Goal: Task Accomplishment & Management: Use online tool/utility

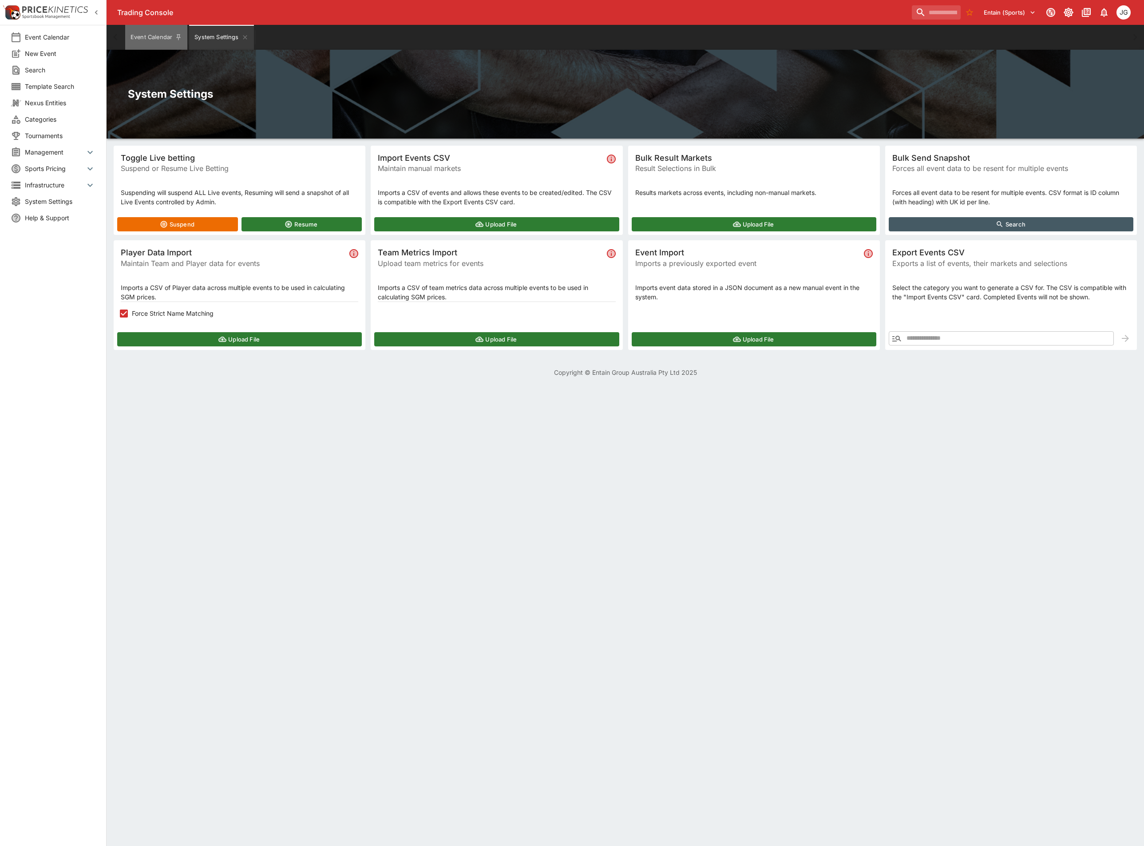
click at [158, 30] on button "Event Calendar" at bounding box center [156, 37] width 62 height 25
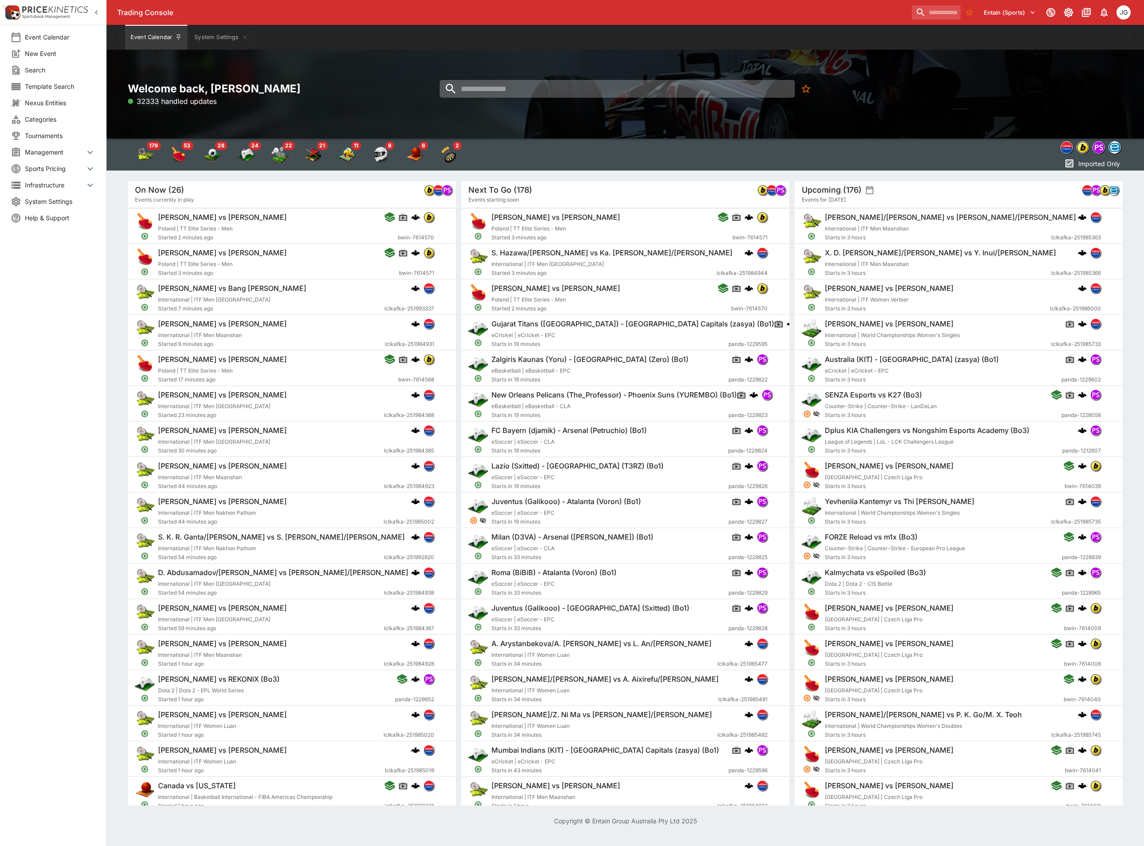
click at [548, 95] on input "search" at bounding box center [617, 89] width 355 height 18
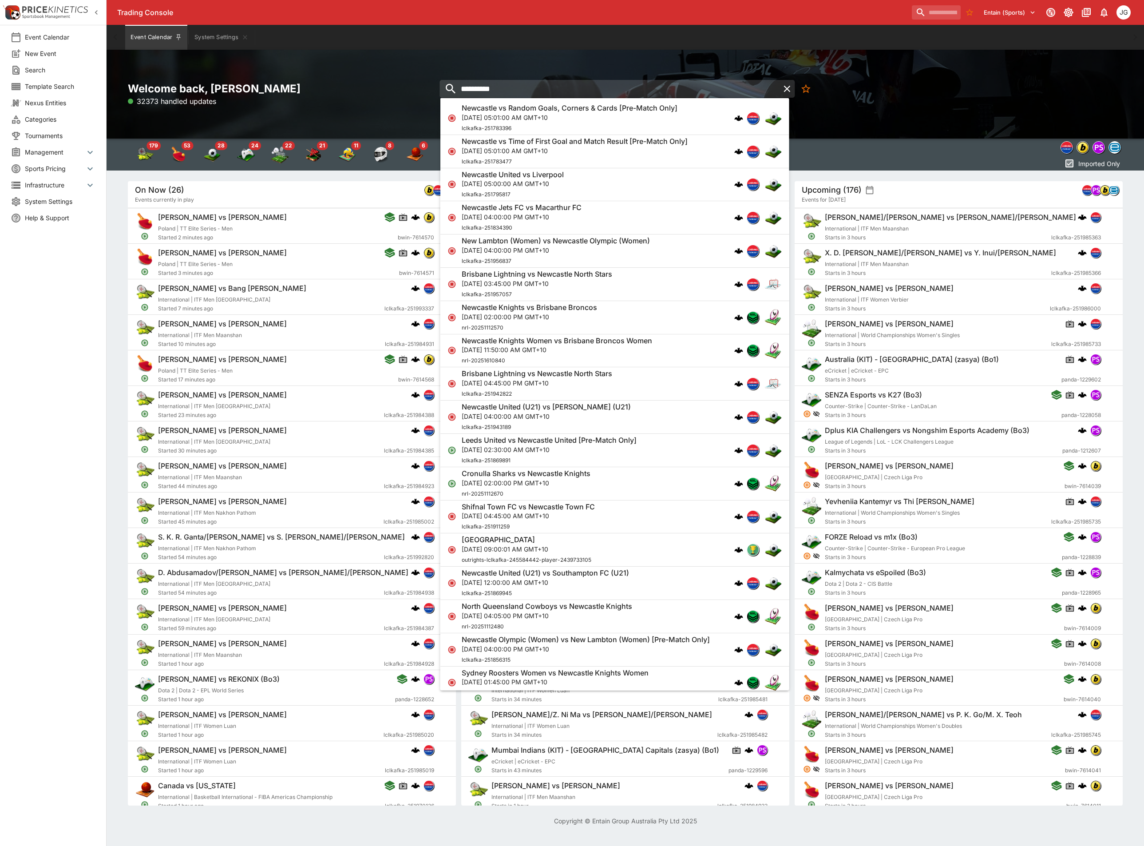
type input "*********"
click at [564, 181] on p "[DATE] 05:00:00 AM GMT+10" at bounding box center [513, 183] width 102 height 9
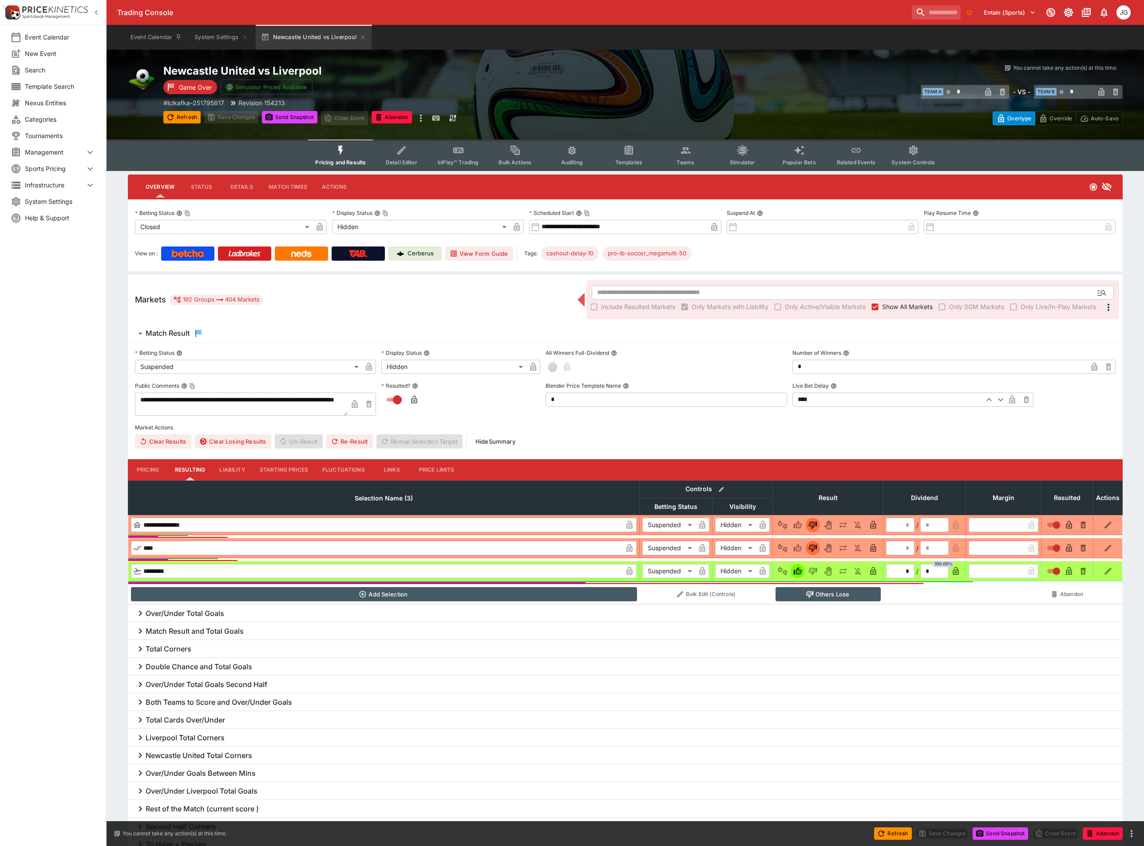
type input "**********"
type input "******"
type input "**********"
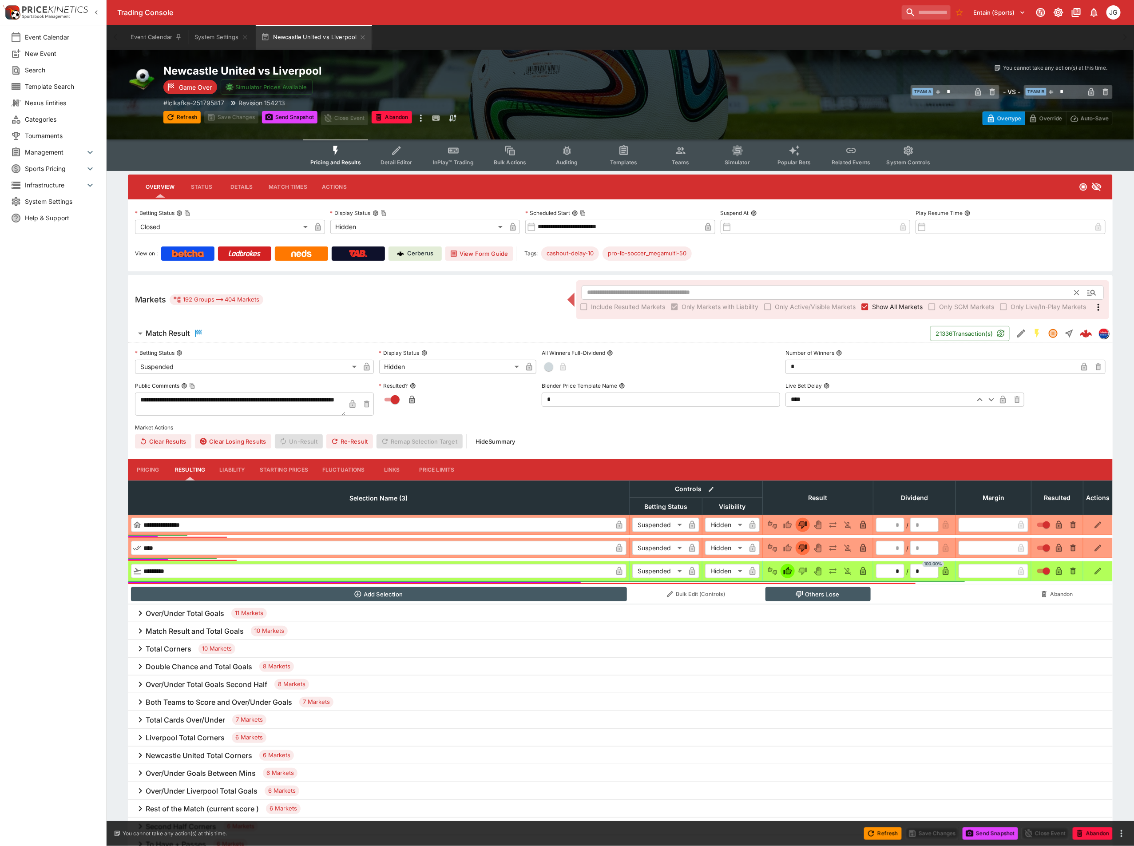
click at [833, 288] on input "text" at bounding box center [828, 293] width 493 height 14
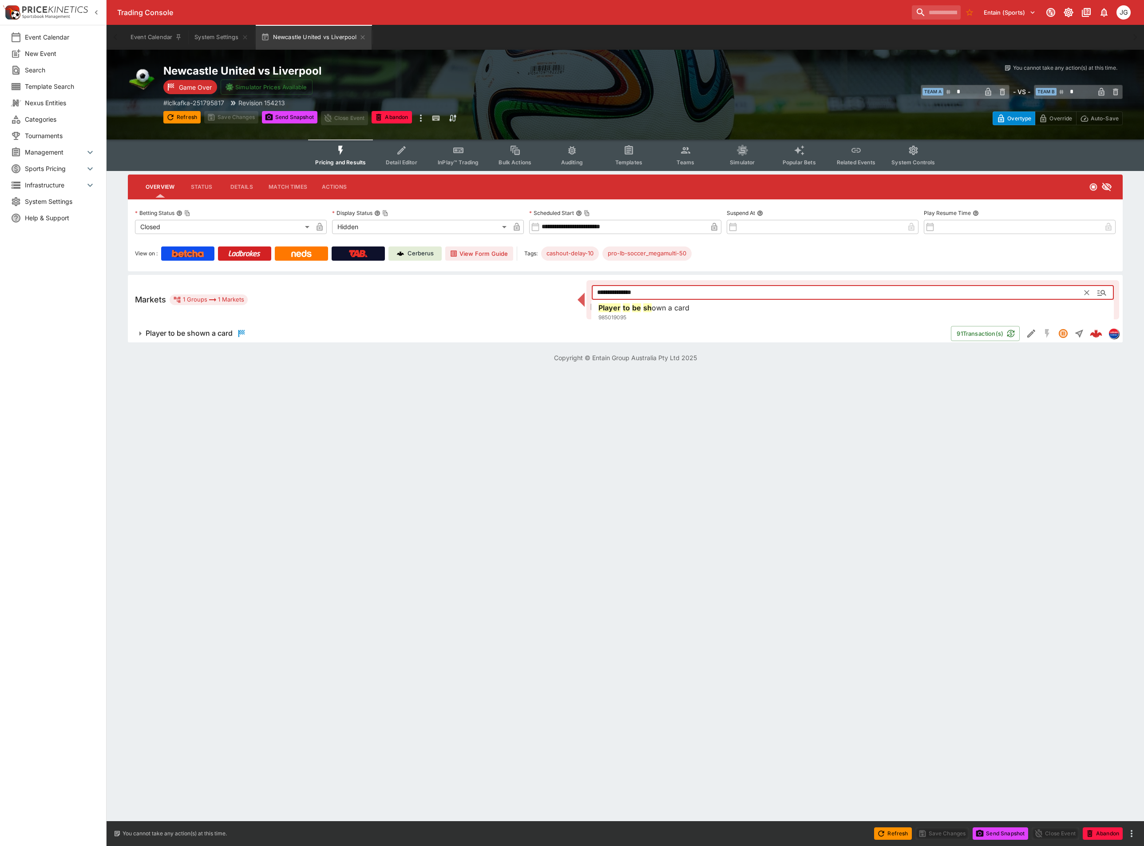
type input "**********"
click at [671, 373] on html "Trading Console Entain (Sports) 1 JG Event Calendar New Event Search Template S…" at bounding box center [572, 186] width 1144 height 373
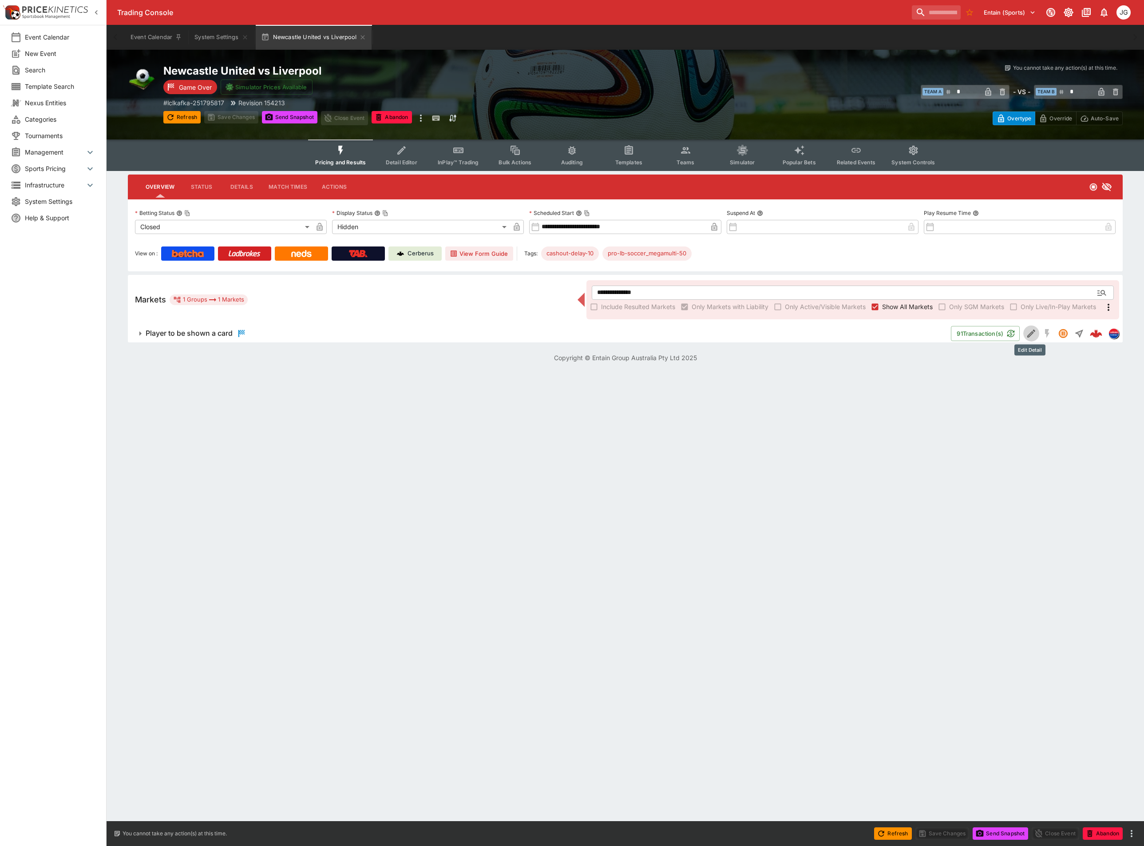
click at [1030, 336] on icon "Edit Detail" at bounding box center [1032, 333] width 8 height 8
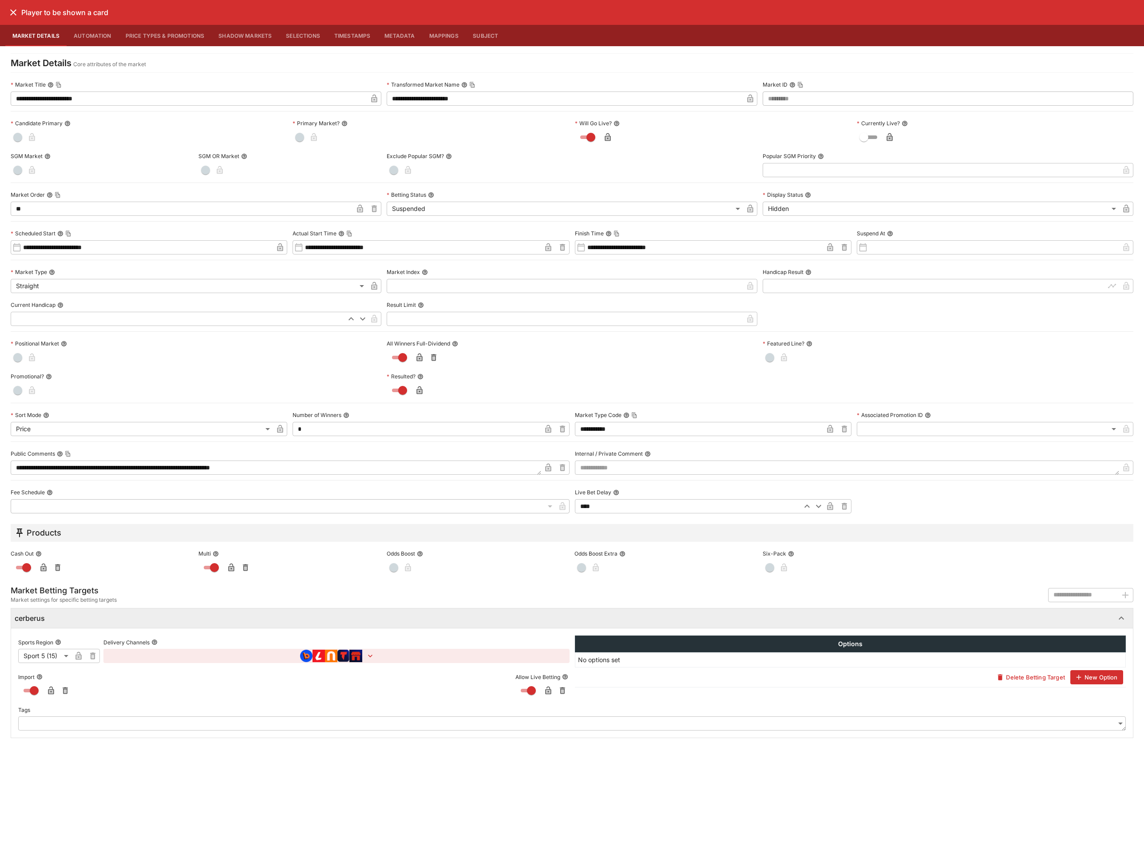
click at [11, 10] on icon "close" at bounding box center [13, 12] width 6 height 6
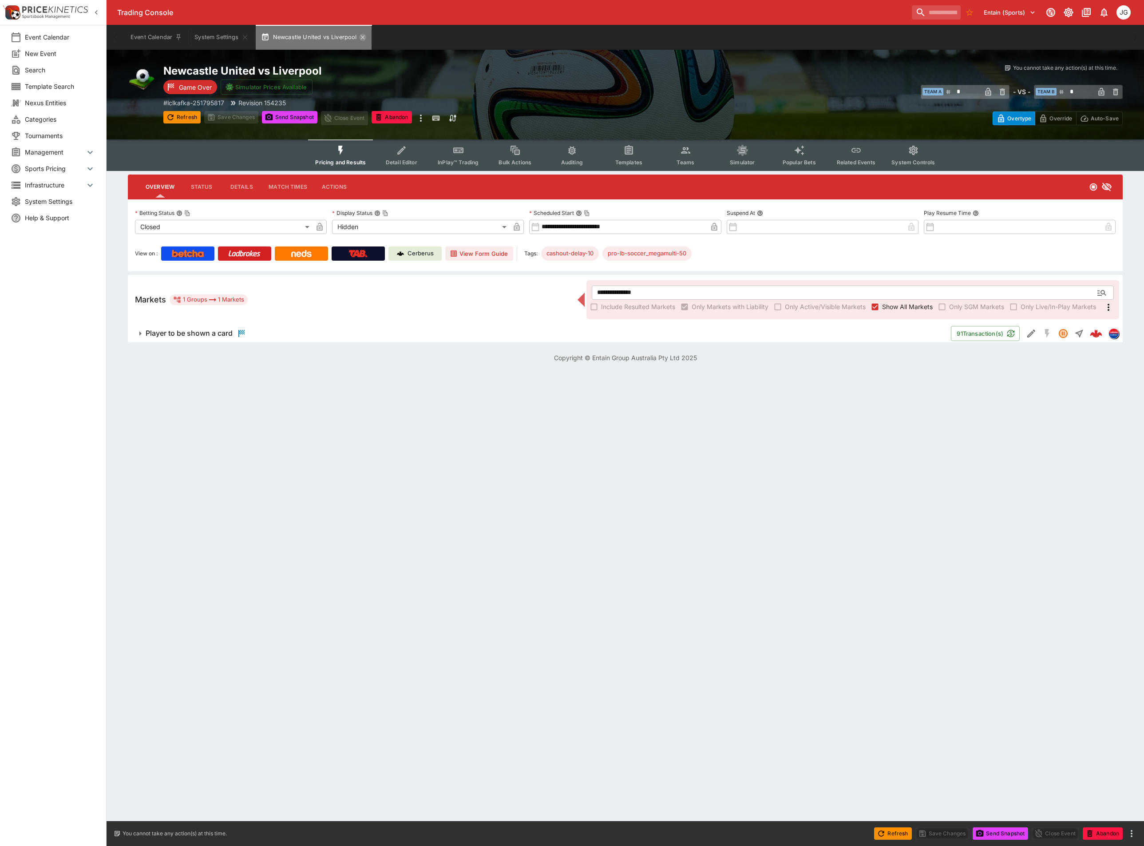
click at [363, 38] on icon "button" at bounding box center [362, 37] width 7 height 7
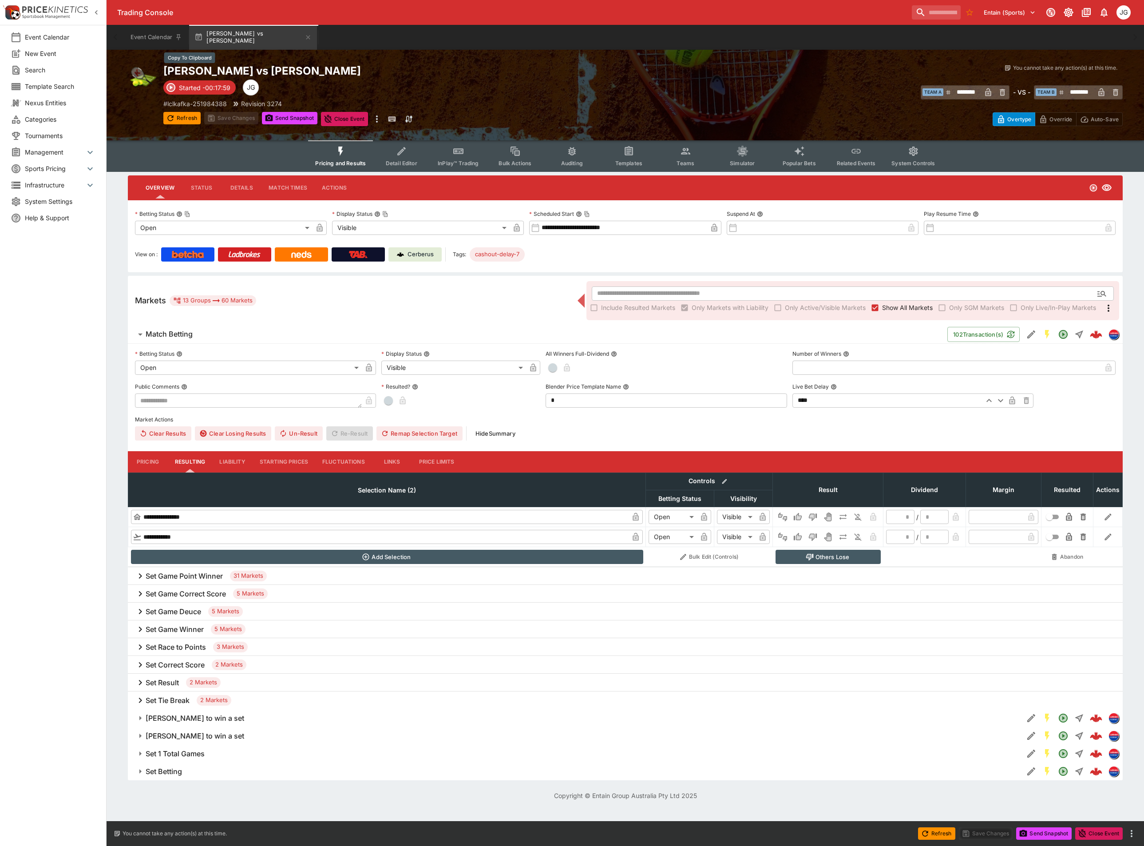
click at [291, 71] on h2 "[PERSON_NAME] vs [PERSON_NAME]" at bounding box center [403, 71] width 480 height 14
click at [307, 78] on div "Daisuke Sumizawa vs Adrian Arcon Started -00:18:21 JG # lclkafka-251984388 Revi…" at bounding box center [403, 95] width 480 height 62
type input "********"
click at [902, 302] on label "Show All Markets" at bounding box center [900, 308] width 65 height 14
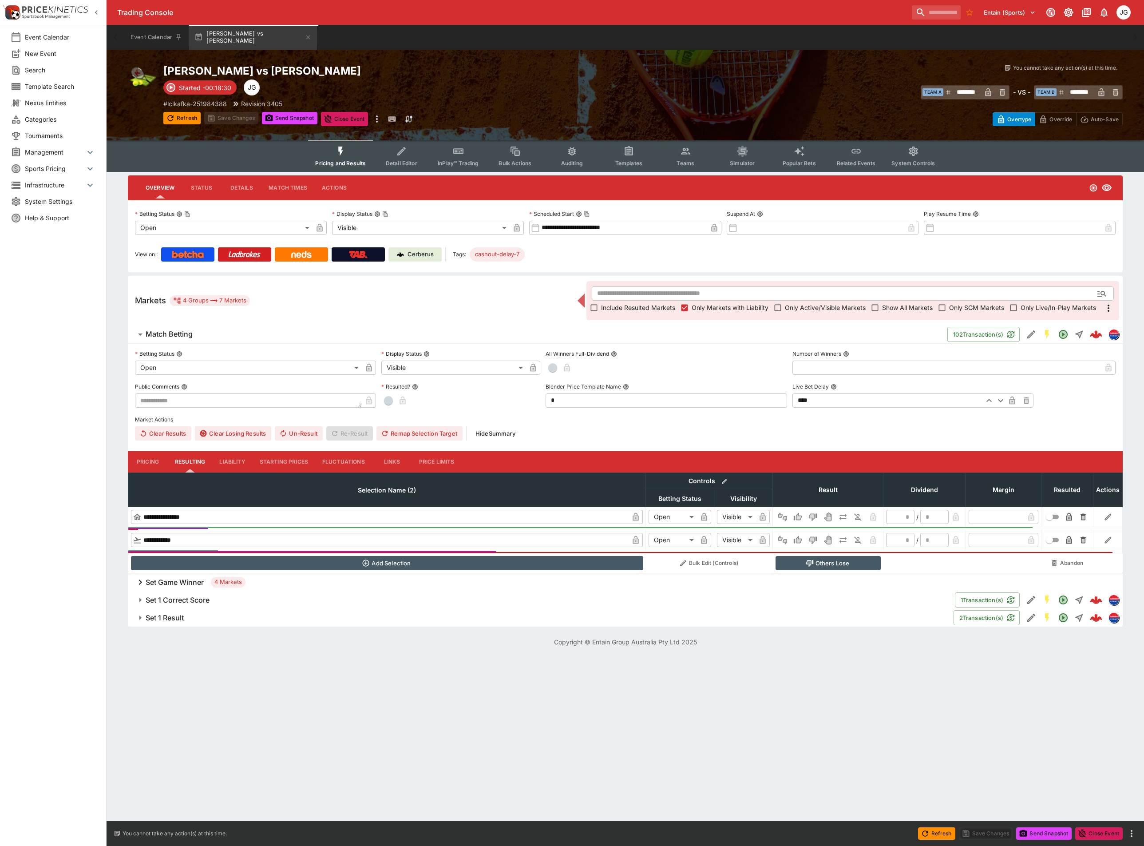
click at [400, 161] on span "Detail Editor" at bounding box center [402, 163] width 32 height 7
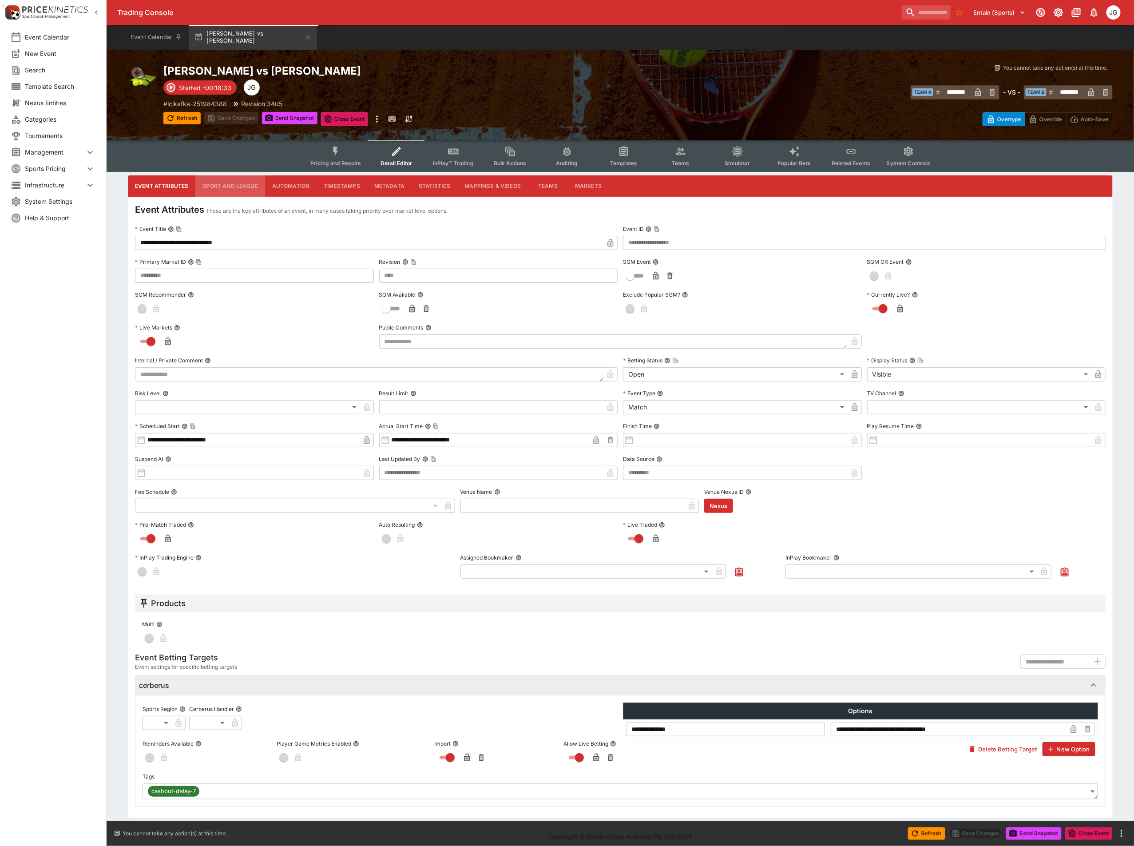
click at [241, 183] on button "Sport and League" at bounding box center [229, 185] width 69 height 21
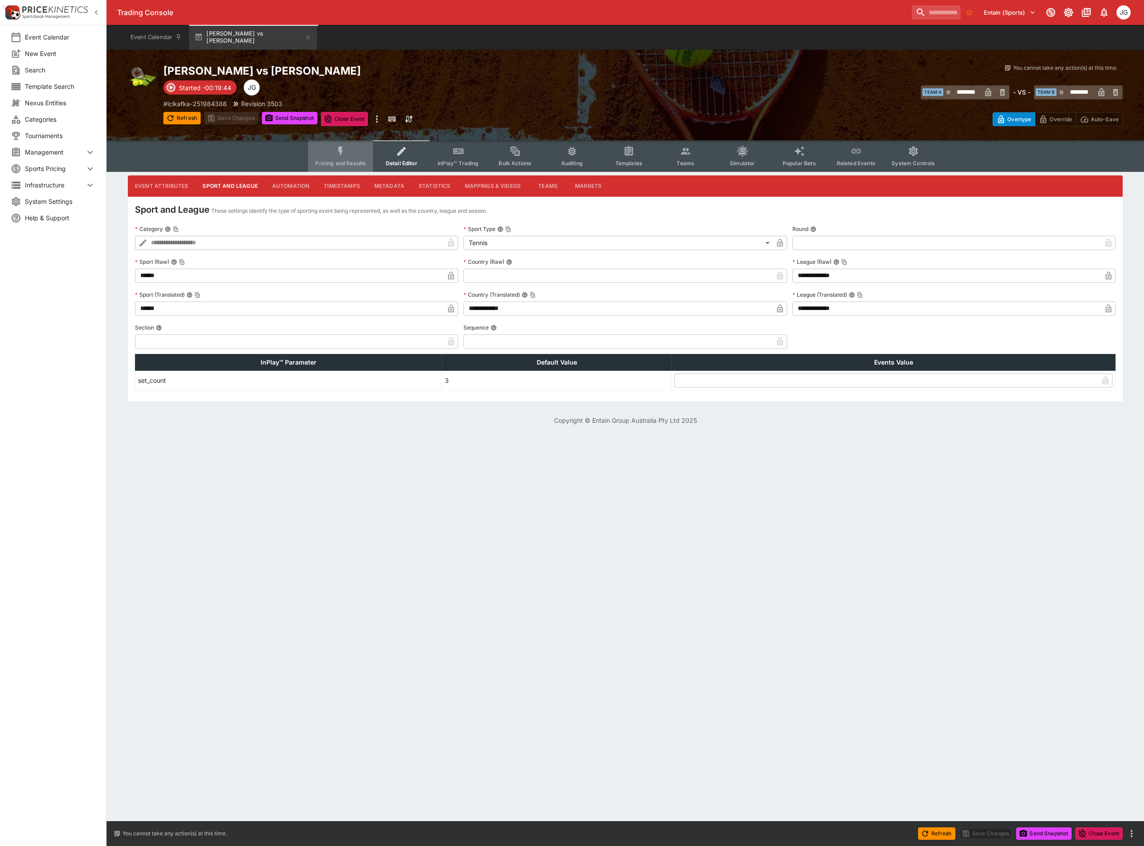
click at [349, 155] on button "Pricing and Results" at bounding box center [340, 156] width 65 height 32
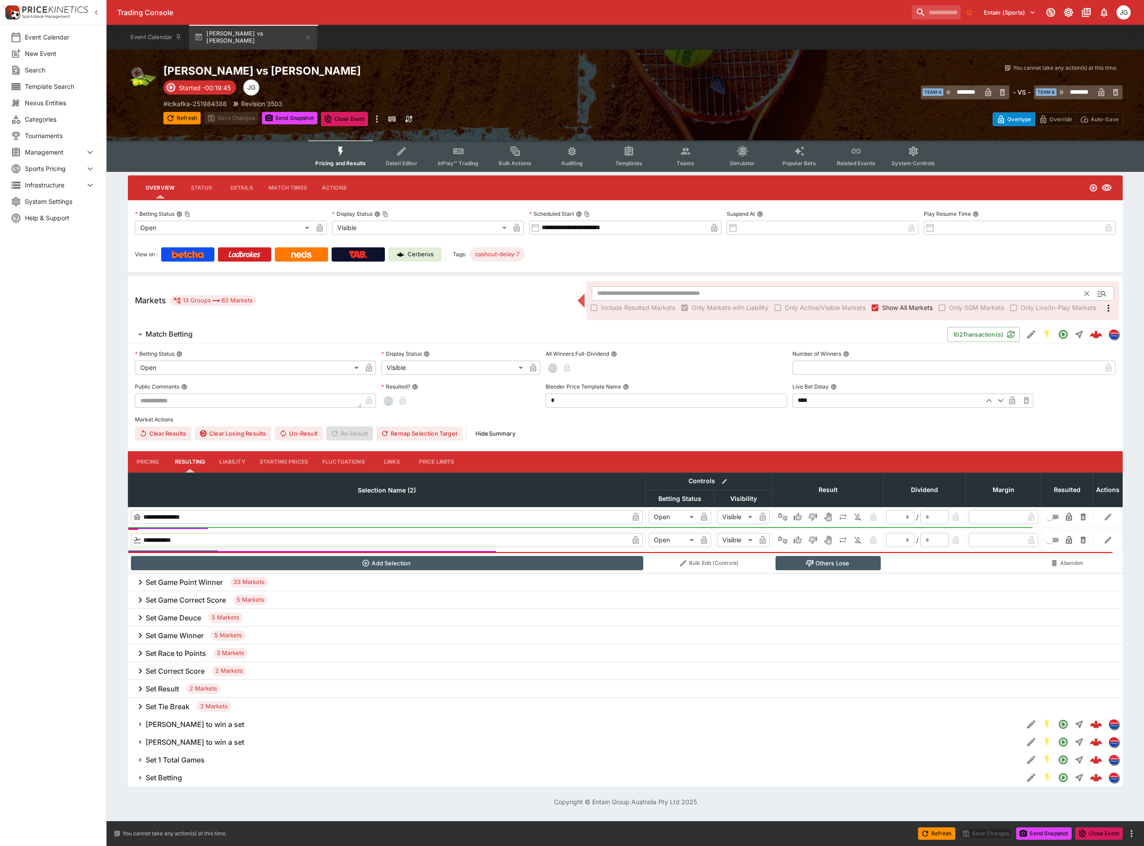
click at [905, 299] on input "text" at bounding box center [838, 293] width 493 height 14
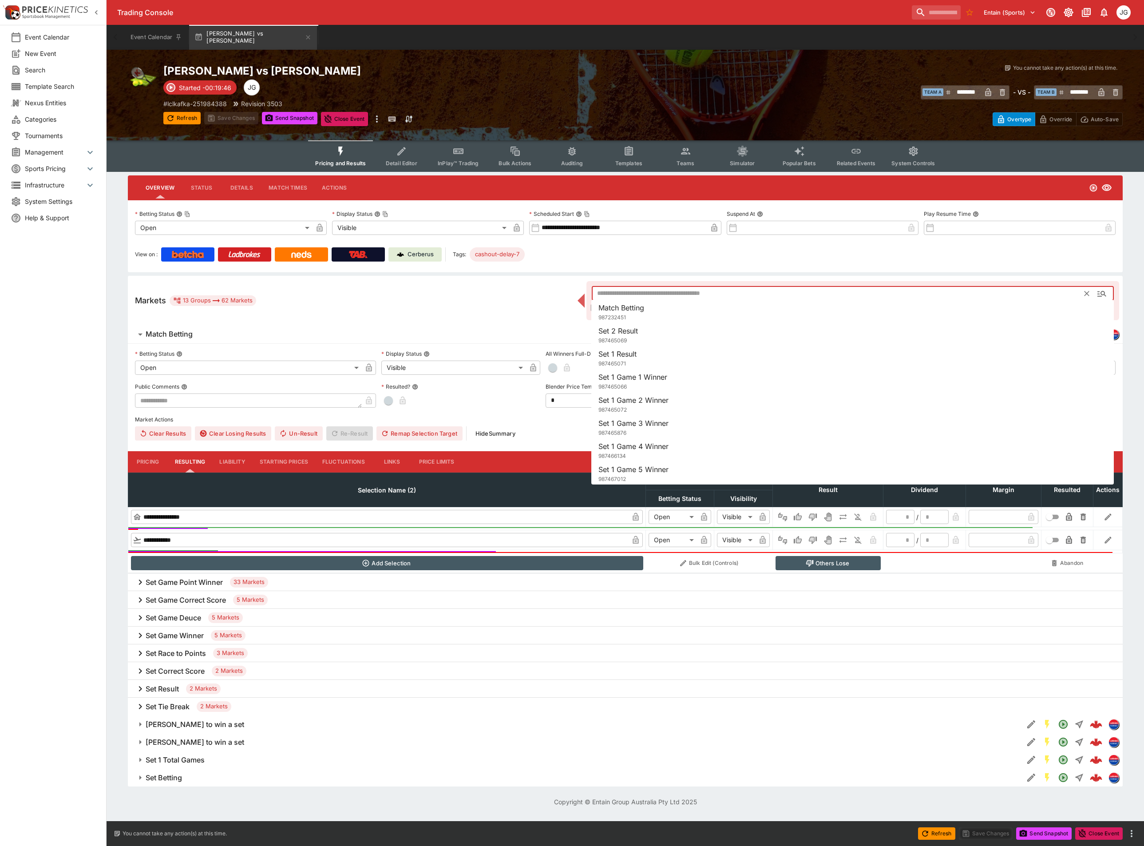
click at [474, 302] on div "Markets 13 Groups 62 Markets" at bounding box center [361, 300] width 452 height 11
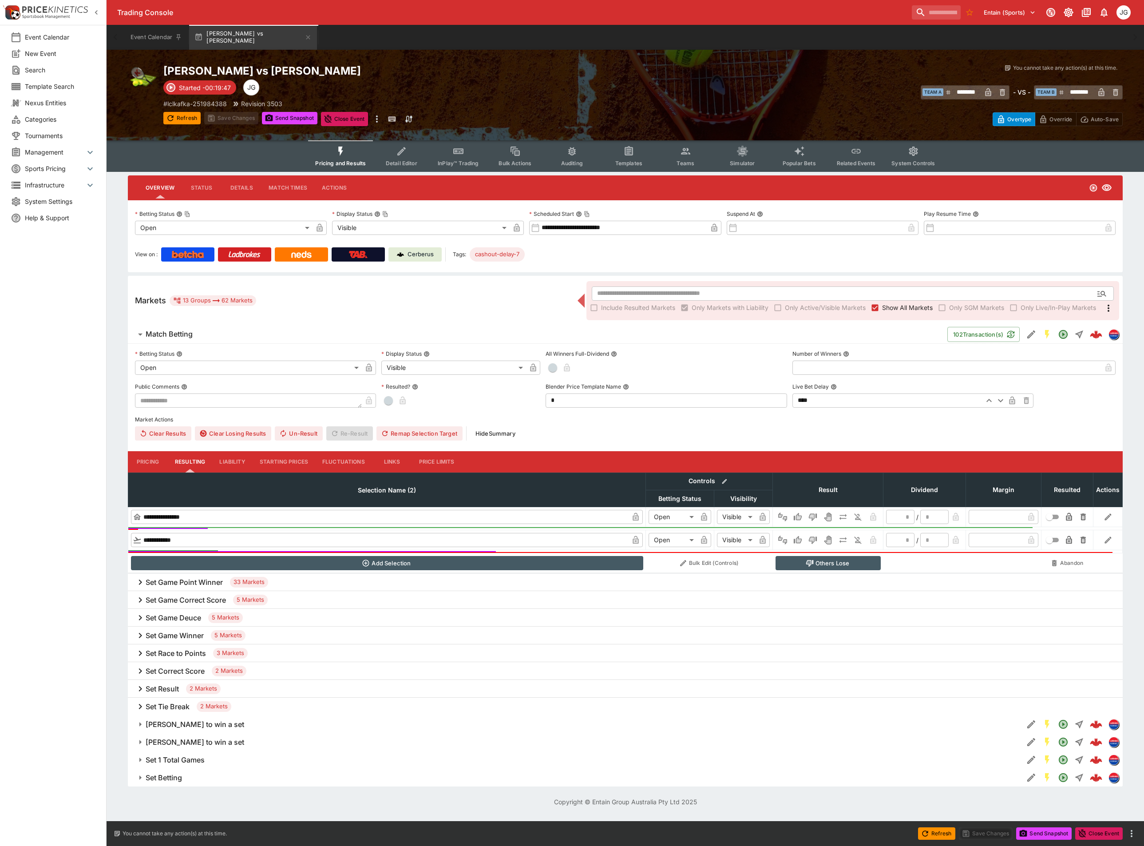
click at [902, 307] on span "Show All Markets" at bounding box center [907, 307] width 51 height 9
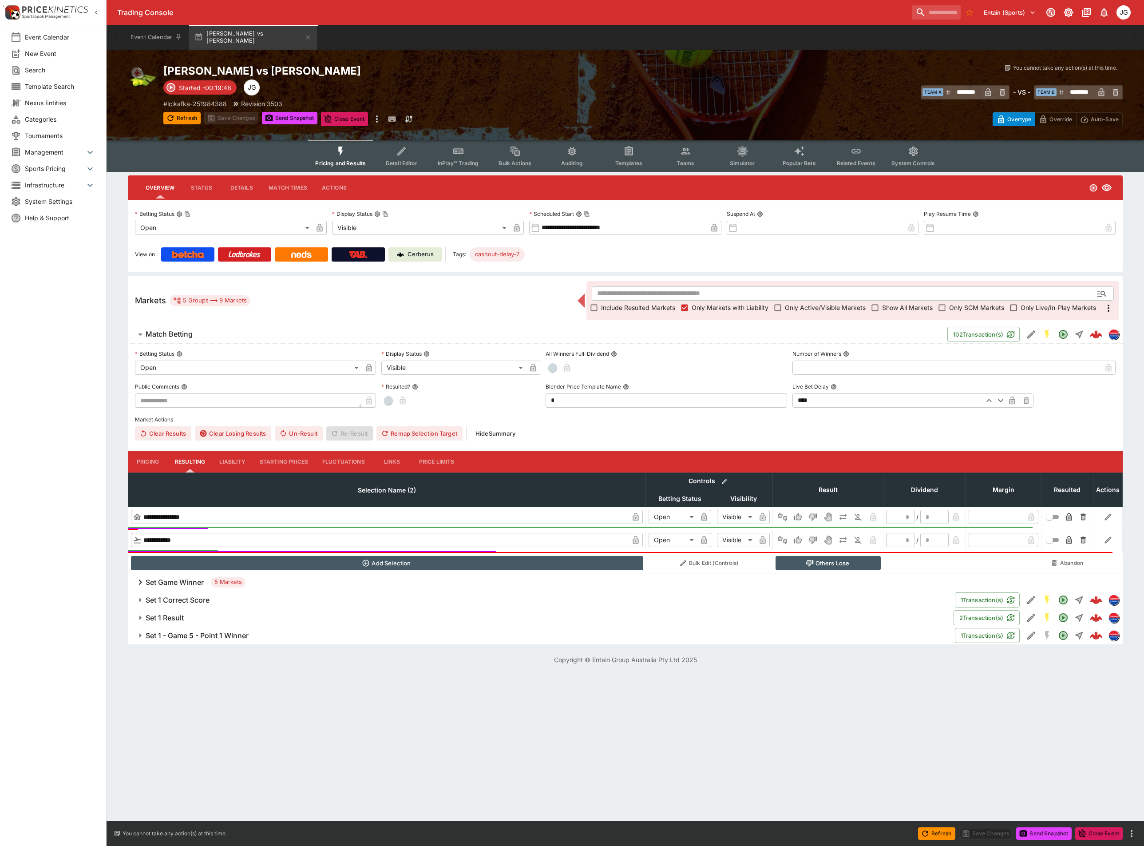
type input "*********"
click at [180, 584] on h6 "Set Game Winner" at bounding box center [175, 582] width 58 height 9
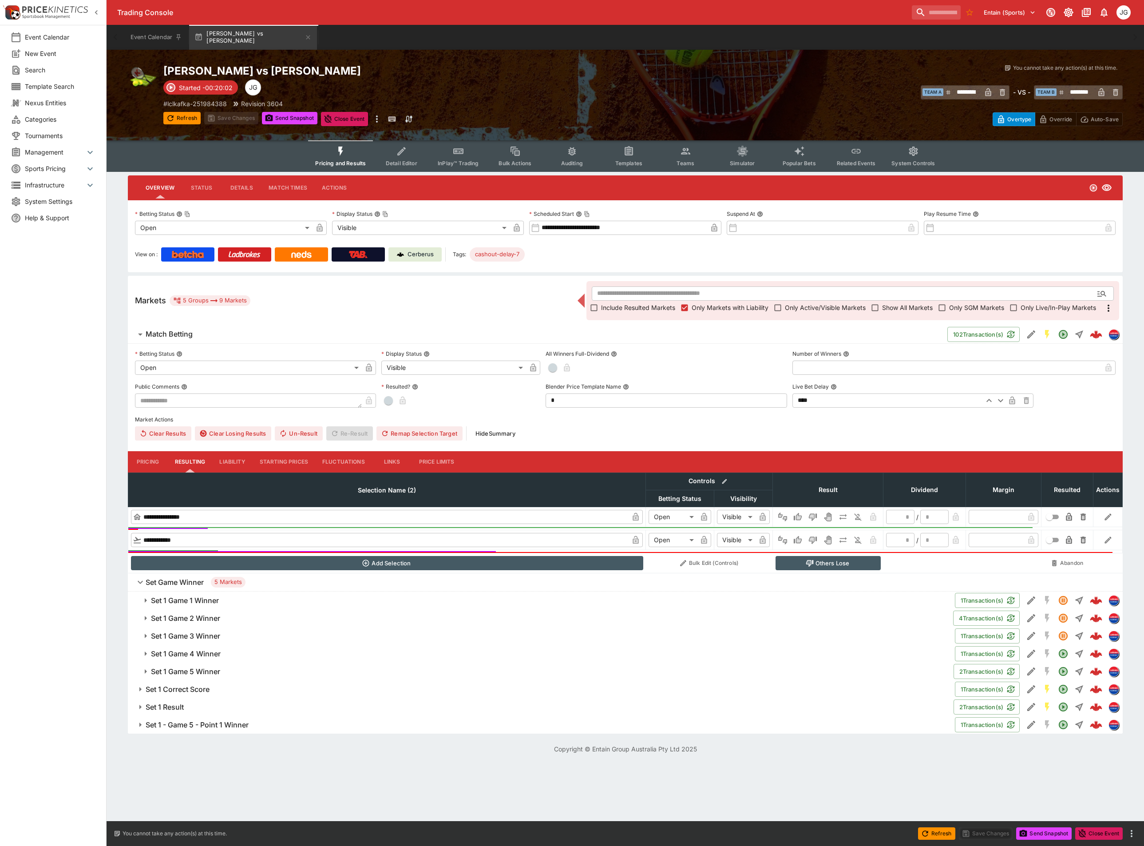
click at [207, 597] on h6 "Set 1 Game 1 Winner" at bounding box center [185, 600] width 68 height 9
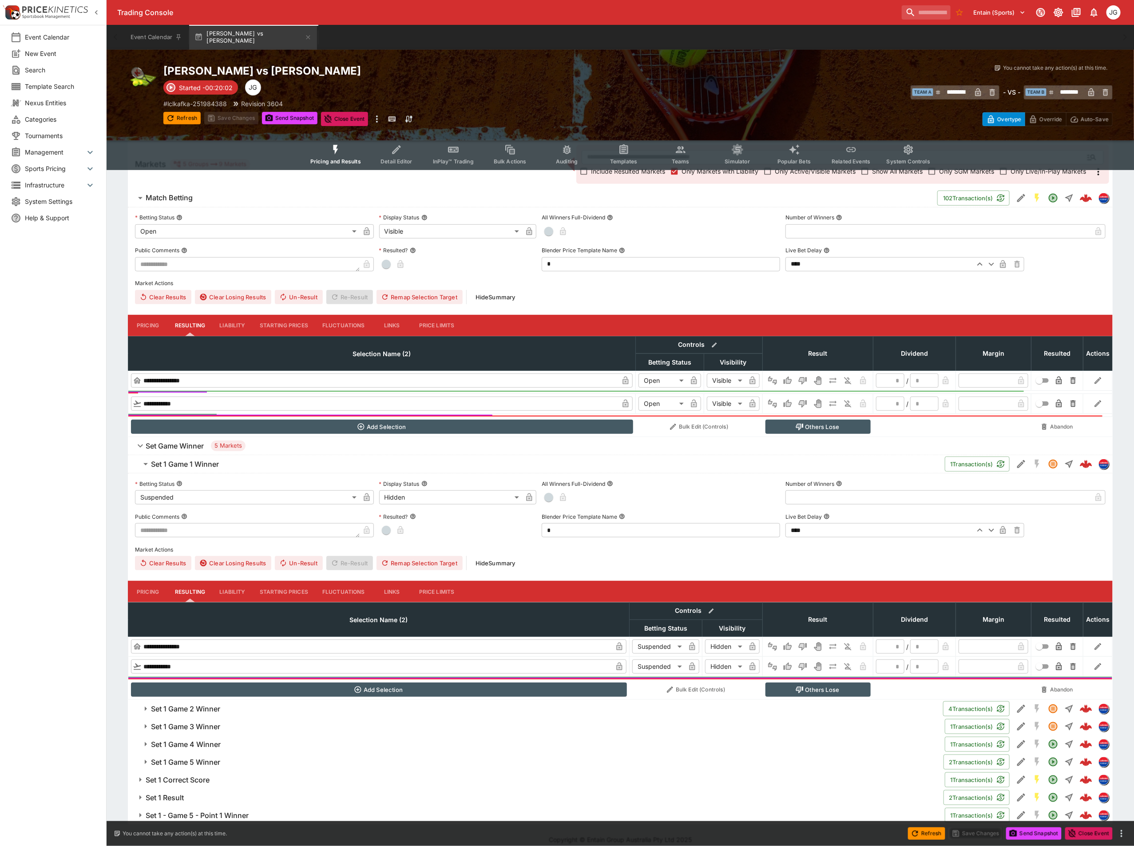
scroll to position [148, 0]
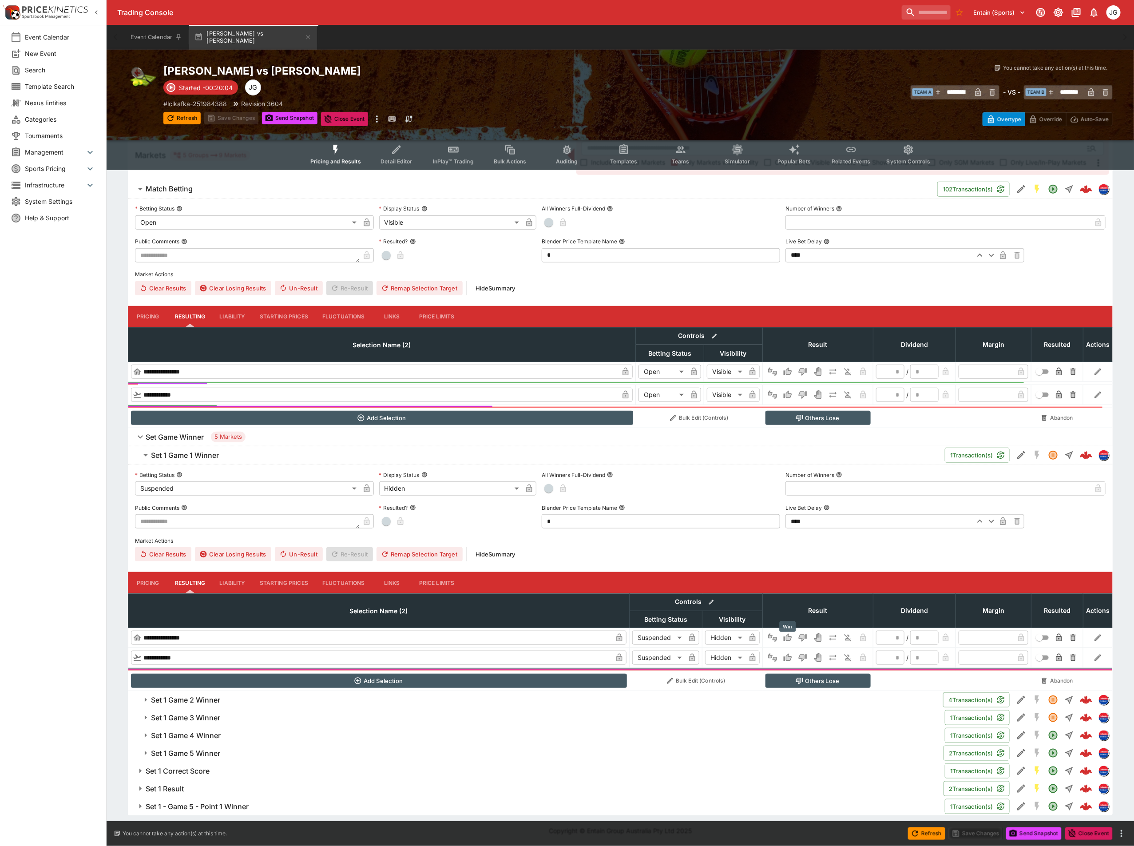
click at [789, 633] on icon "Win" at bounding box center [787, 637] width 9 height 9
type input "*"
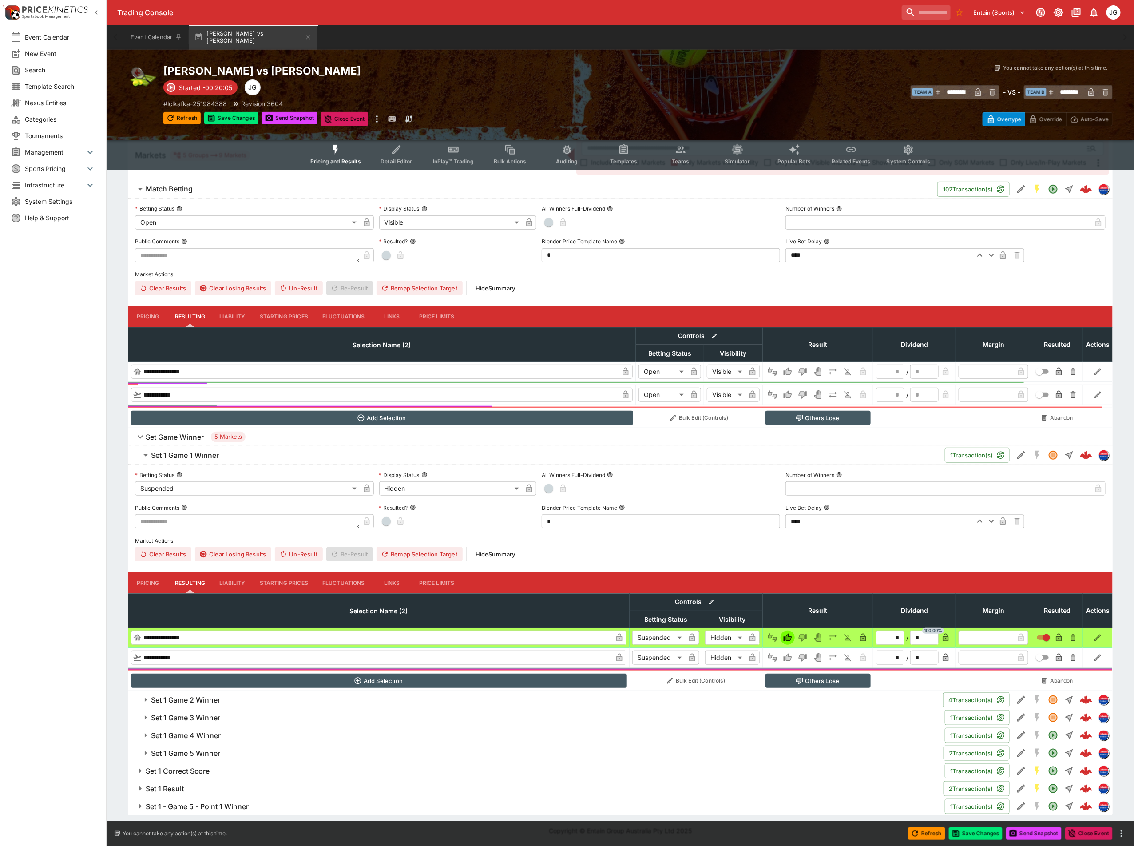
click at [805, 682] on button "Others Lose" at bounding box center [818, 681] width 105 height 14
type input "**********"
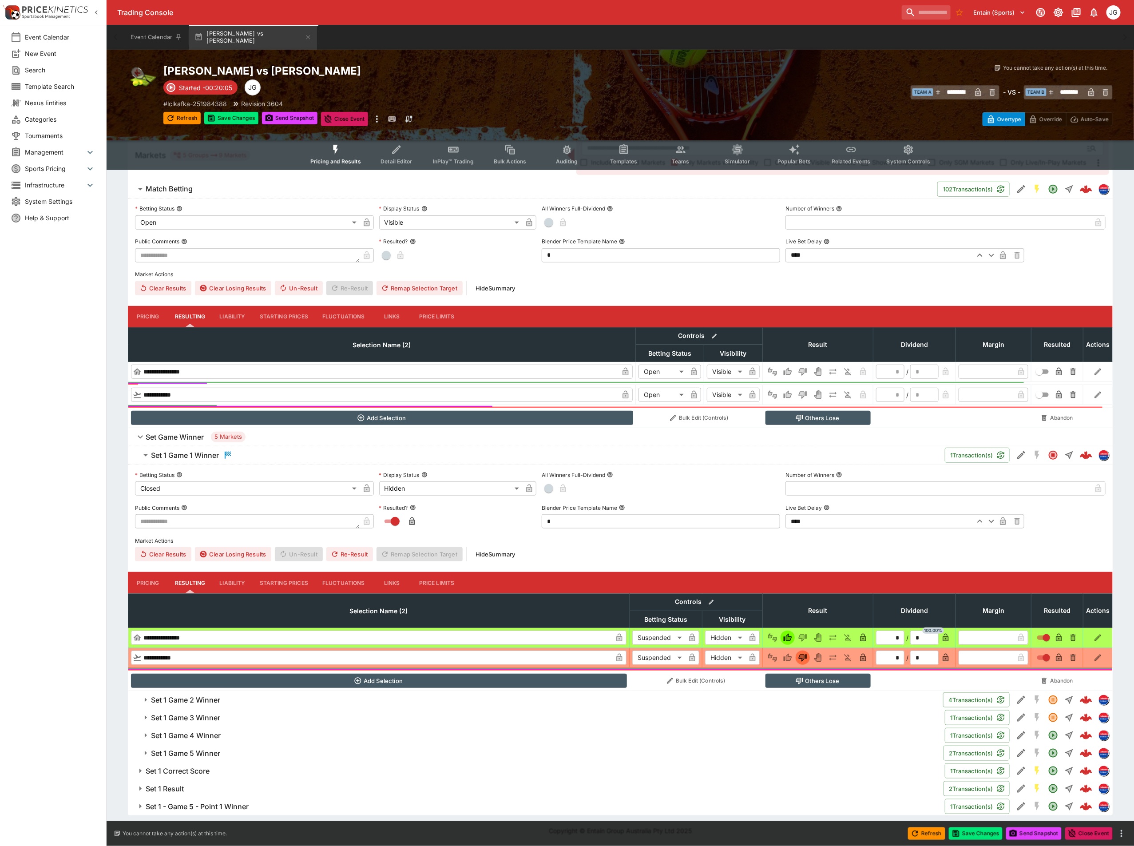
click at [183, 700] on h6 "Set 1 Game 2 Winner" at bounding box center [185, 699] width 69 height 9
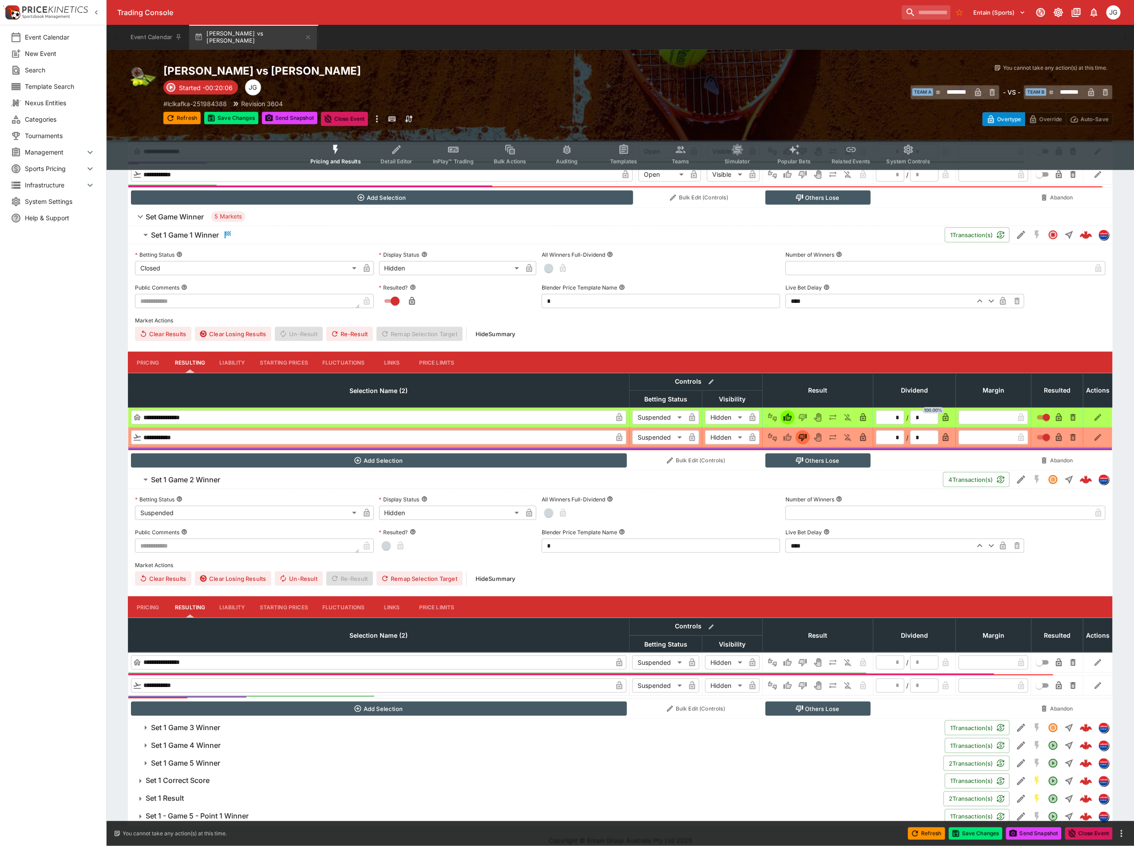
scroll to position [380, 0]
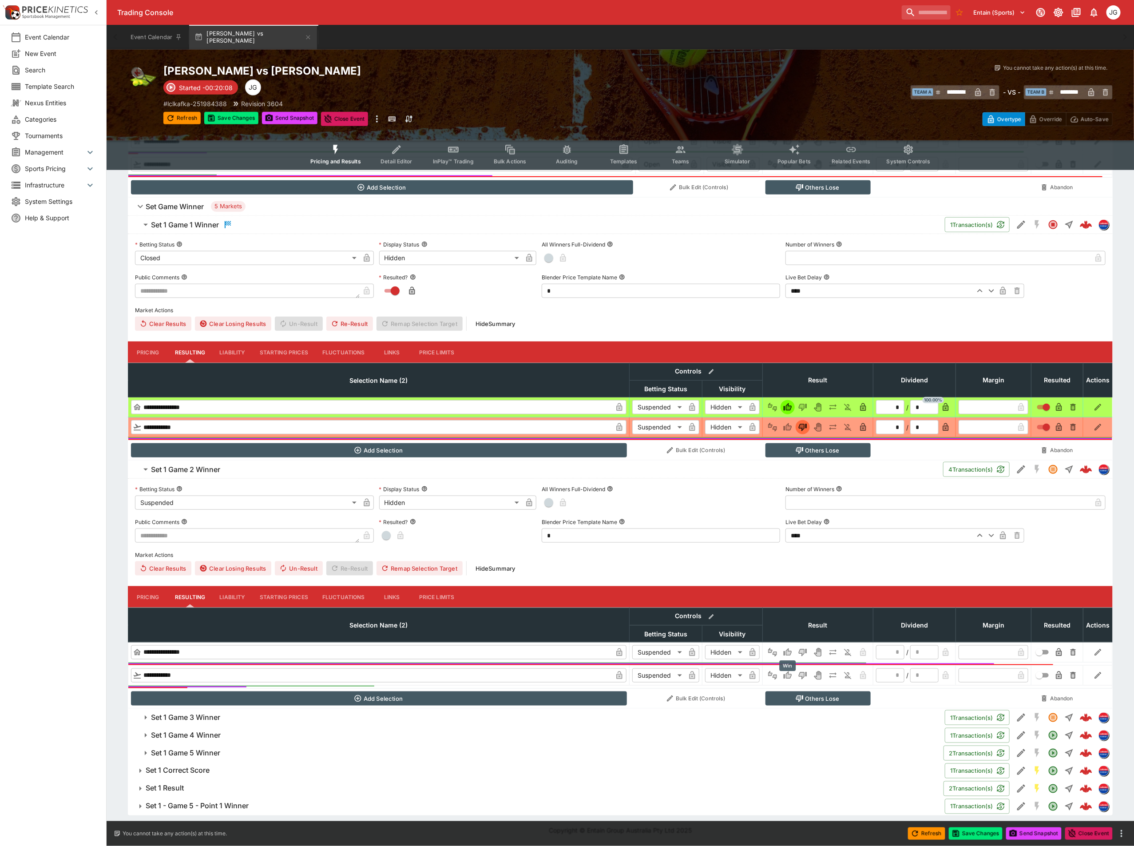
click at [787, 675] on icon "Win" at bounding box center [789, 675] width 4 height 5
type input "*"
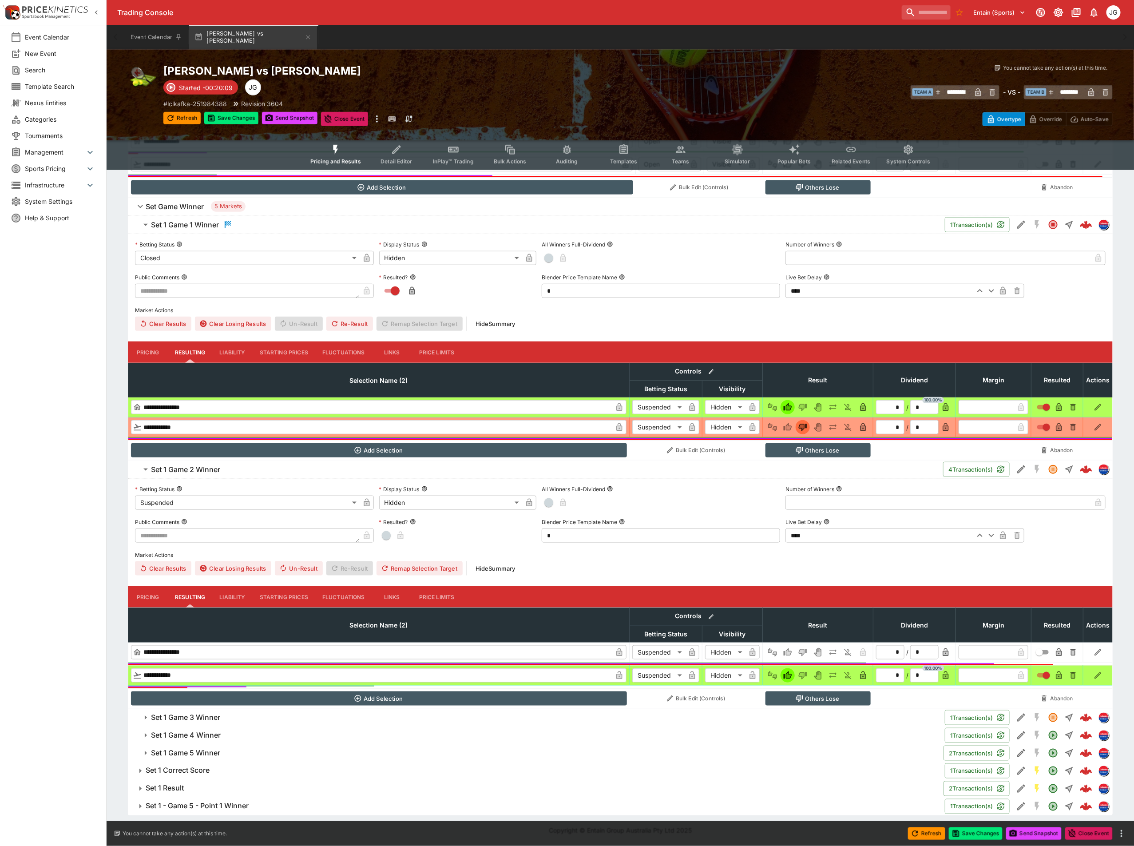
click at [797, 692] on button "Others Lose" at bounding box center [818, 698] width 105 height 14
type input "**********"
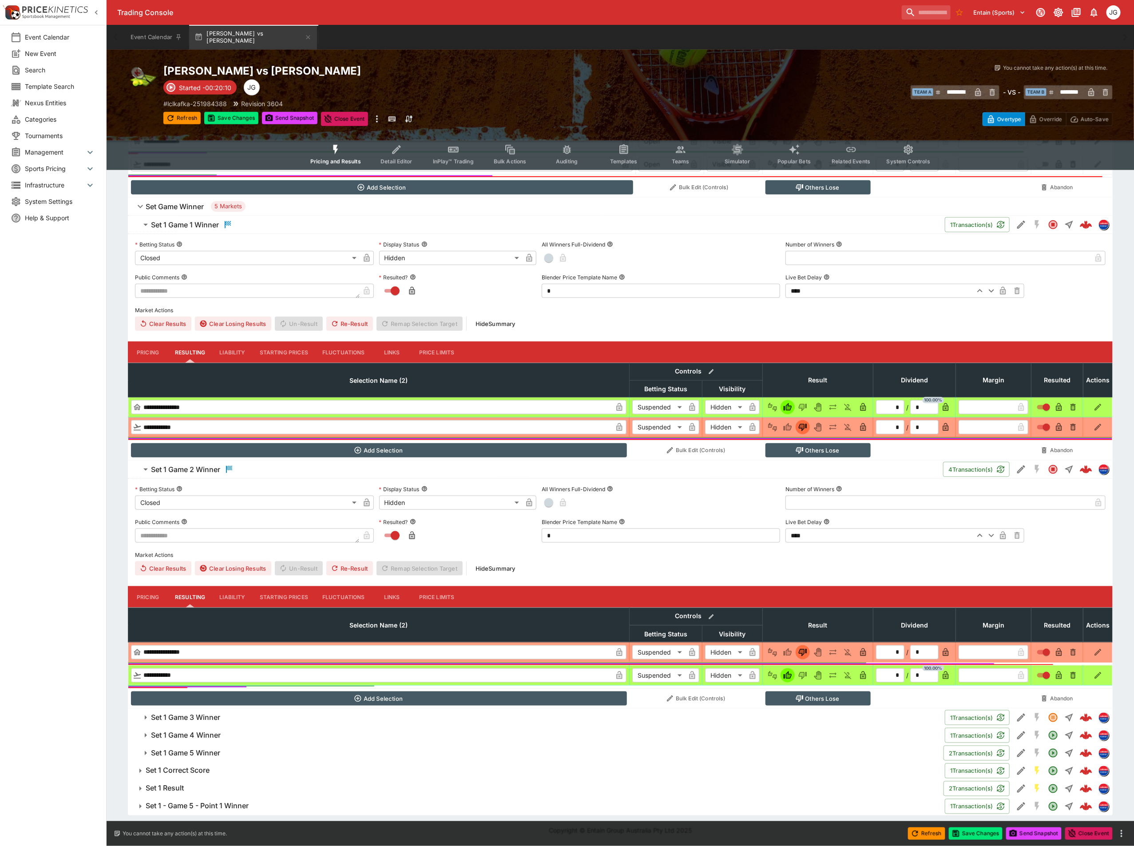
click at [262, 719] on span "Set 1 Game 3 Winner" at bounding box center [544, 717] width 787 height 9
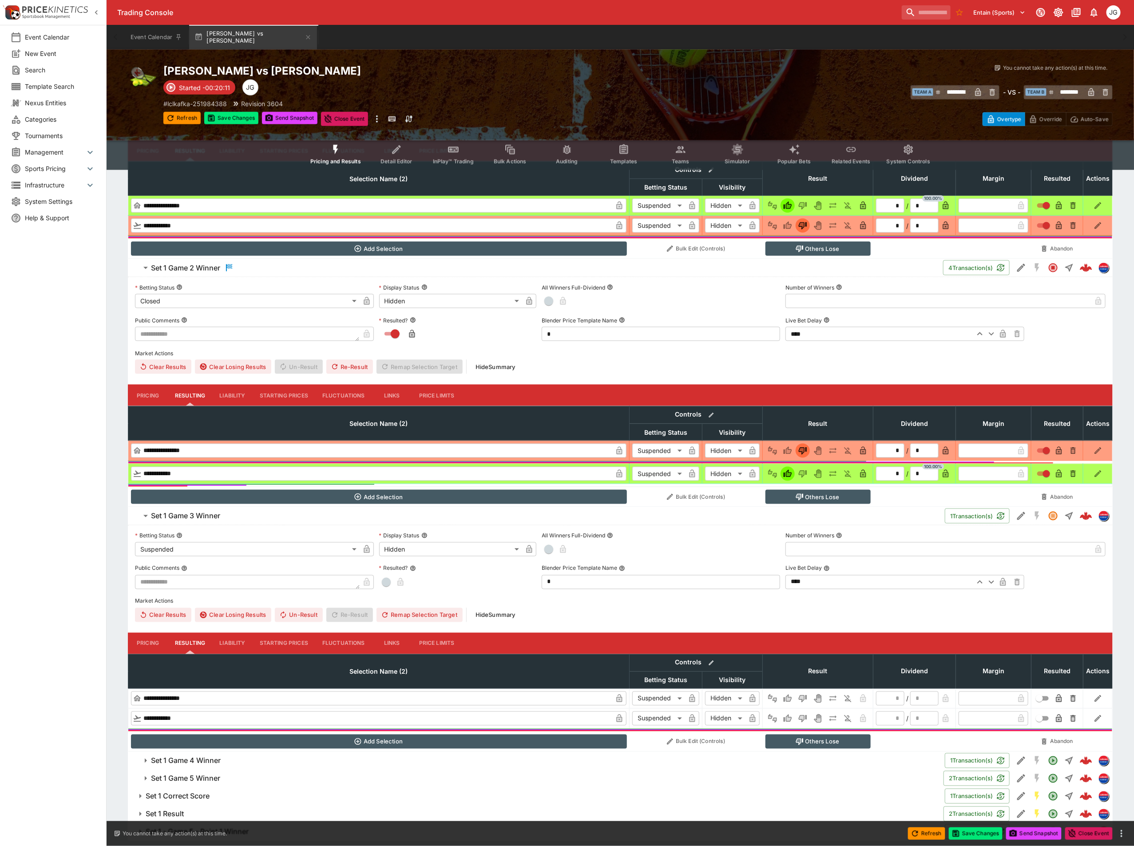
scroll to position [608, 0]
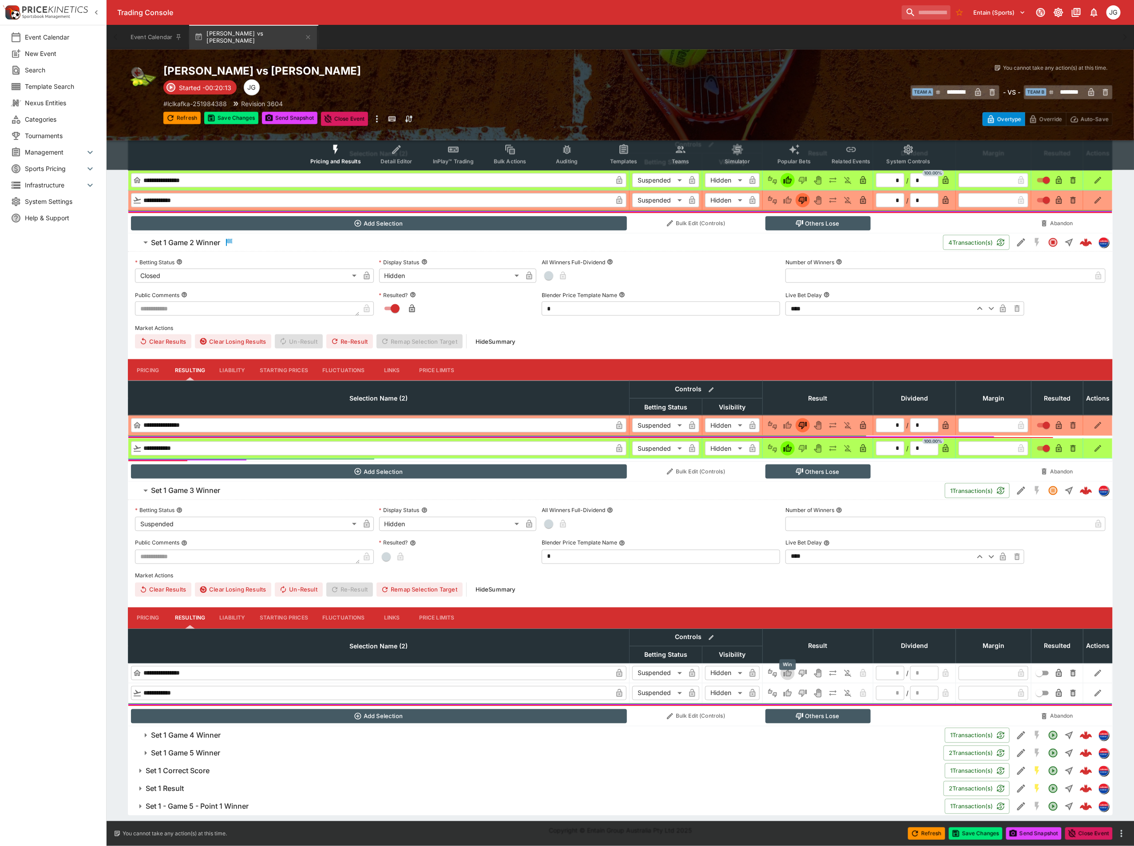
click at [786, 672] on icon "Win" at bounding box center [788, 673] width 8 height 8
type input "*"
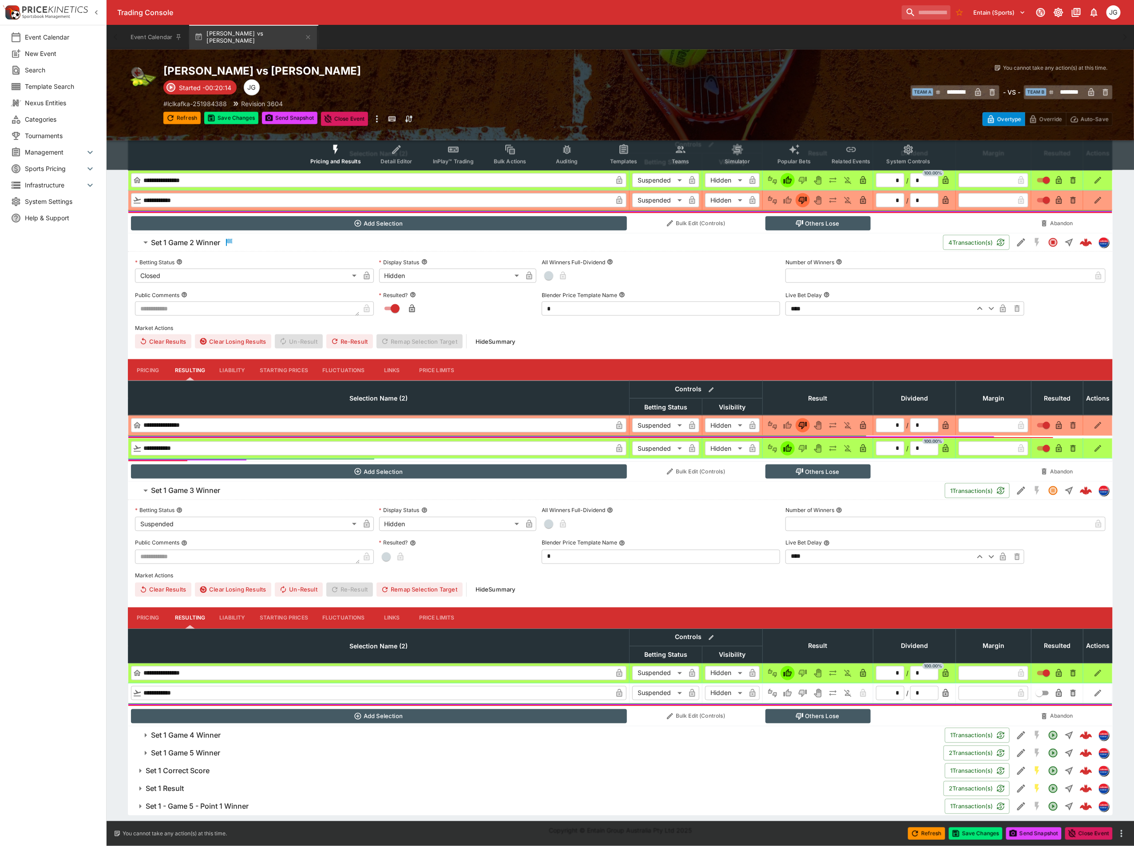
click at [783, 715] on button "Others Lose" at bounding box center [818, 716] width 105 height 14
type input "**********"
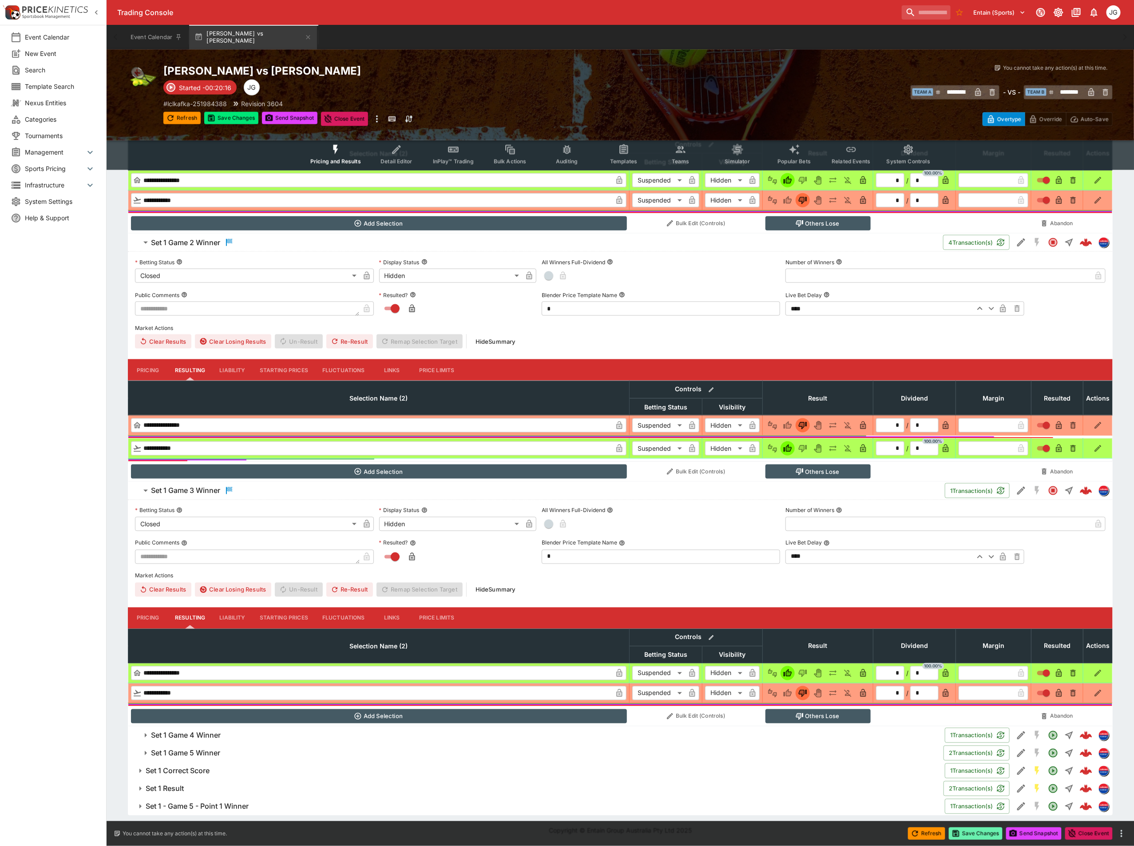
click at [990, 834] on button "Save Changes" at bounding box center [976, 833] width 54 height 12
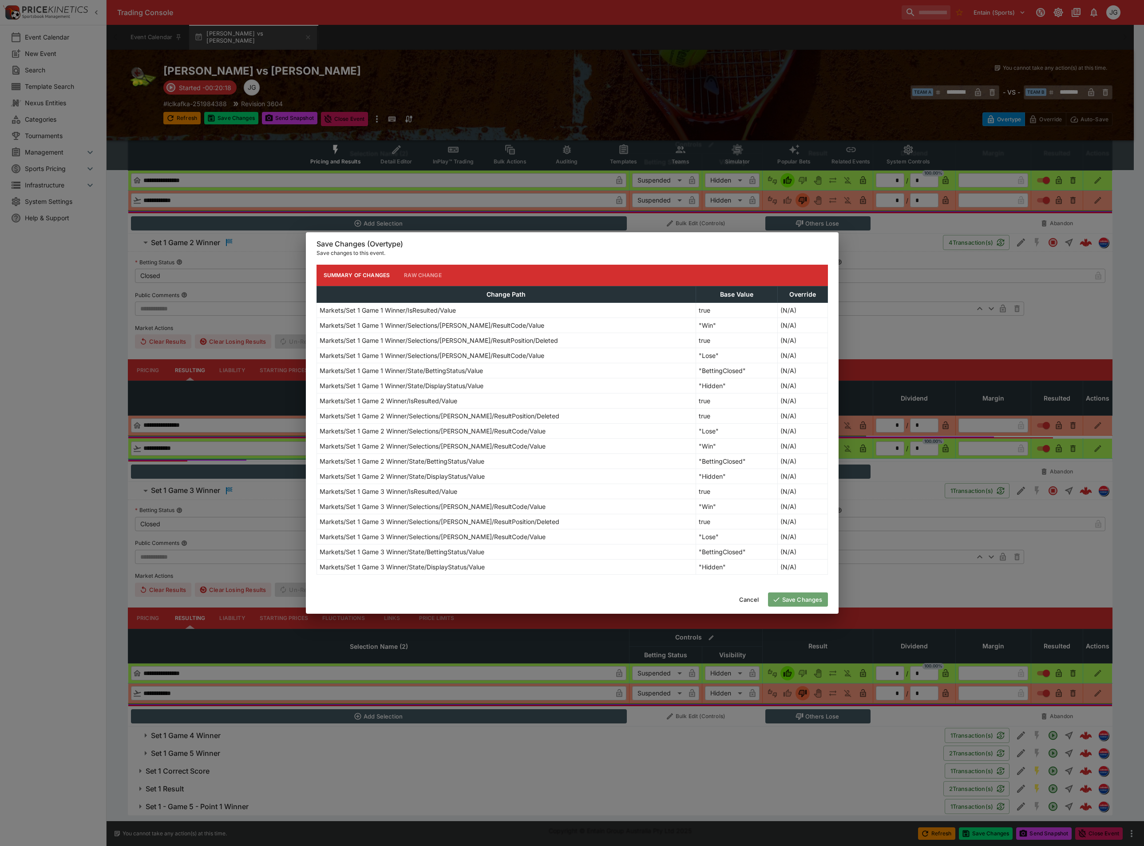
click at [804, 601] on button "Save Changes" at bounding box center [798, 599] width 60 height 14
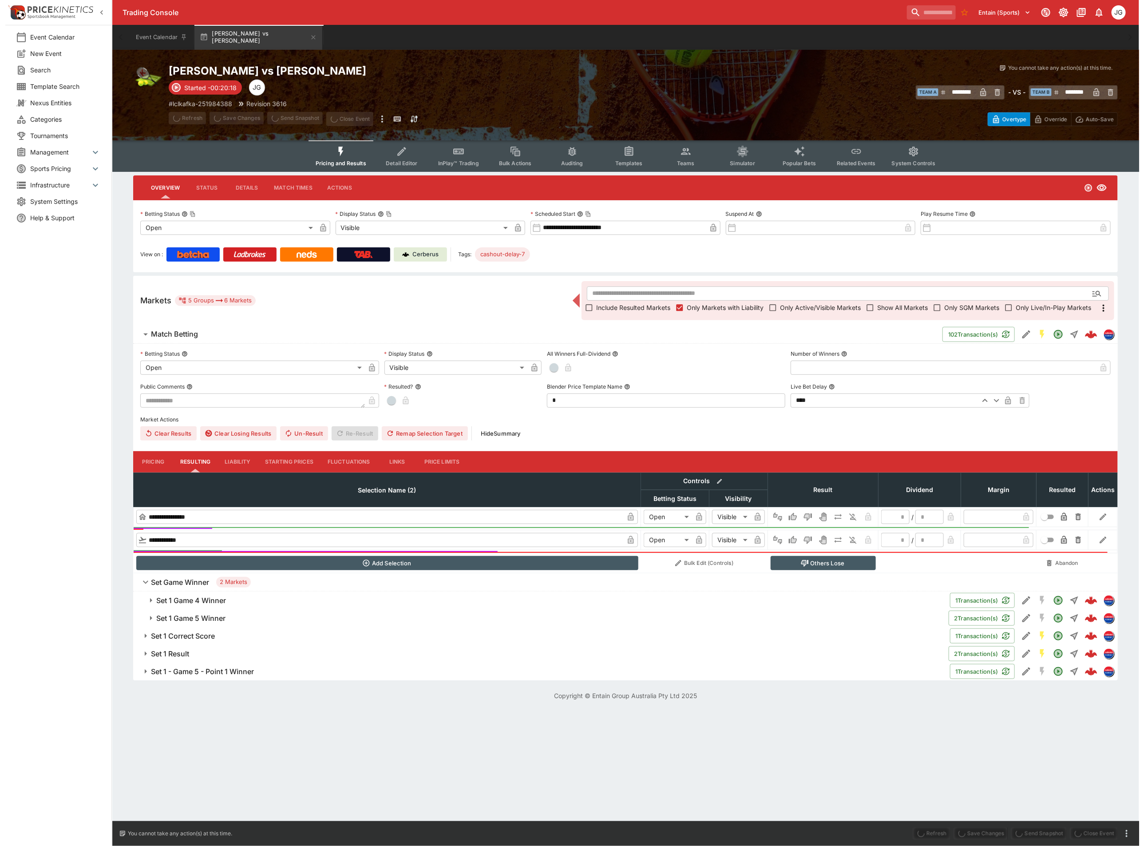
scroll to position [0, 0]
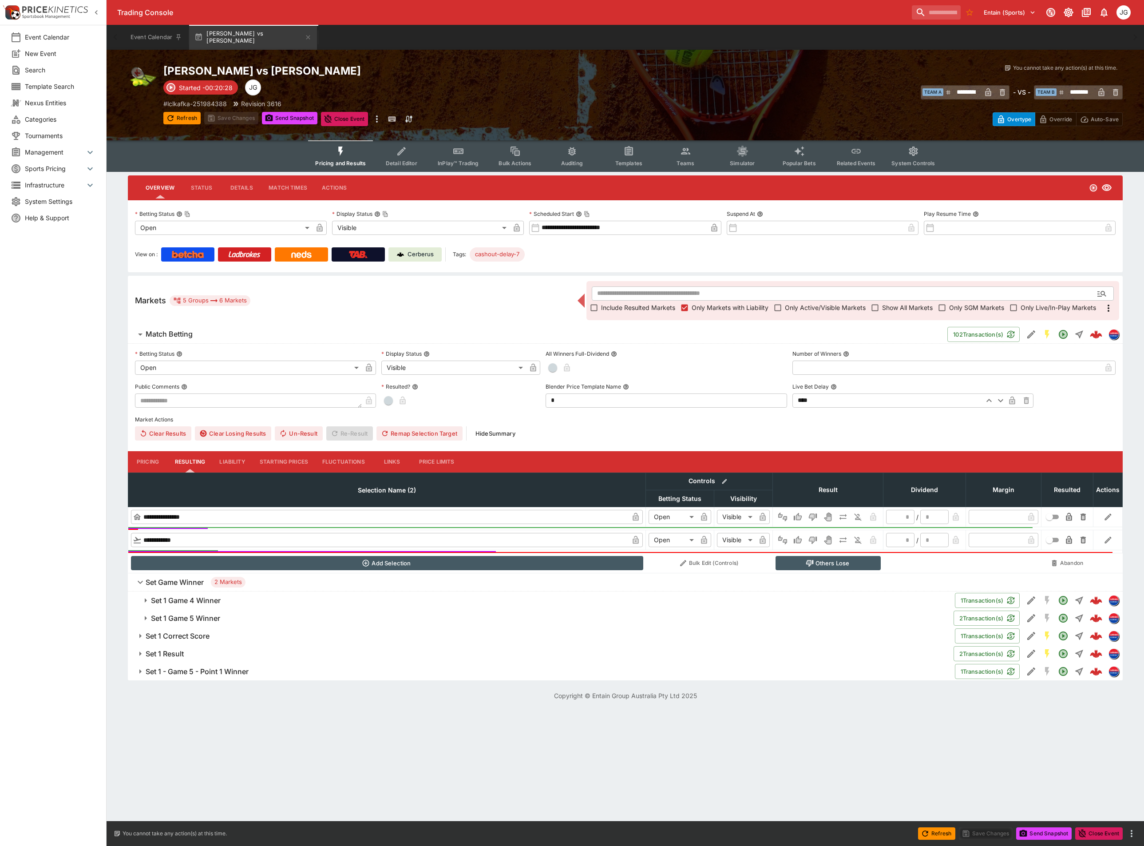
type input "********"
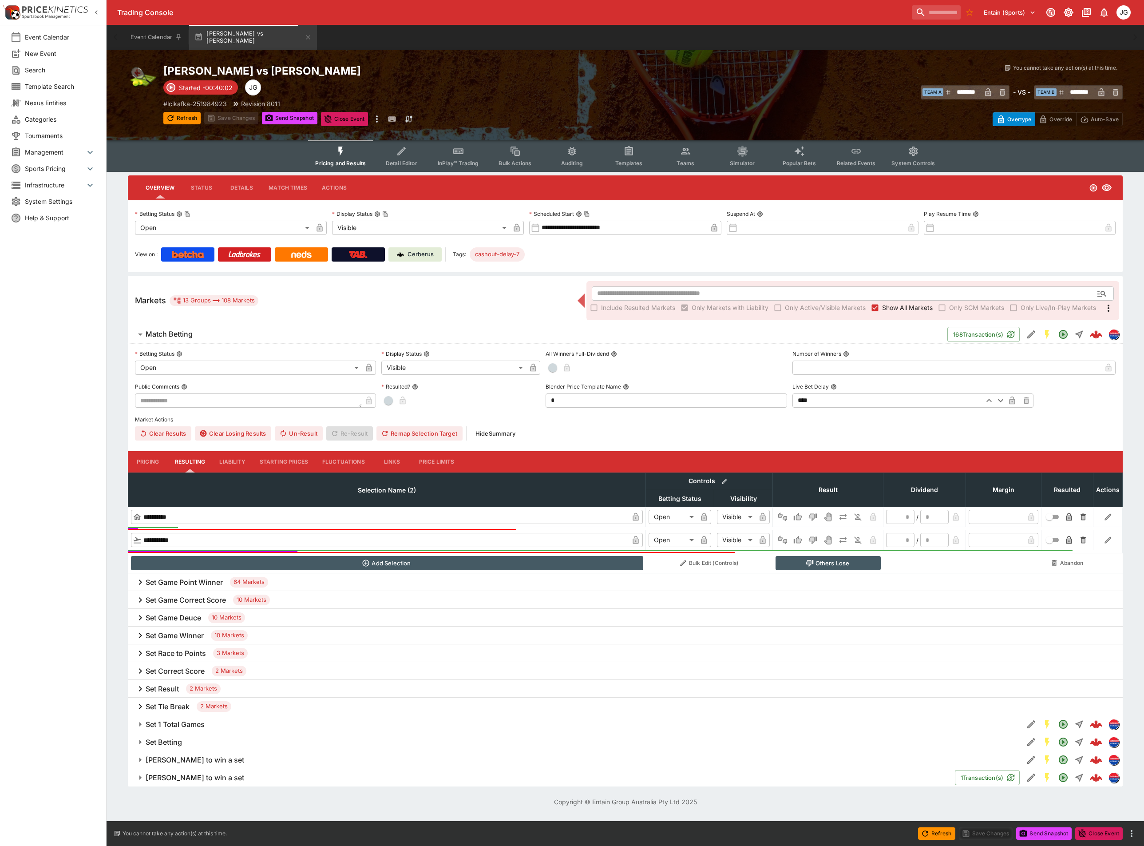
click at [396, 151] on button "Detail Editor" at bounding box center [401, 156] width 57 height 32
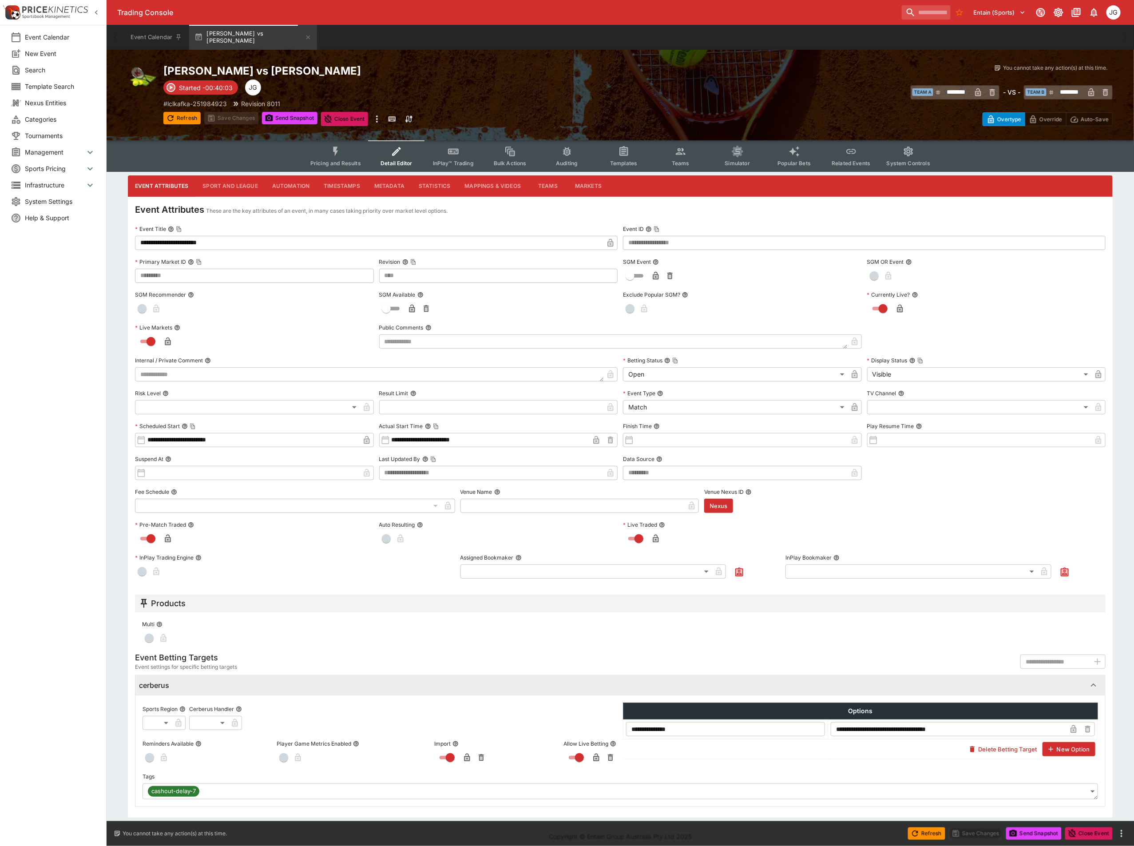
click at [222, 180] on button "Sport and League" at bounding box center [229, 185] width 69 height 21
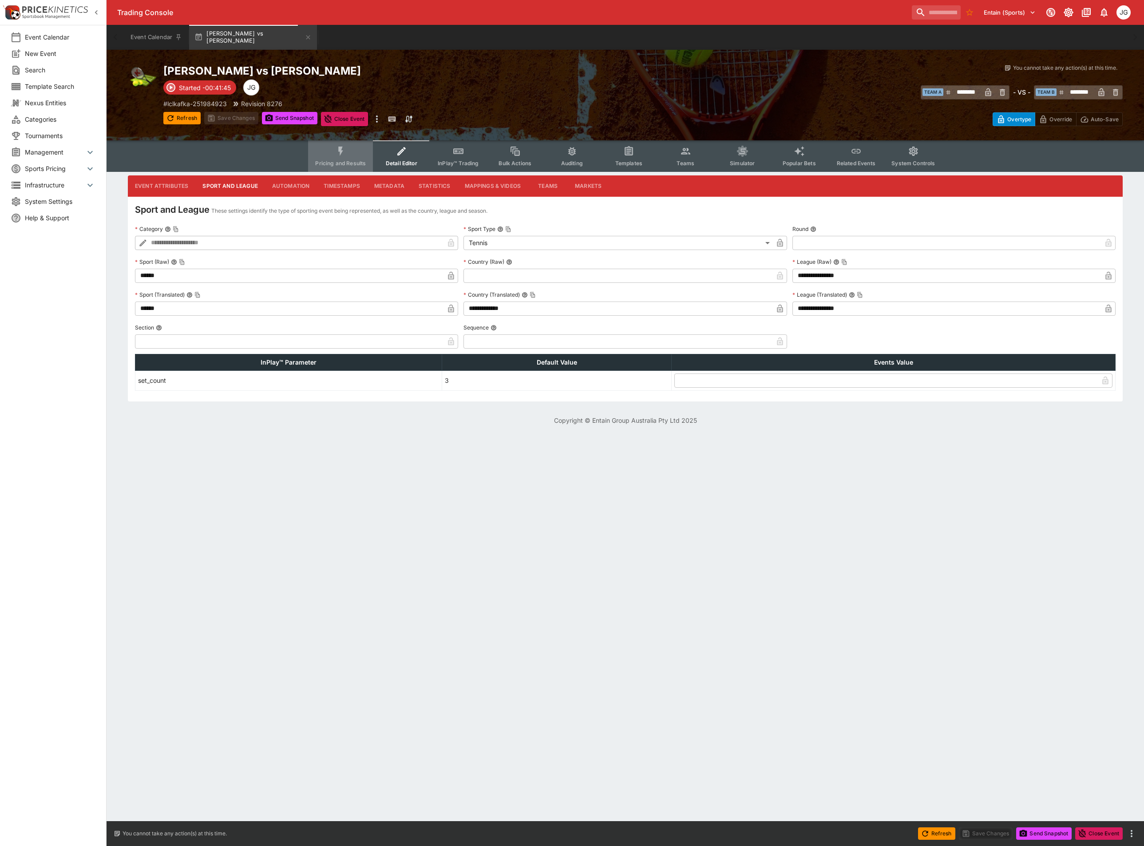
click at [345, 158] on button "Pricing and Results" at bounding box center [340, 156] width 65 height 32
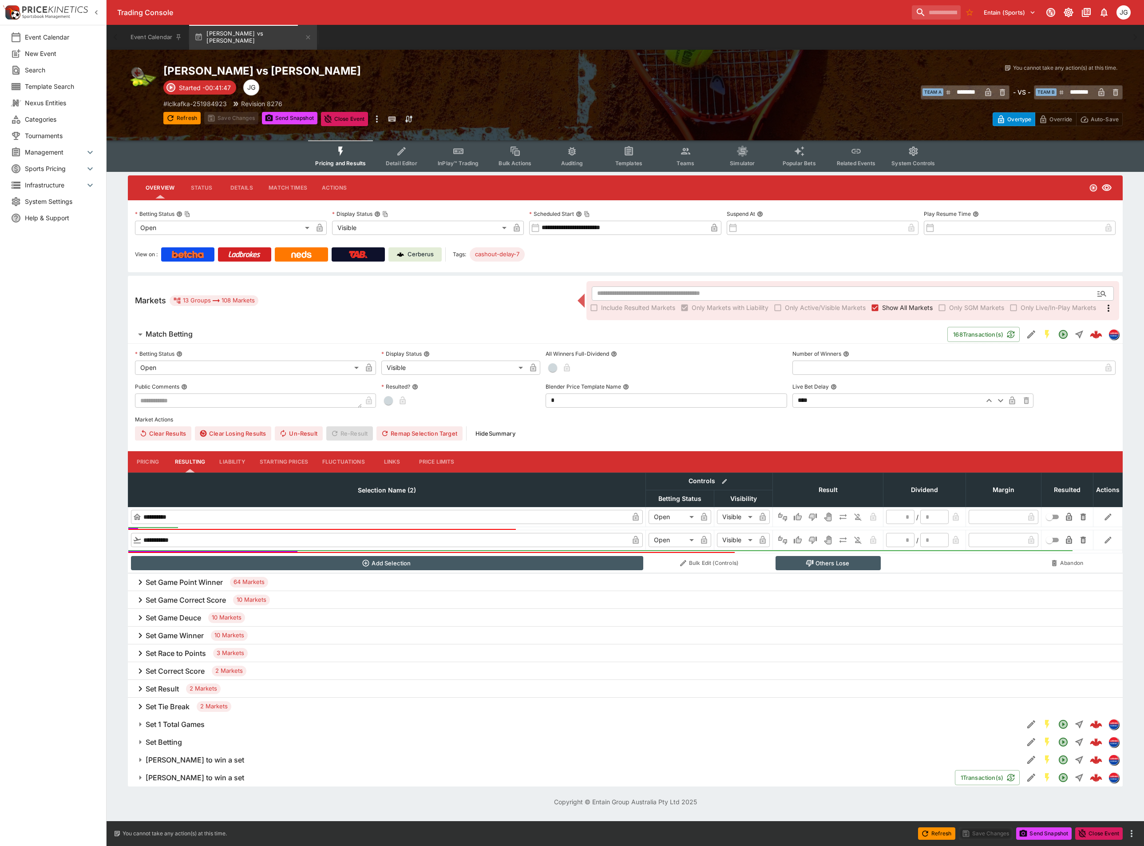
click at [408, 153] on icon "Event type filters" at bounding box center [402, 152] width 12 height 12
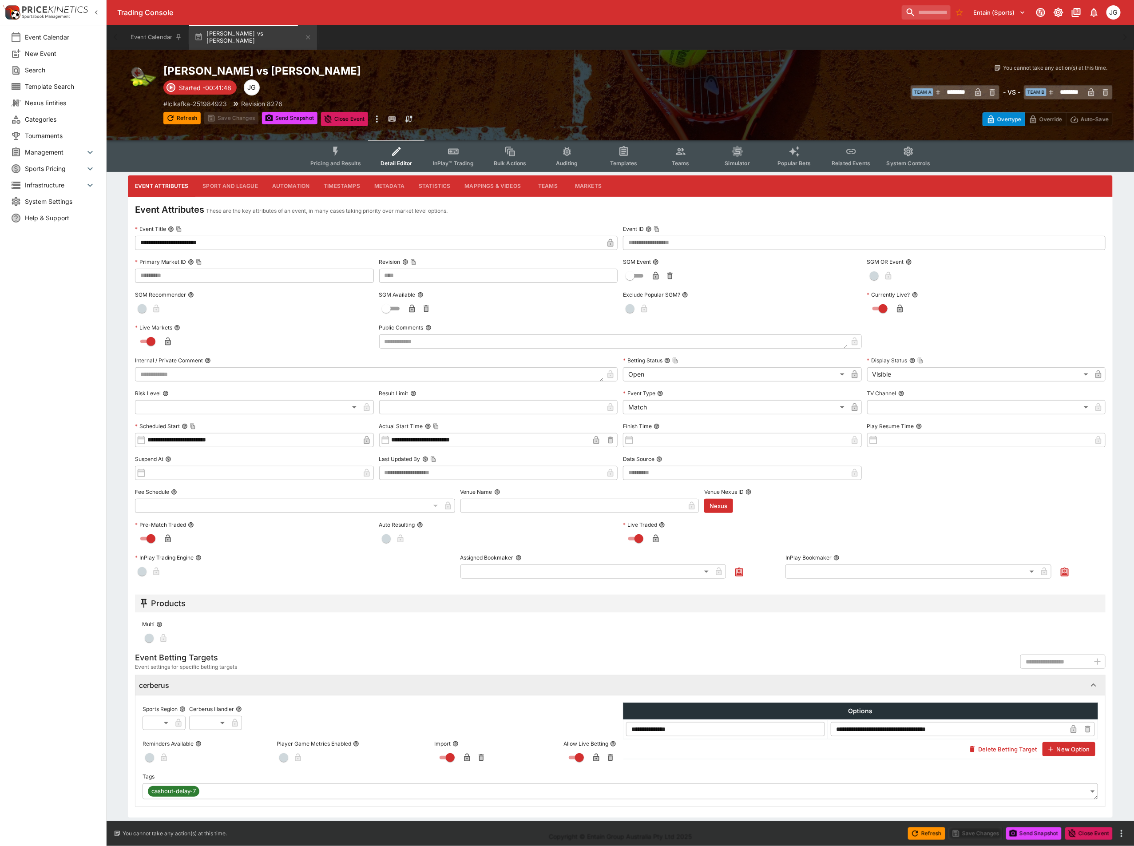
click at [225, 185] on button "Sport and League" at bounding box center [229, 185] width 69 height 21
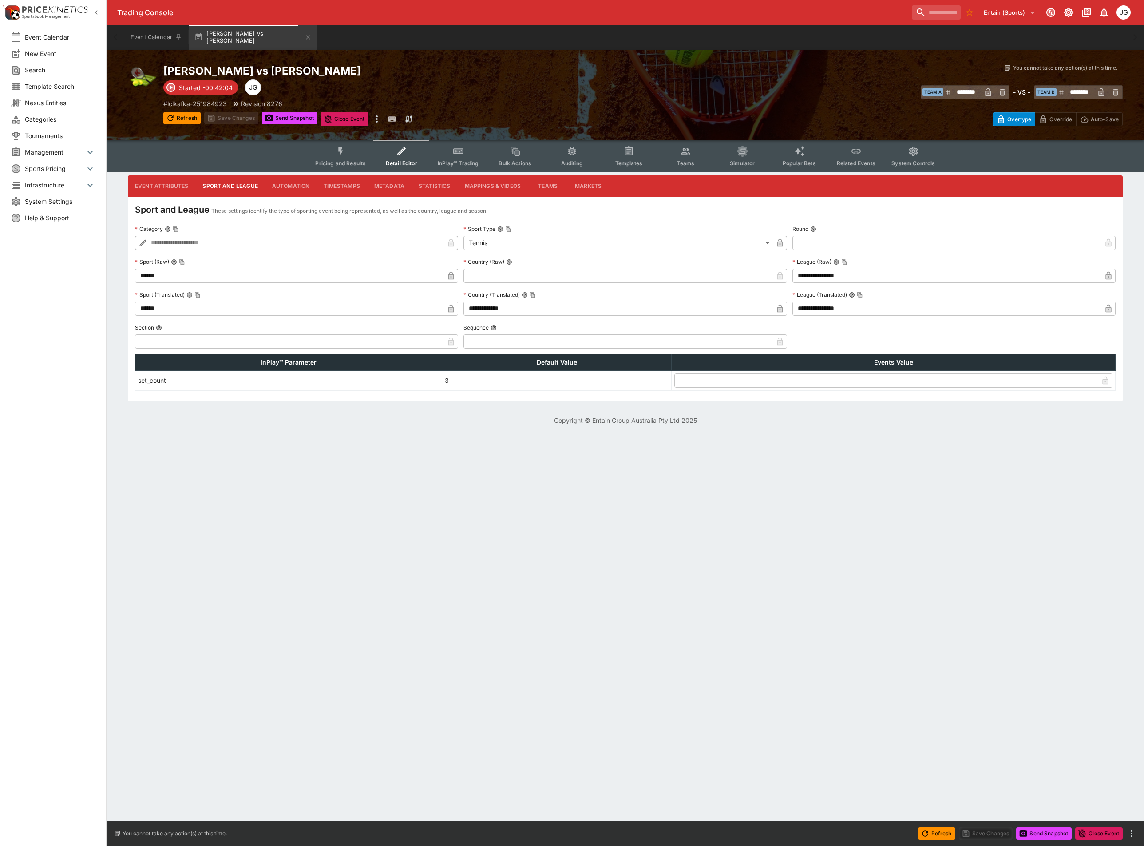
drag, startPoint x: 343, startPoint y: 153, endPoint x: 597, endPoint y: 151, distance: 254.0
click at [343, 153] on icon "Event type filters" at bounding box center [340, 151] width 5 height 9
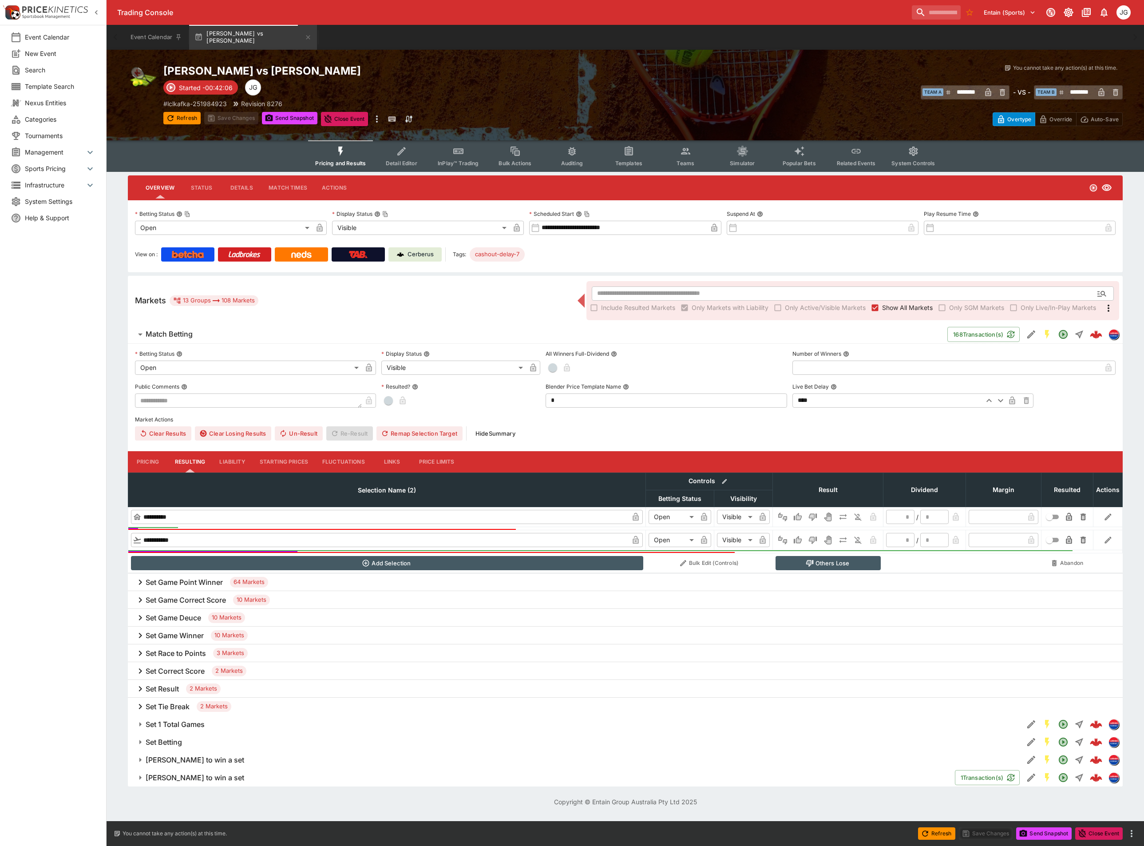
type input "*********"
click at [884, 301] on label "Show All Markets" at bounding box center [900, 308] width 65 height 14
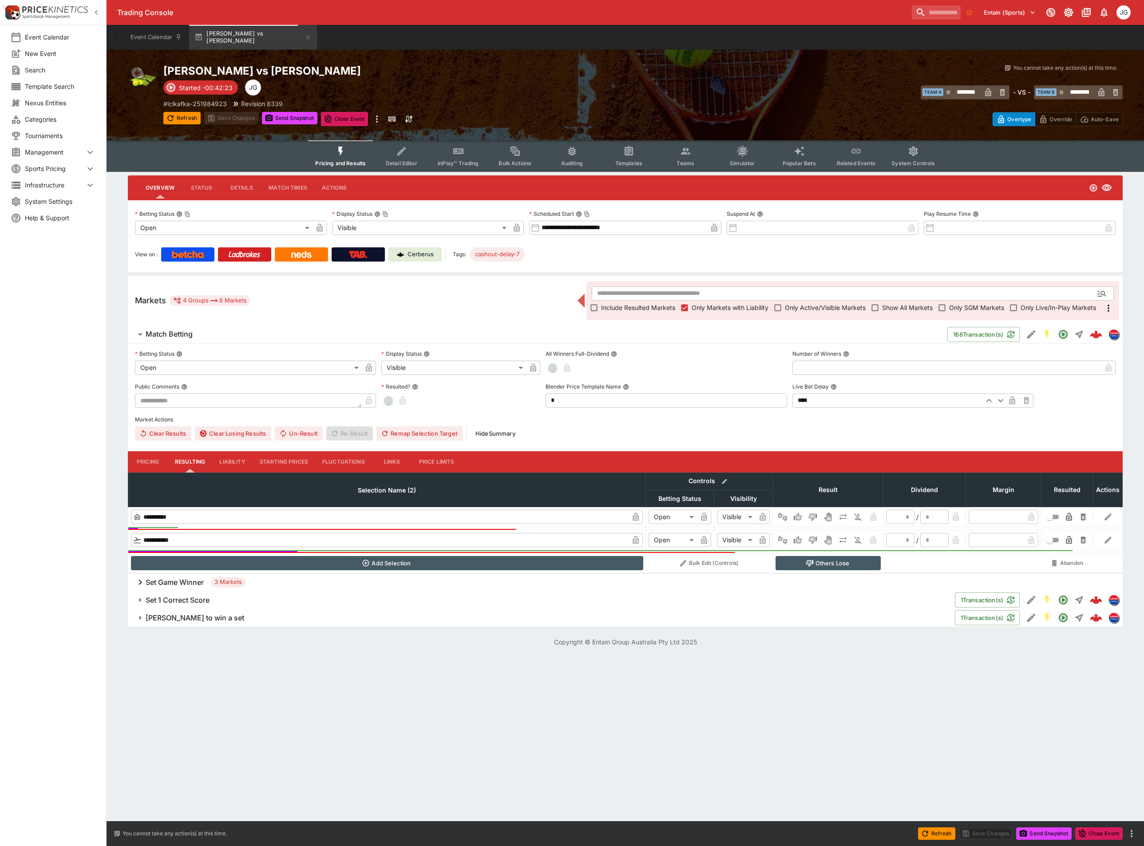
click at [187, 587] on h6 "Set Game Winner" at bounding box center [175, 582] width 58 height 9
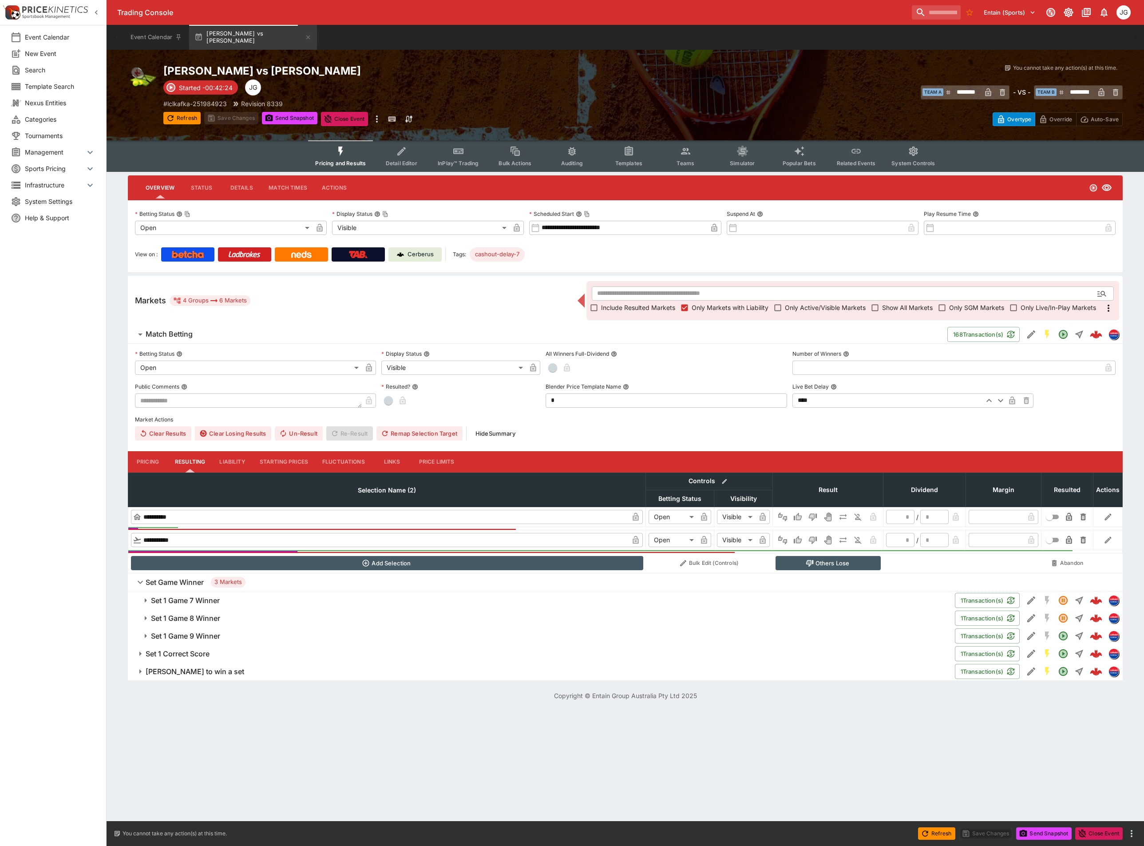
click at [210, 597] on h6 "Set 1 Game 7 Winner" at bounding box center [185, 600] width 69 height 9
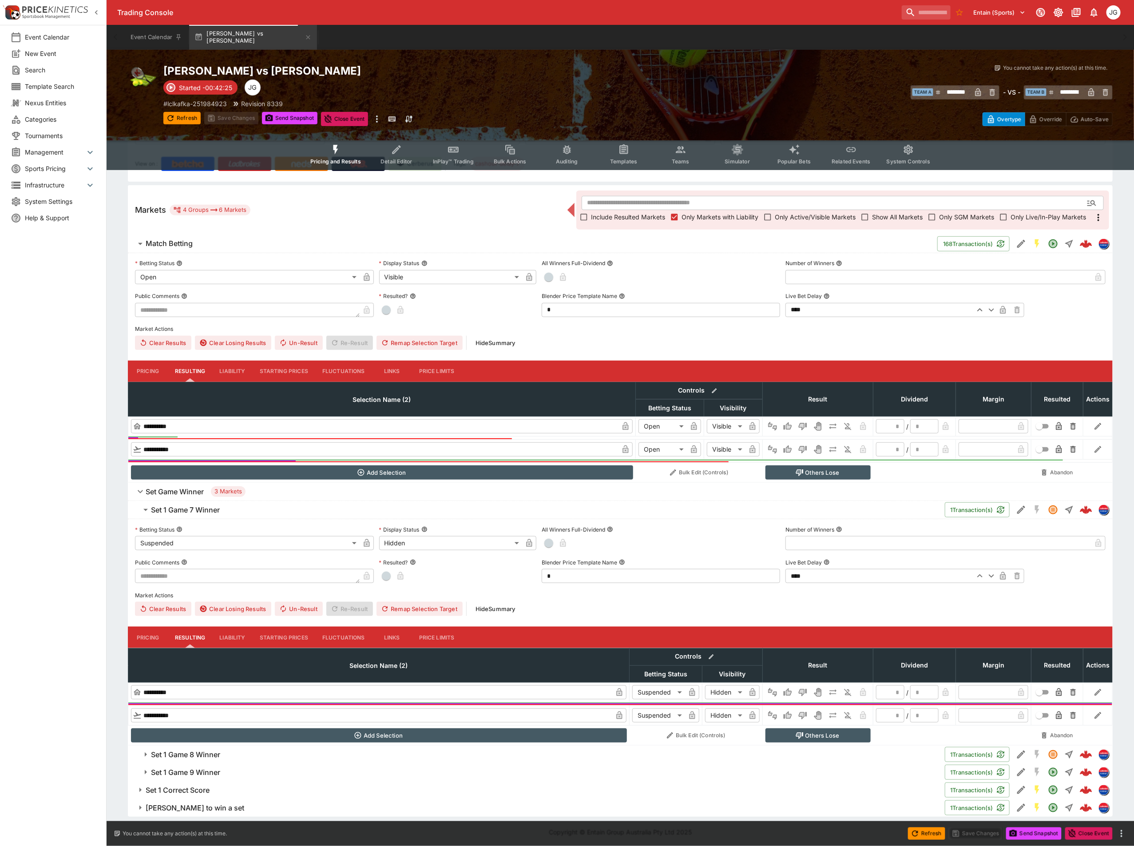
scroll to position [95, 0]
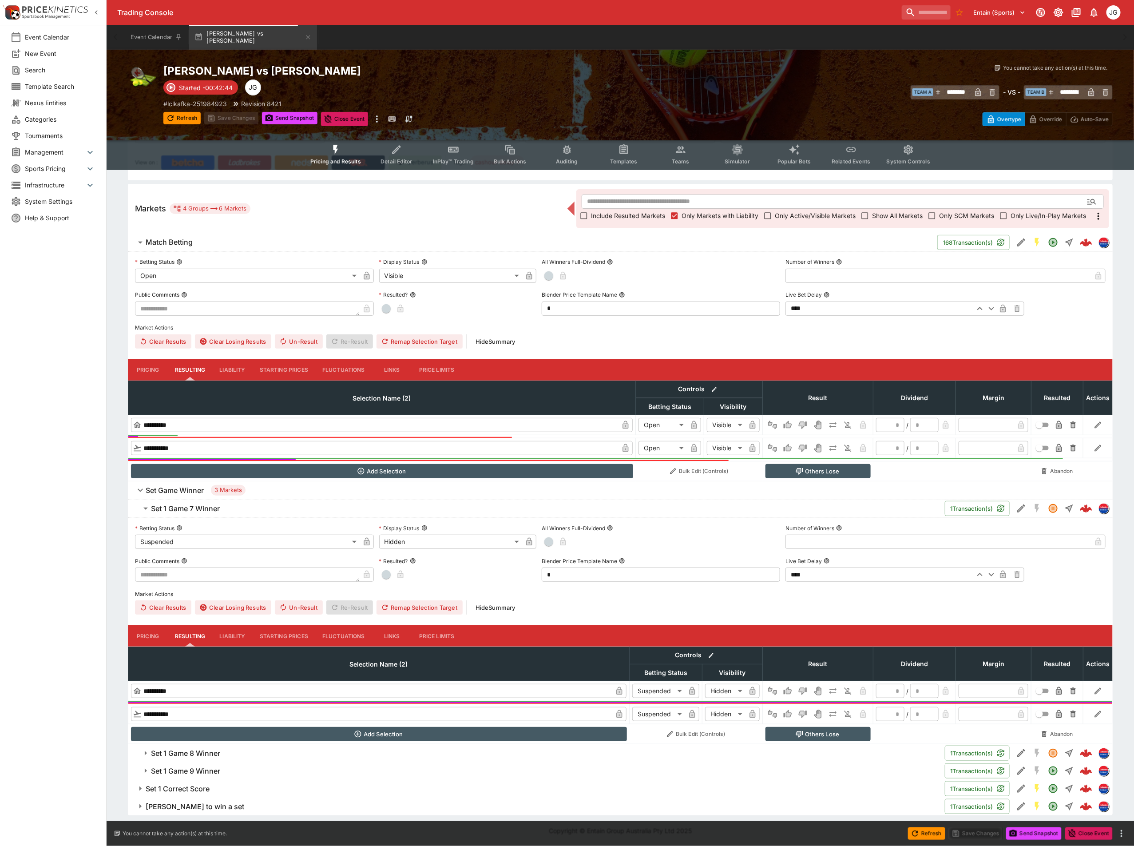
click at [789, 710] on icon "Win" at bounding box center [788, 714] width 8 height 8
type input "*"
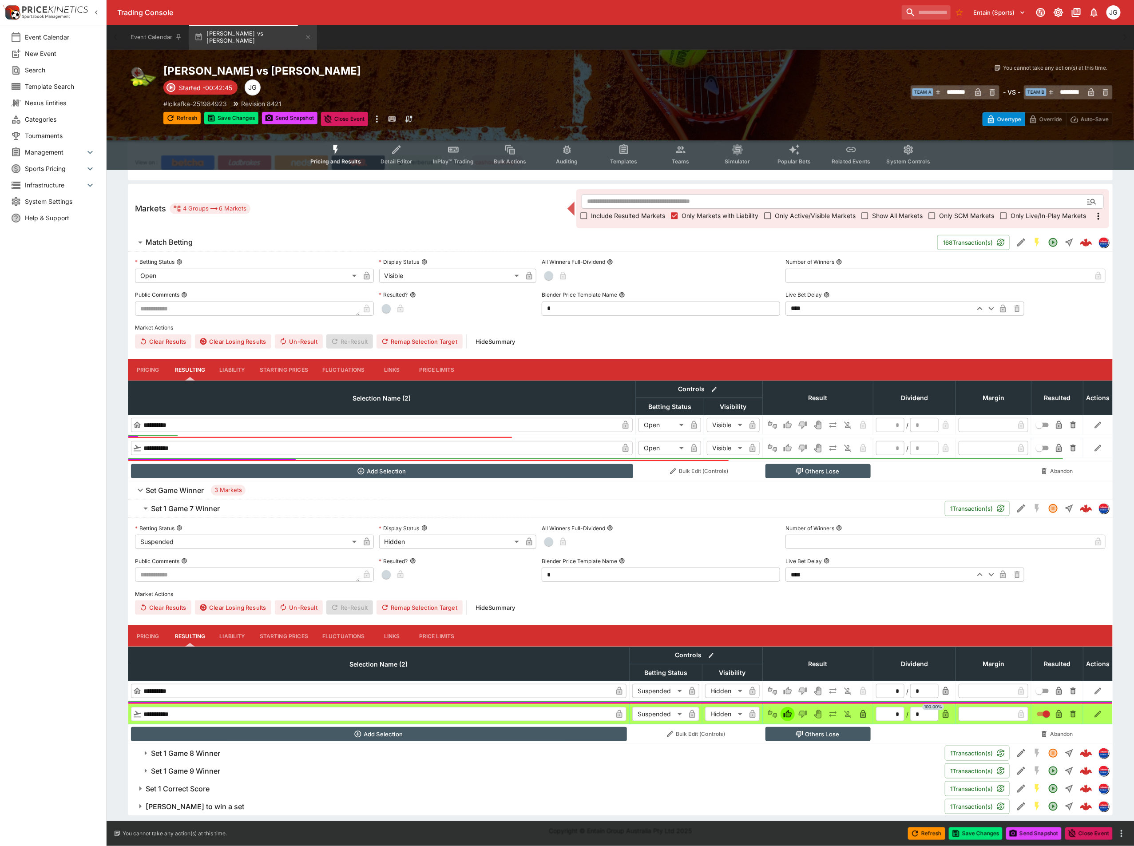
click at [800, 734] on icon "button" at bounding box center [799, 734] width 4 height 5
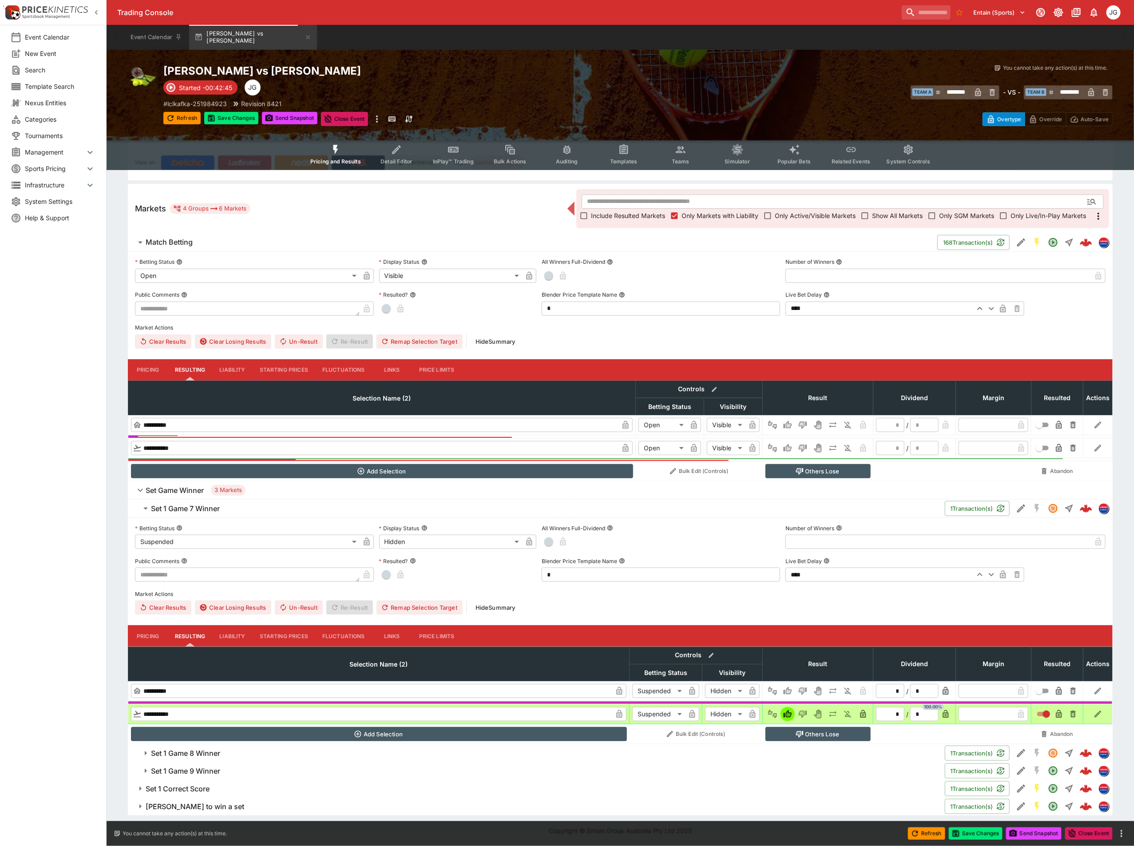
type input "**********"
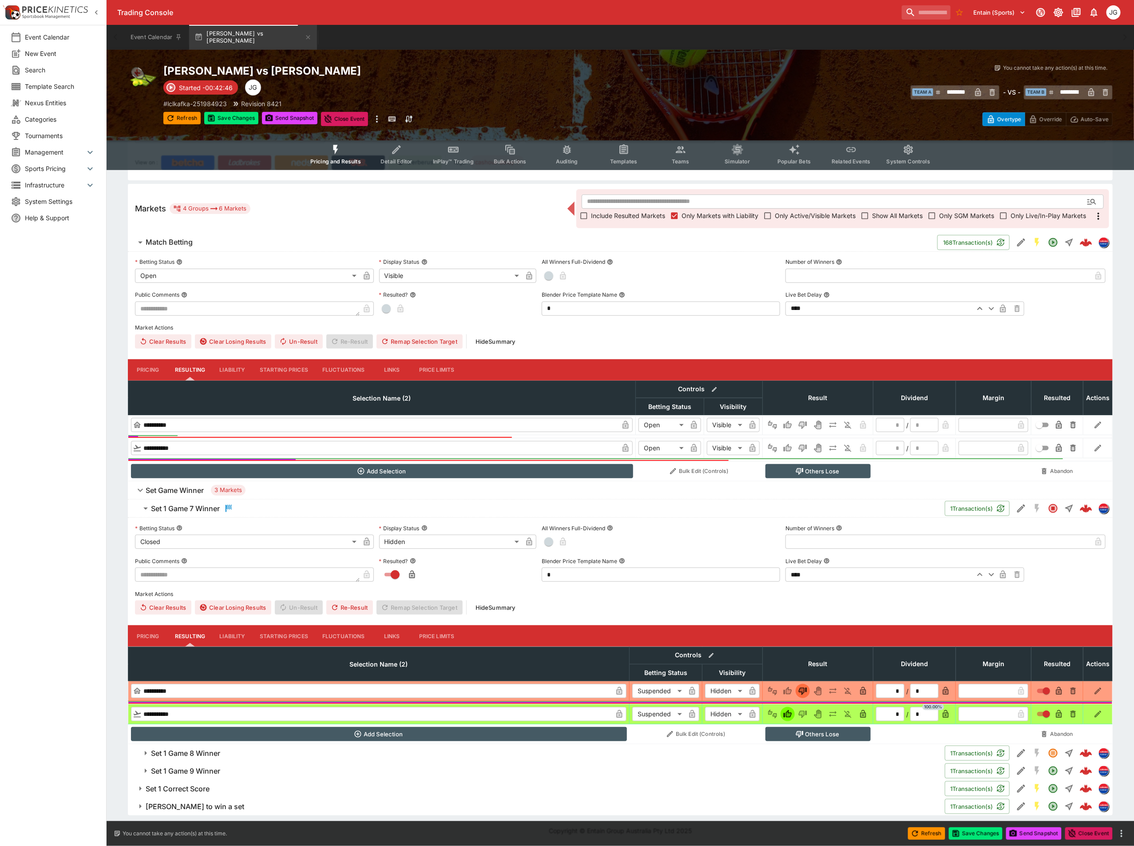
click at [208, 753] on h6 "Set 1 Game 8 Winner" at bounding box center [185, 753] width 69 height 9
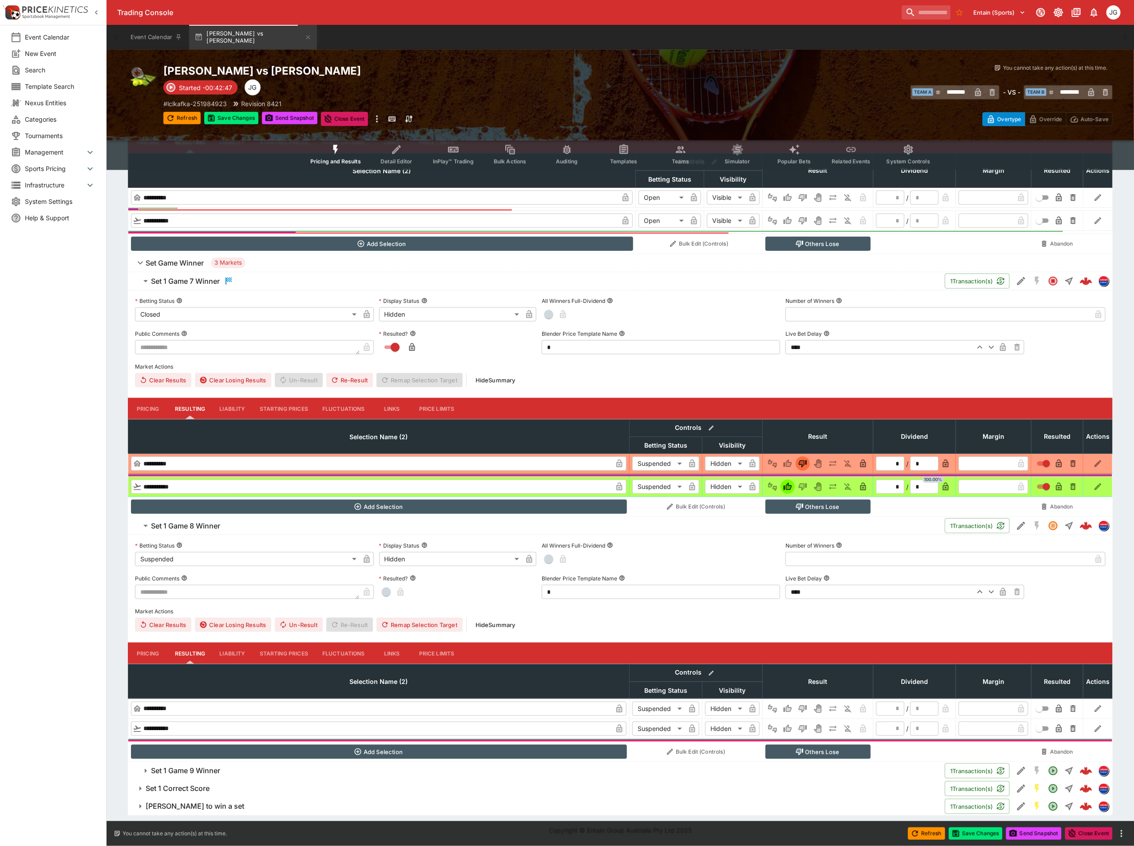
scroll to position [323, 0]
click at [790, 706] on icon "Win" at bounding box center [787, 708] width 9 height 9
type input "*"
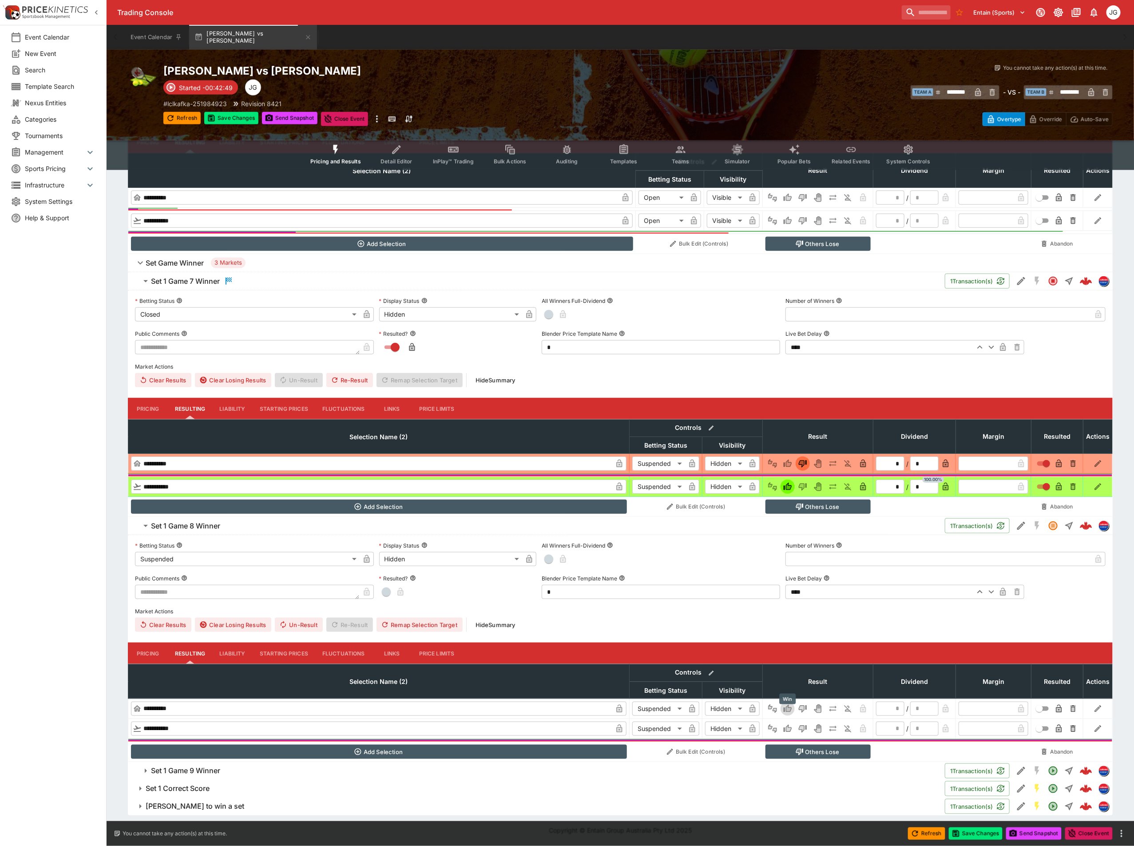
type input "*"
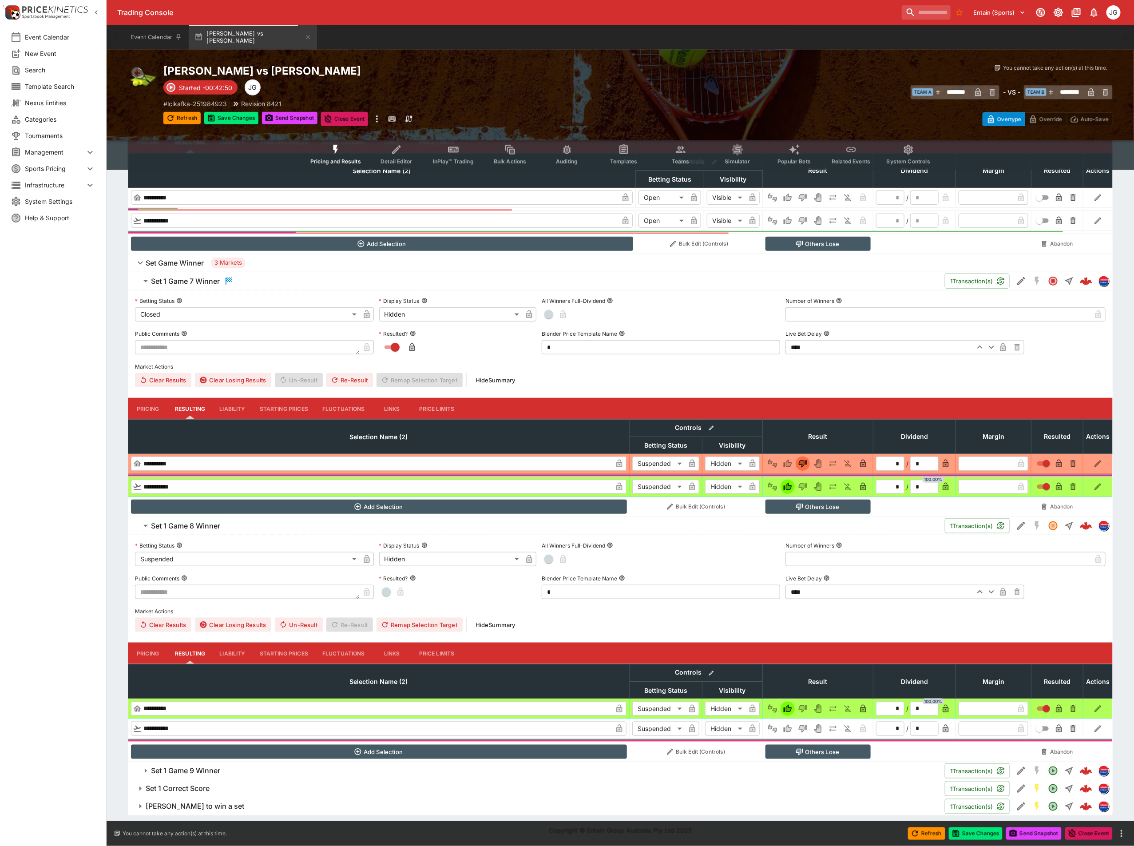
click at [799, 746] on button "Others Lose" at bounding box center [818, 752] width 105 height 14
type input "**********"
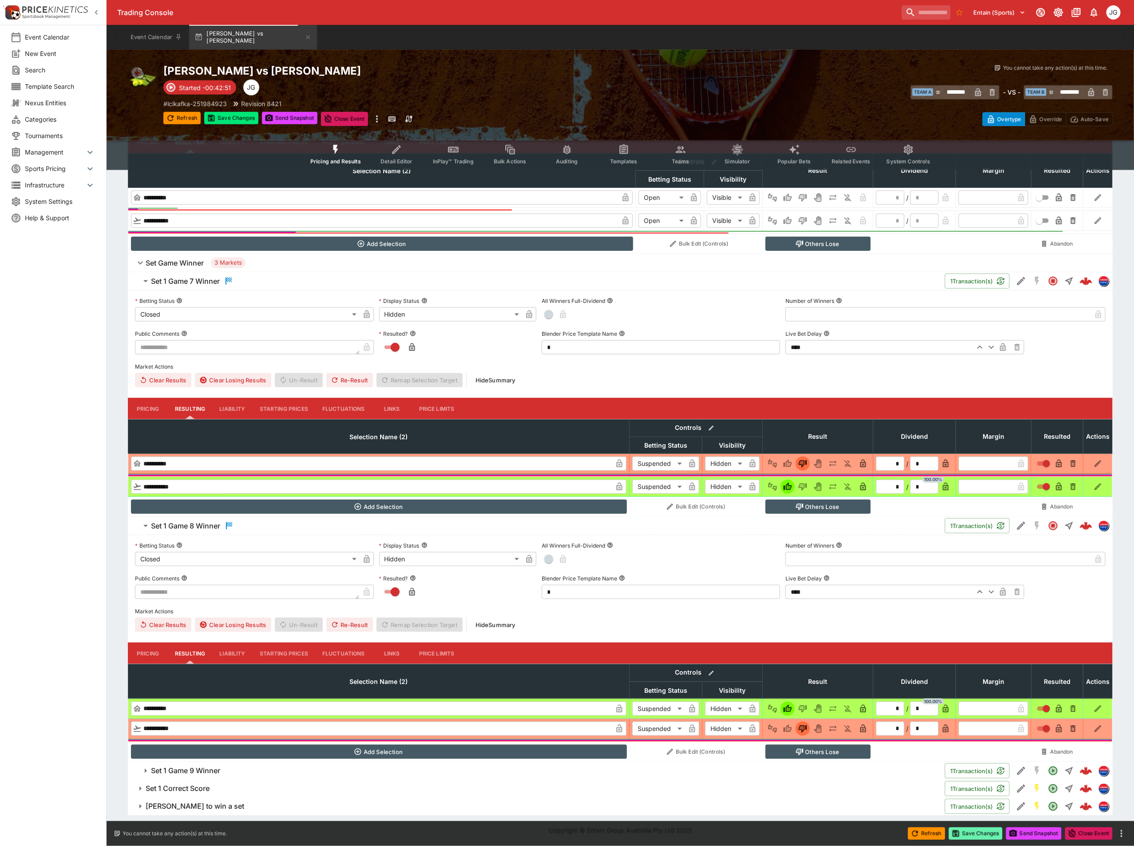
click at [976, 836] on button "Save Changes" at bounding box center [976, 833] width 54 height 12
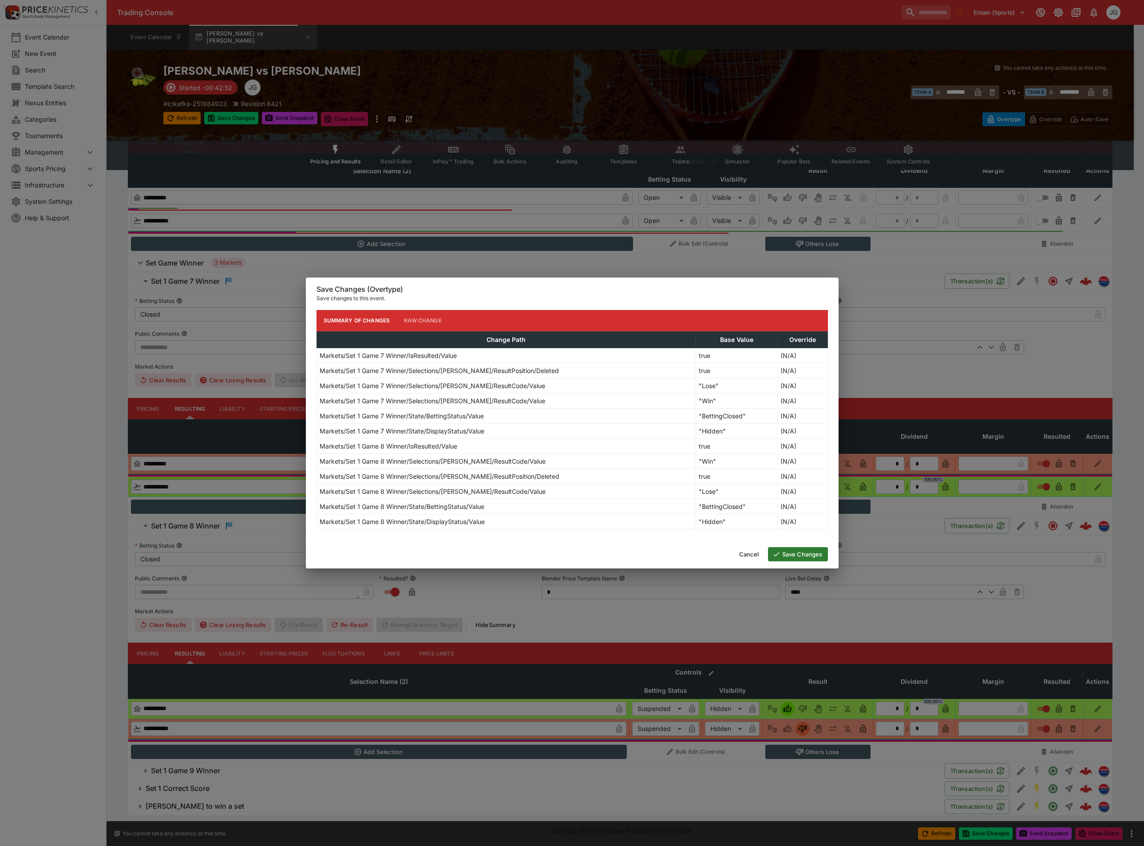
click at [789, 553] on button "Save Changes" at bounding box center [798, 554] width 60 height 14
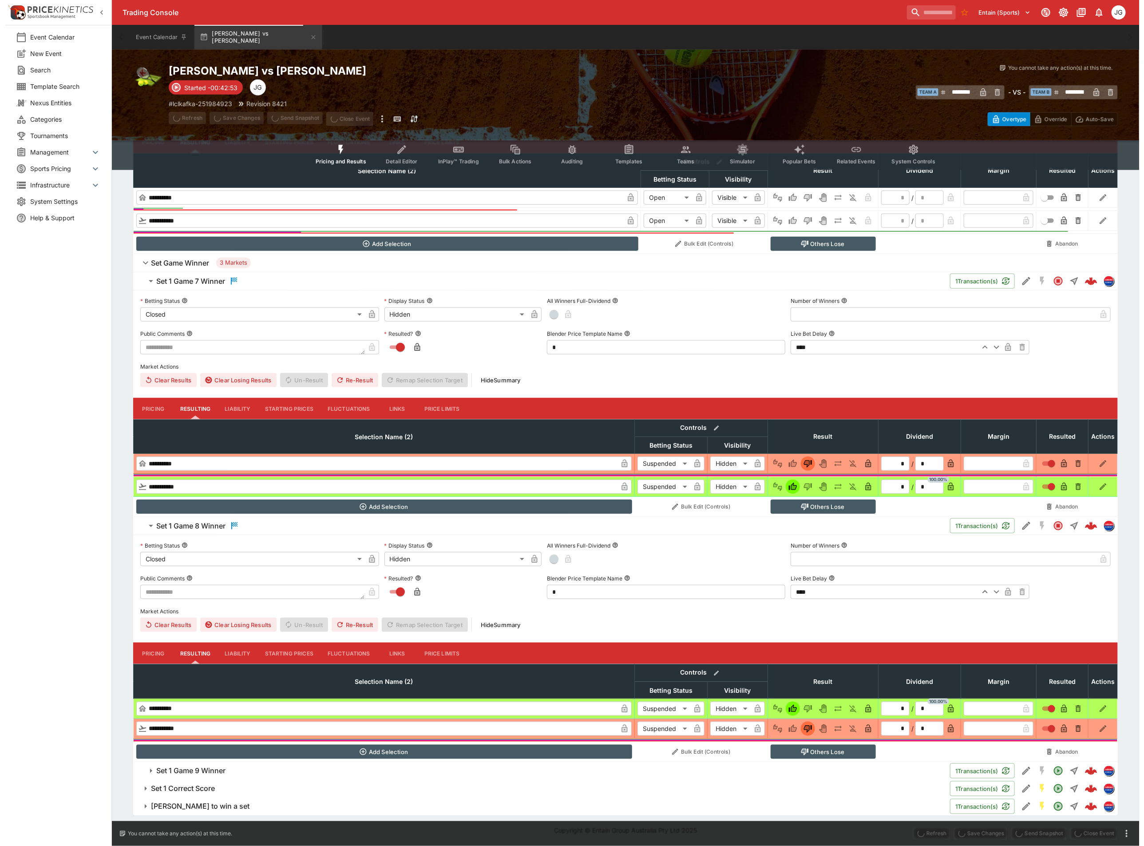
scroll to position [0, 0]
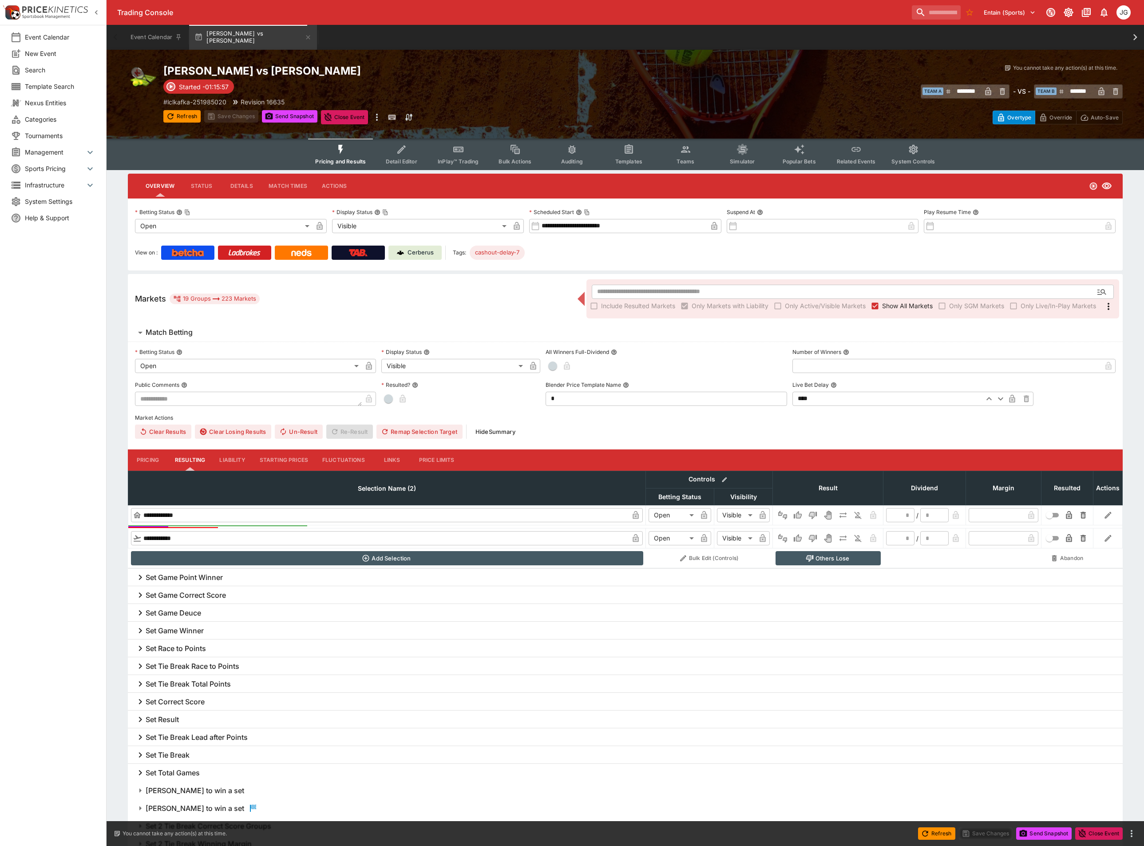
type input "********"
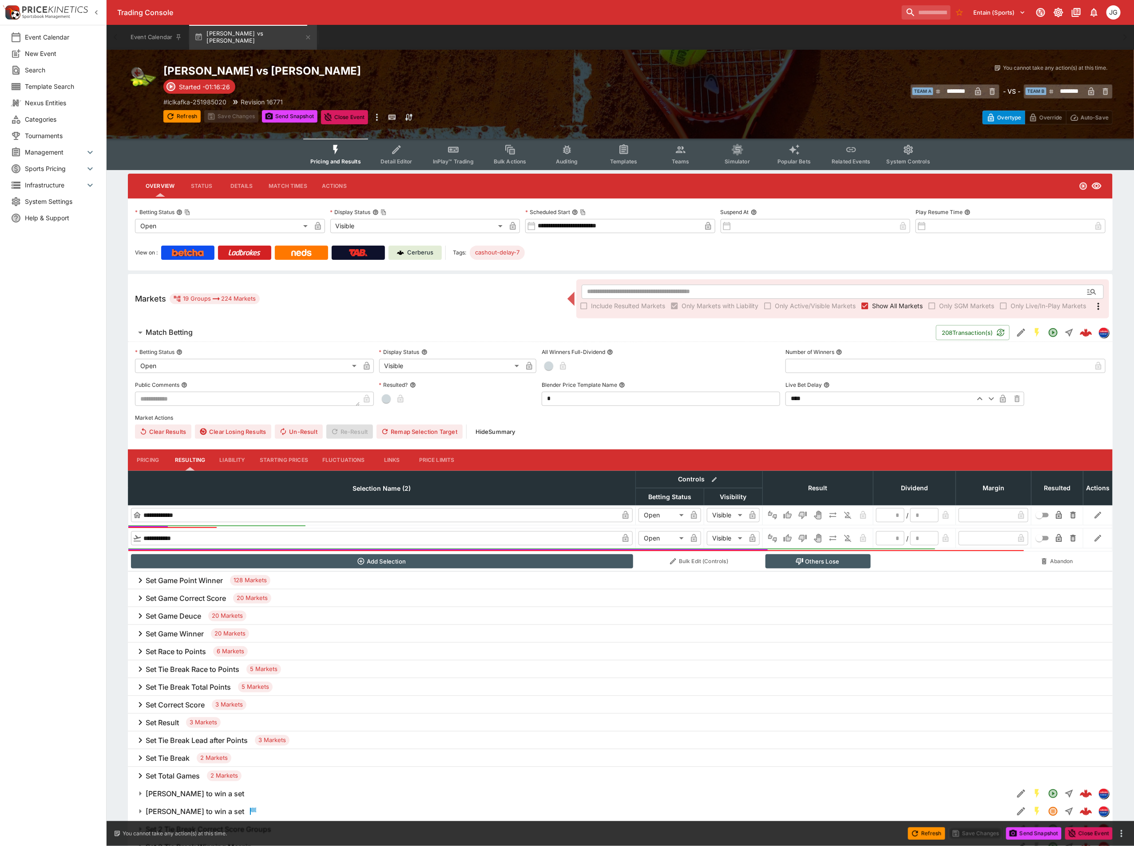
click at [402, 154] on icon "Event type filters" at bounding box center [397, 150] width 12 height 12
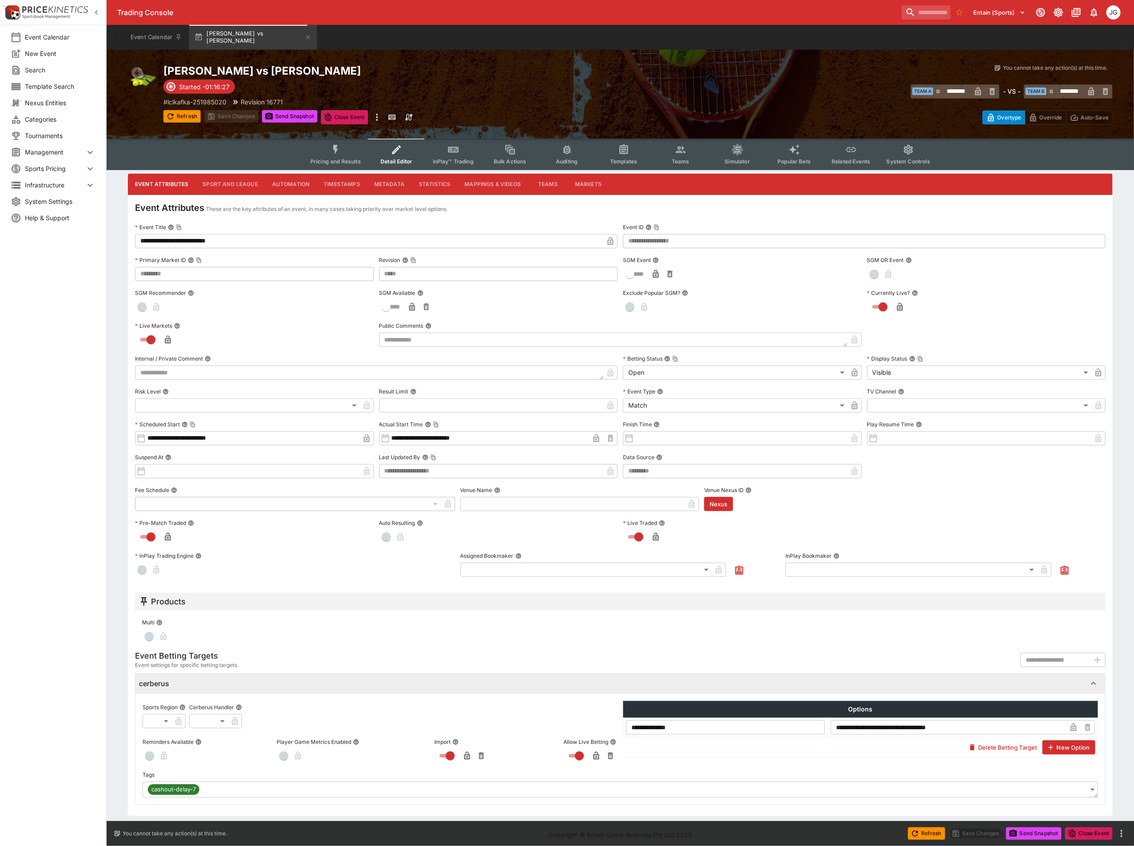
click at [236, 178] on button "Sport and League" at bounding box center [229, 184] width 69 height 21
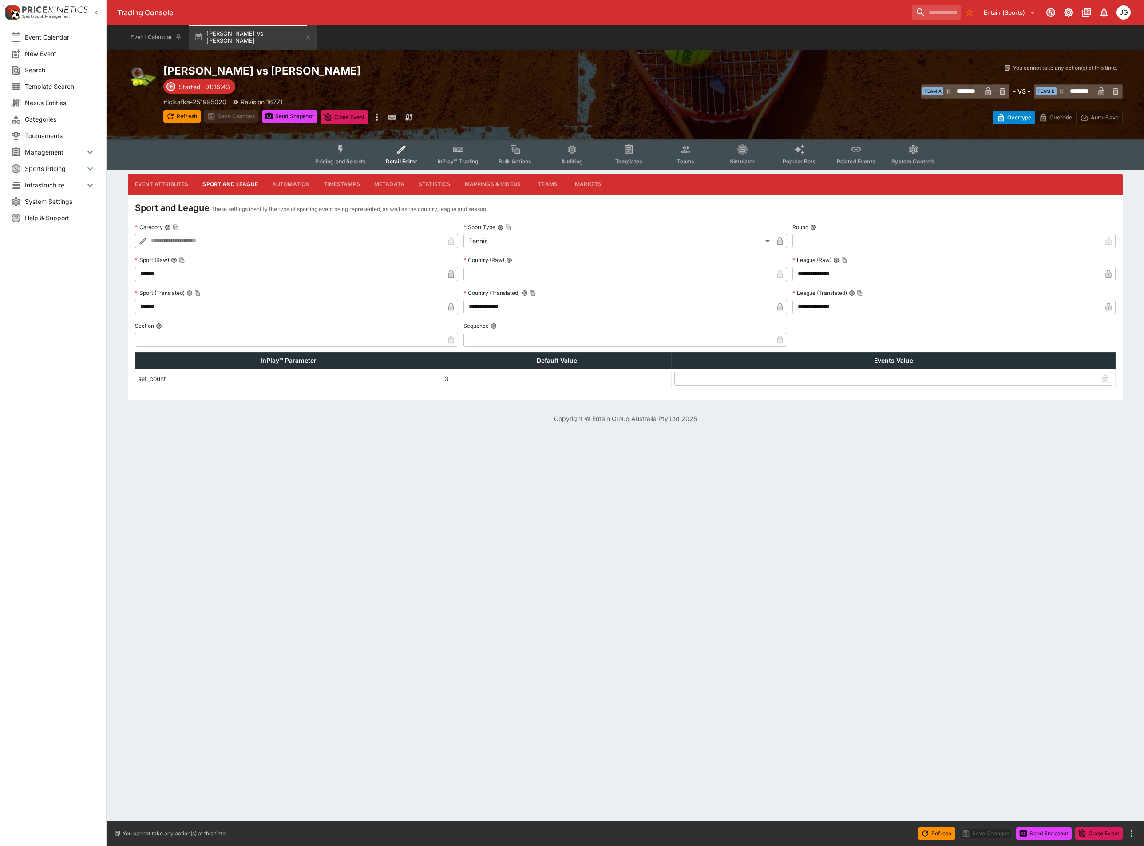
type input "*******"
click at [338, 159] on span "Pricing and Results" at bounding box center [340, 161] width 51 height 7
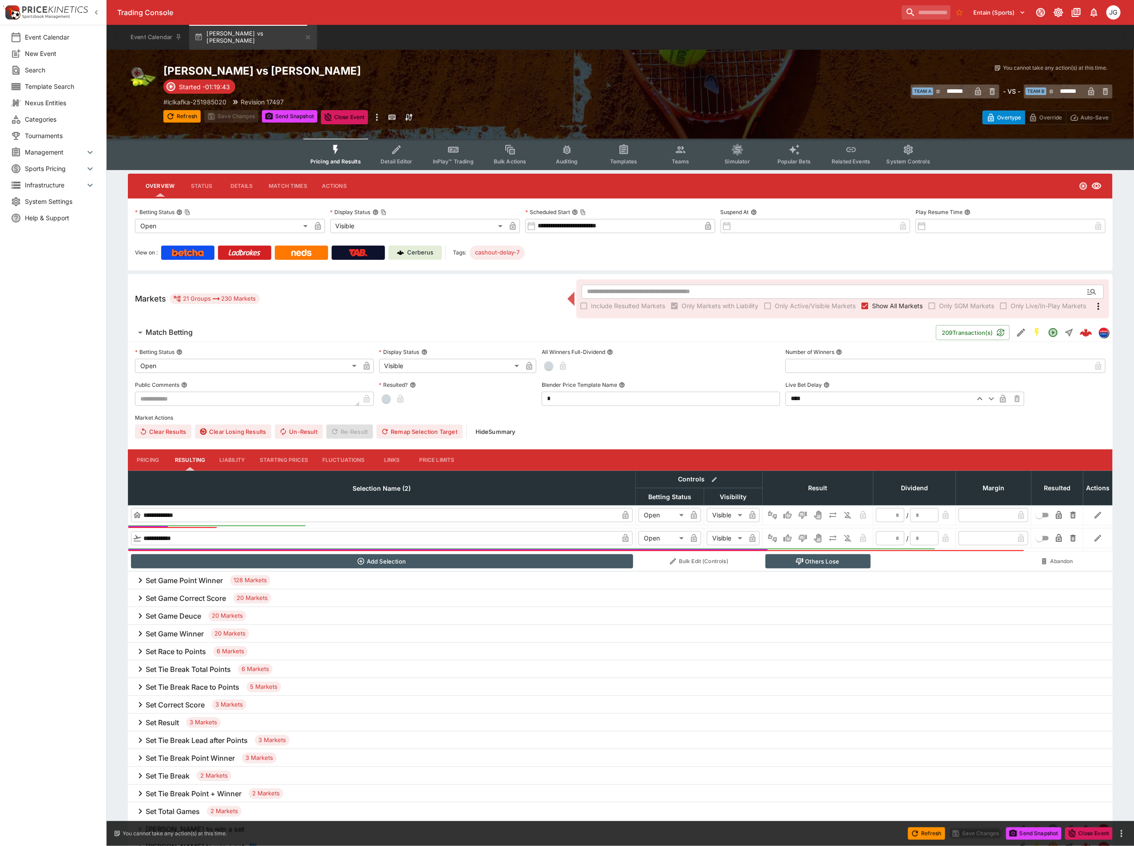
click at [887, 302] on span "Show All Markets" at bounding box center [897, 305] width 51 height 9
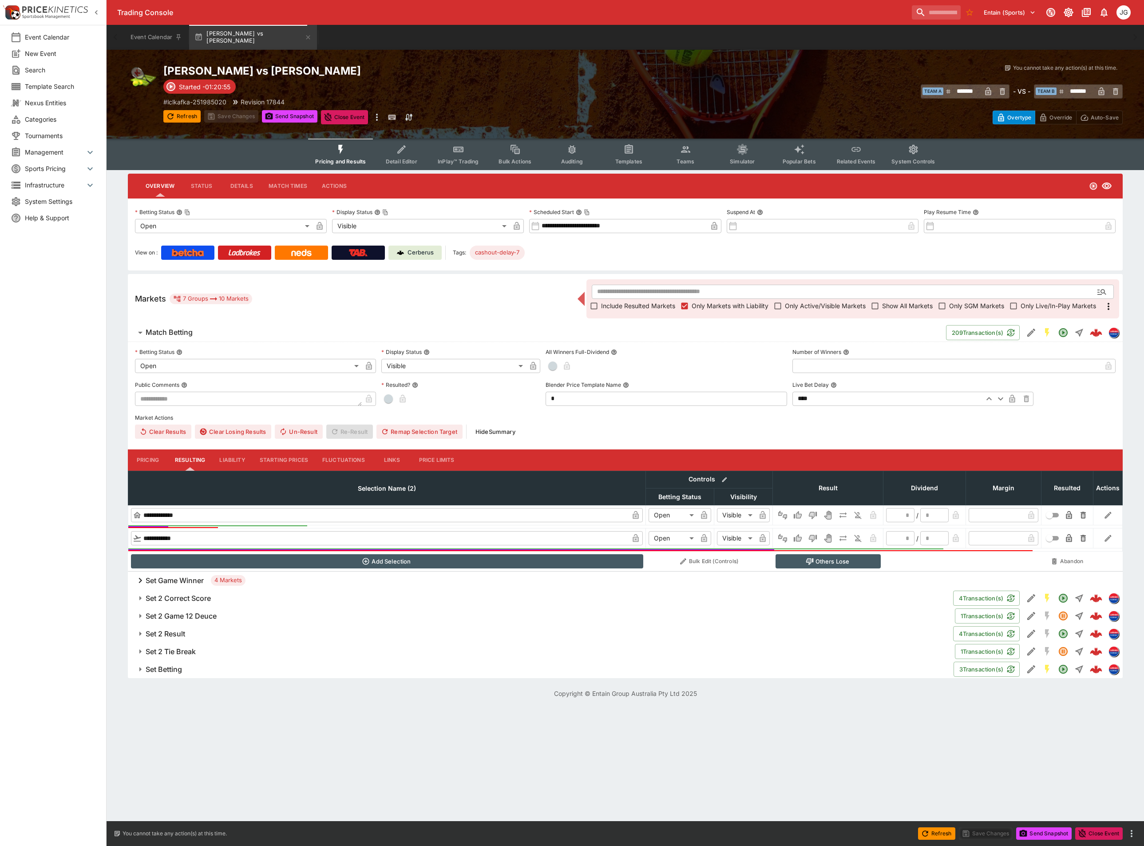
type input "*******"
click at [140, 40] on button "Event Calendar" at bounding box center [156, 37] width 62 height 25
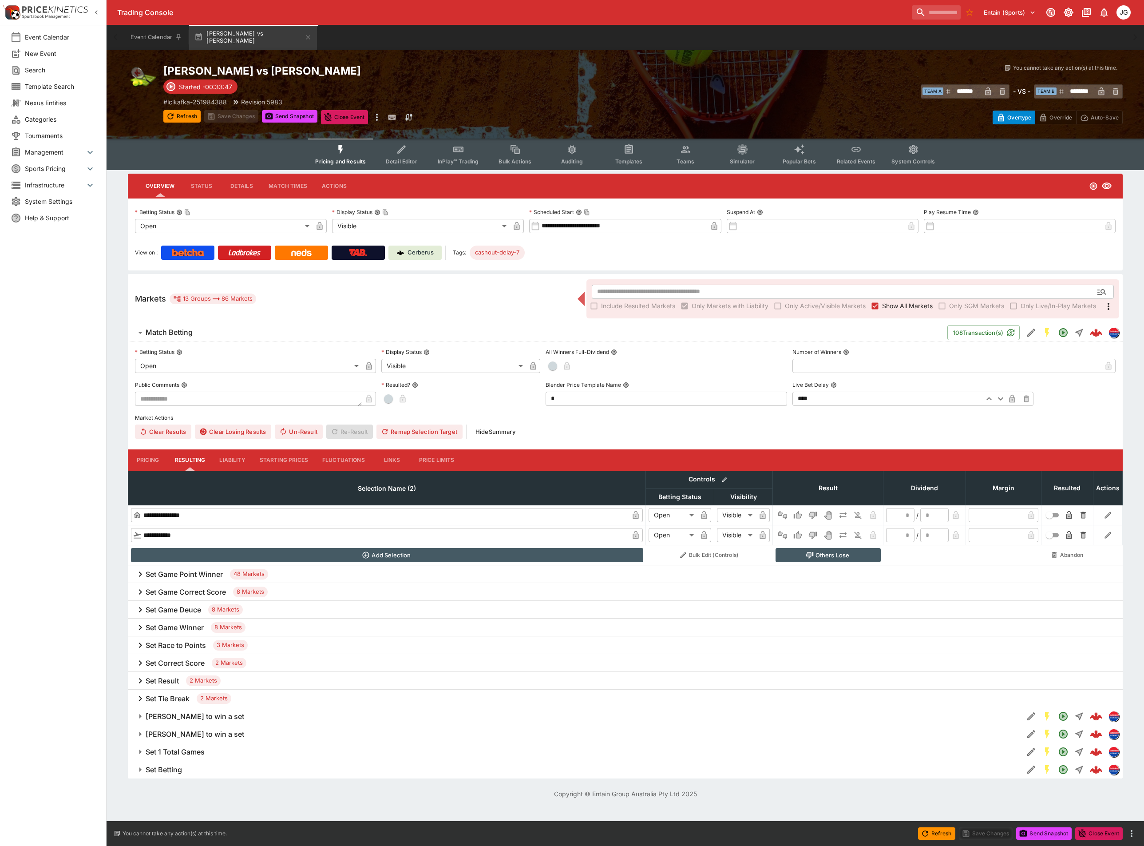
click at [893, 310] on span "Show All Markets" at bounding box center [907, 305] width 51 height 9
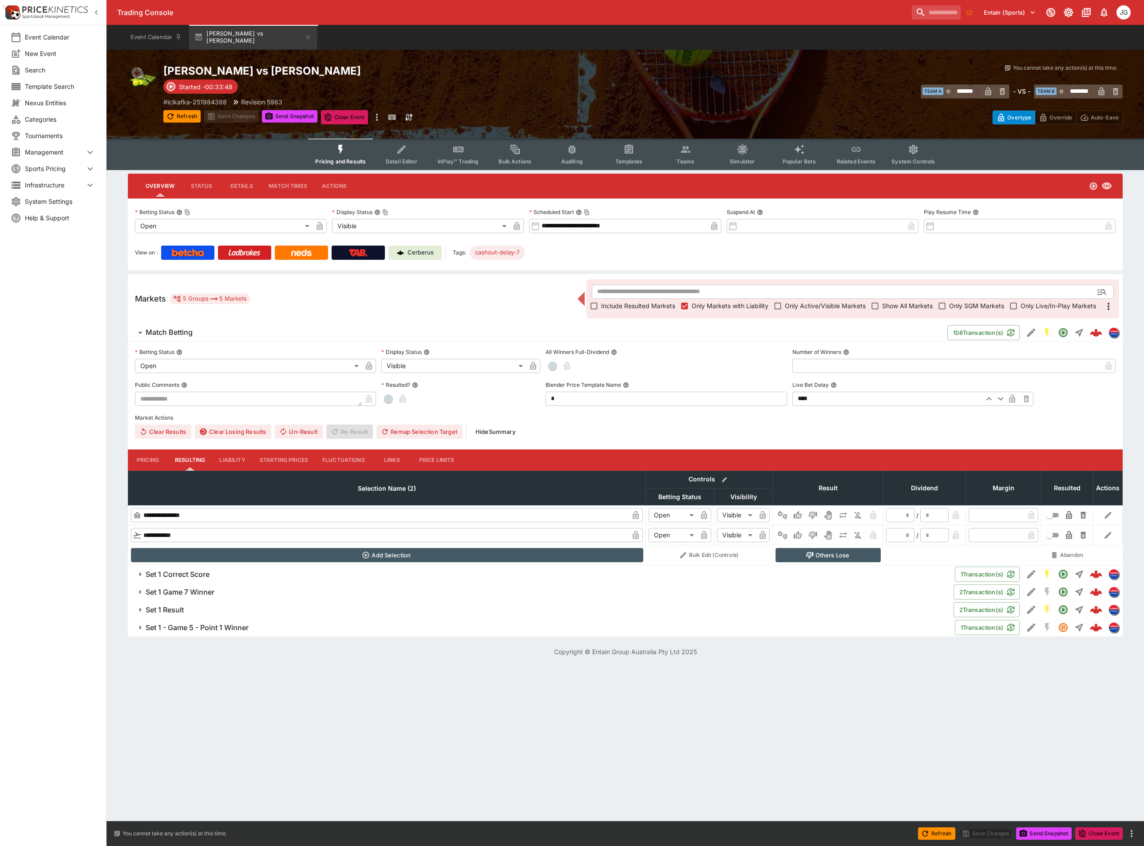
type input "********"
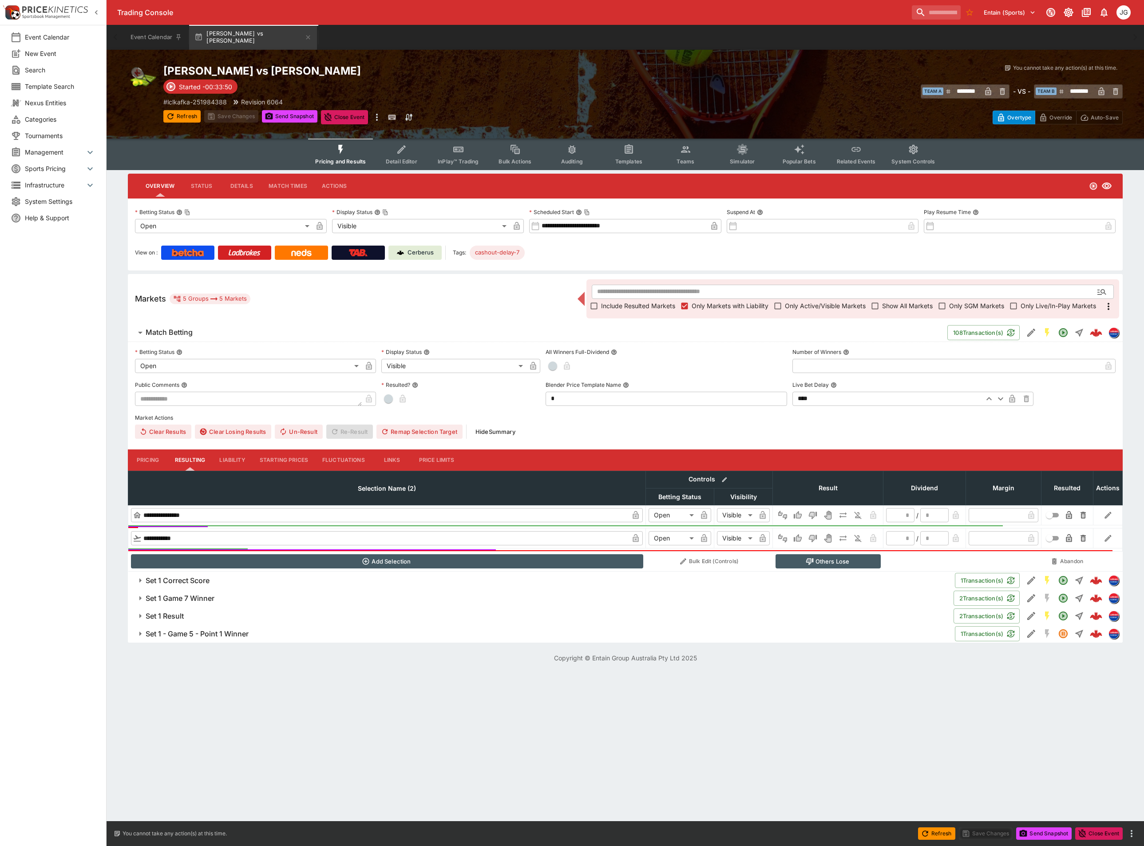
click at [614, 308] on span "Include Resulted Markets" at bounding box center [638, 305] width 74 height 9
click at [180, 580] on h6 "Set Game Winner" at bounding box center [175, 580] width 58 height 9
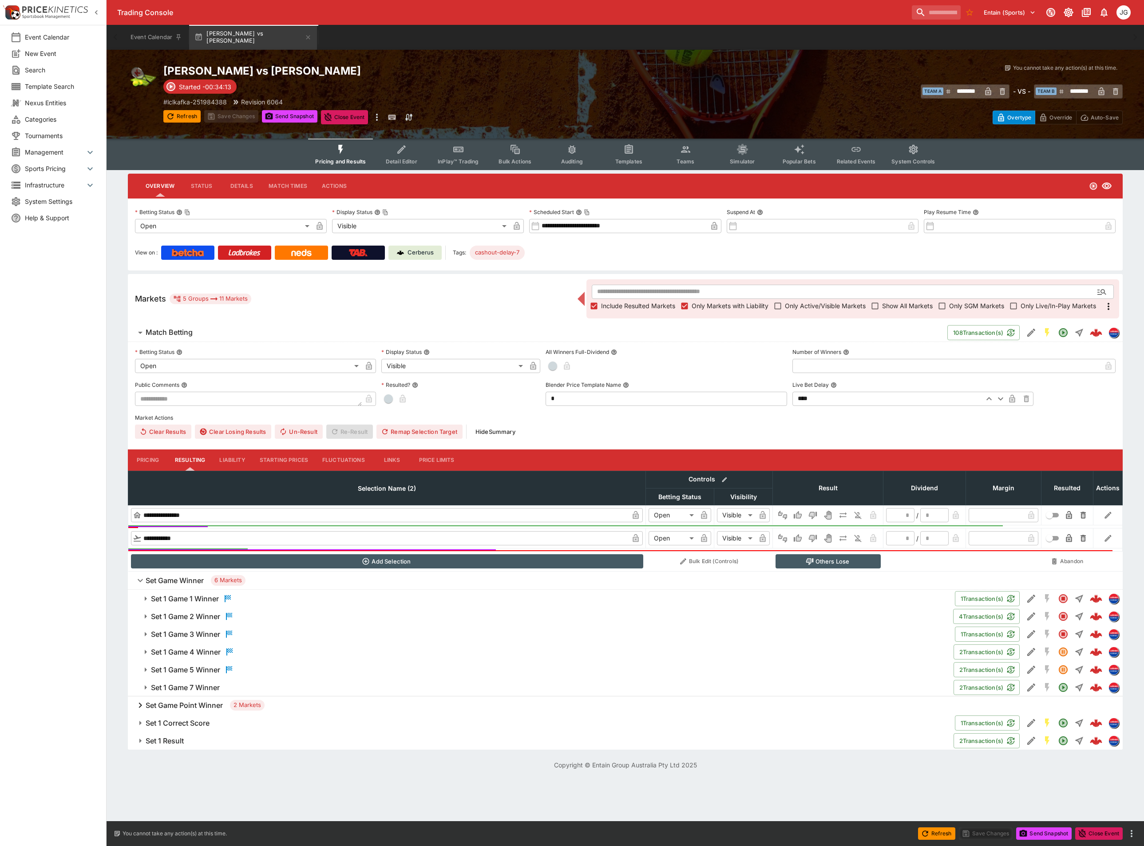
click at [211, 633] on h6 "Set 1 Game 3 Winner" at bounding box center [185, 634] width 69 height 9
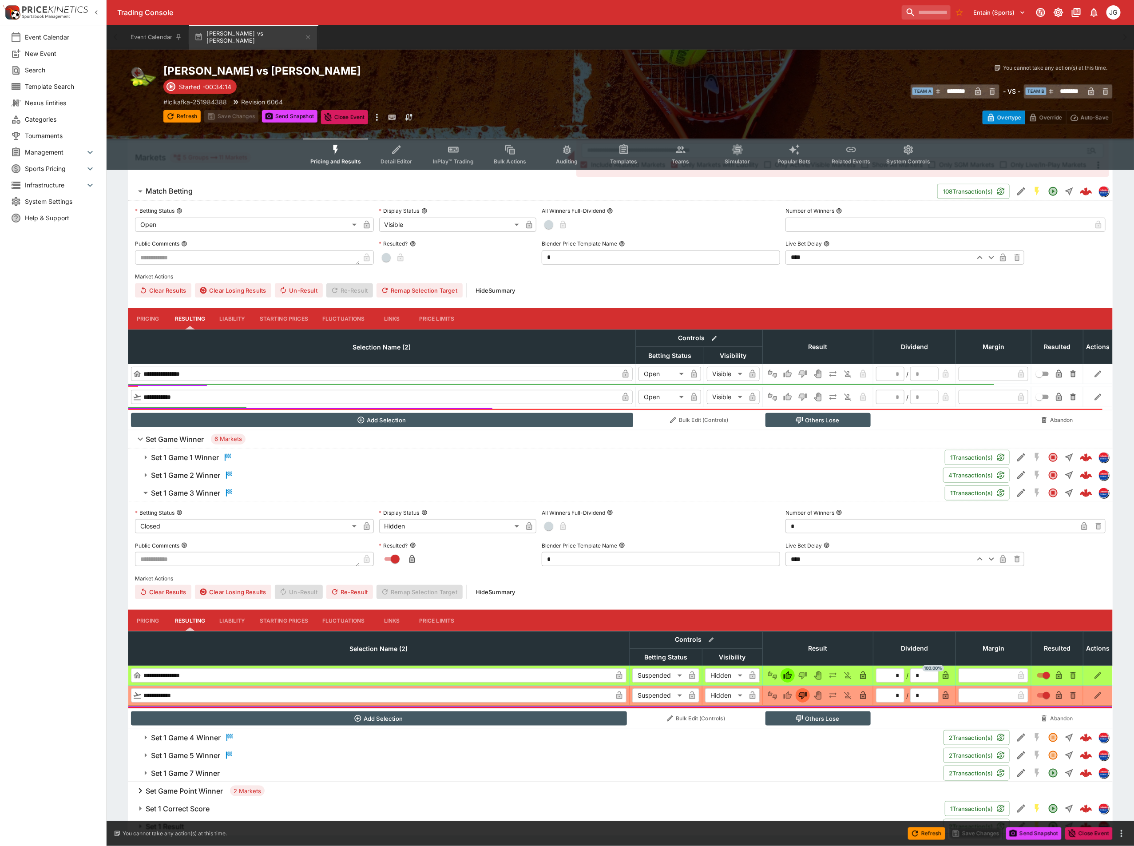
scroll to position [164, 0]
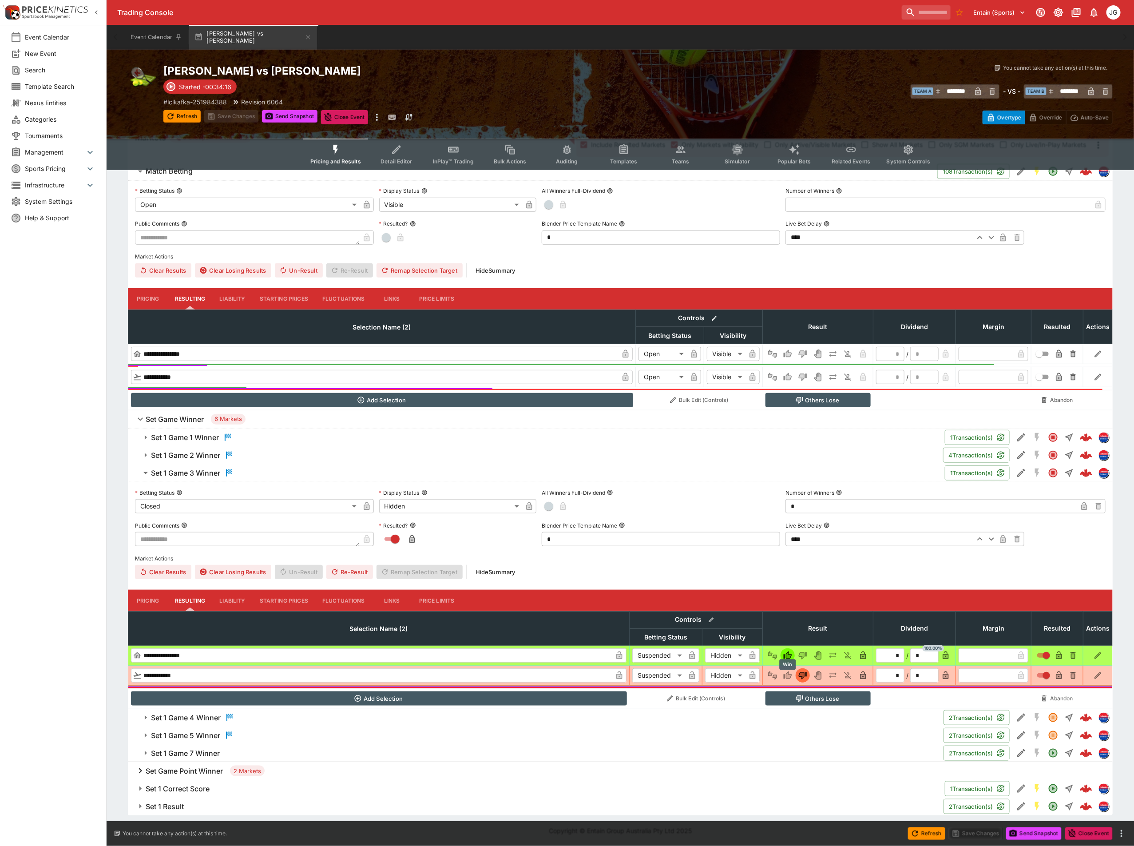
click at [789, 672] on icon "Win" at bounding box center [788, 675] width 8 height 8
type input "*"
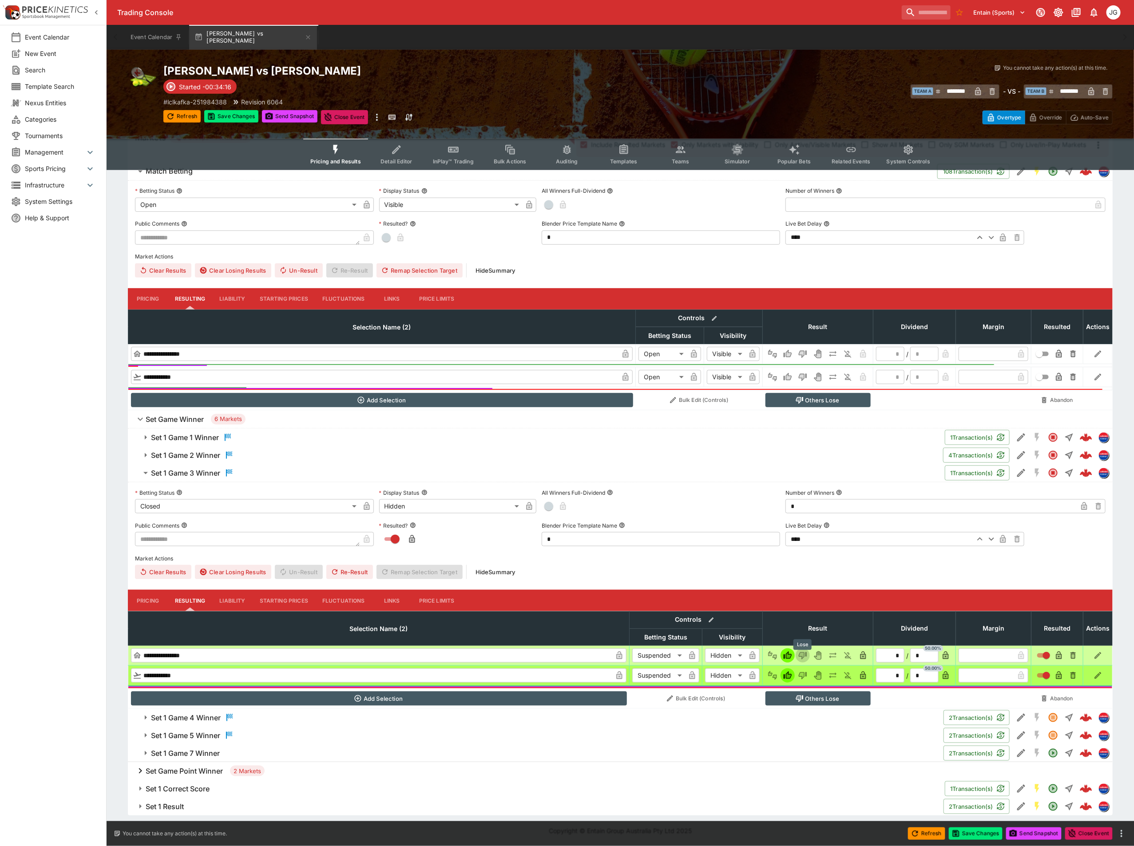
click at [801, 656] on icon "Lose" at bounding box center [803, 656] width 8 height 8
type input "*"
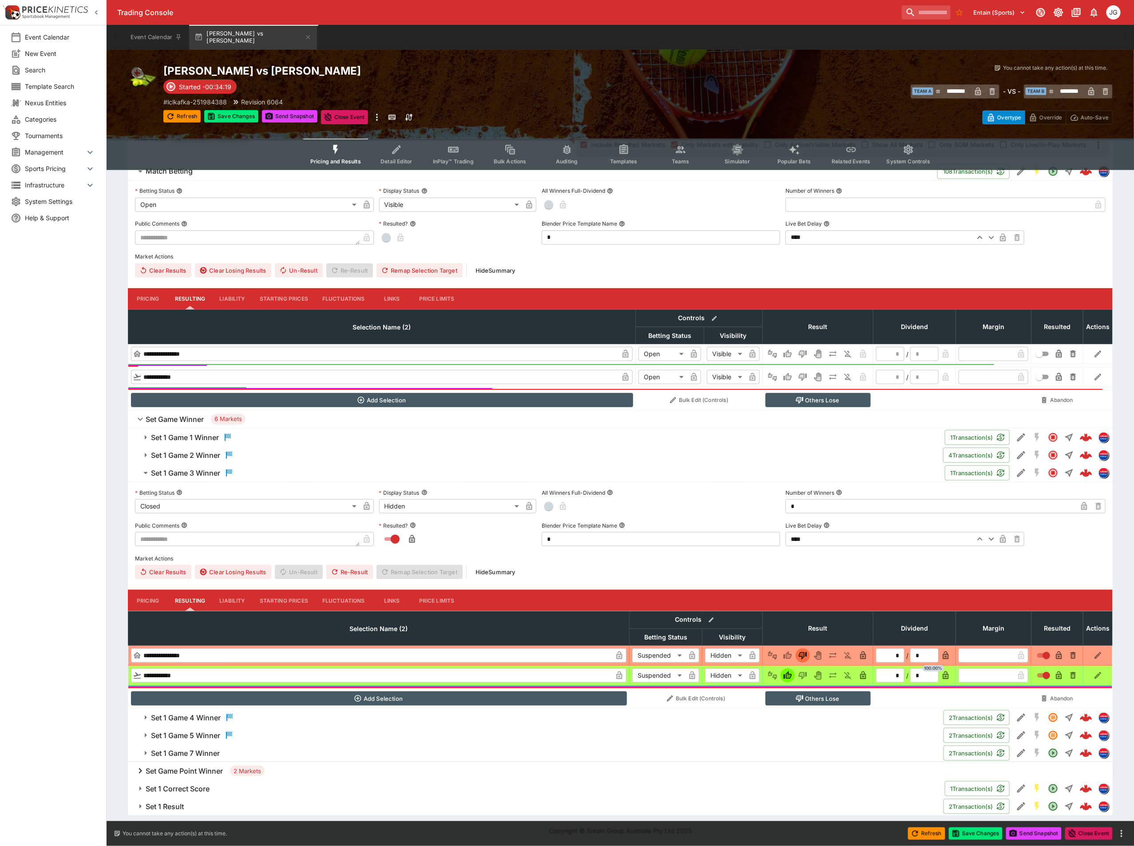
click at [180, 451] on h6 "Set 1 Game 2 Winner" at bounding box center [185, 455] width 69 height 9
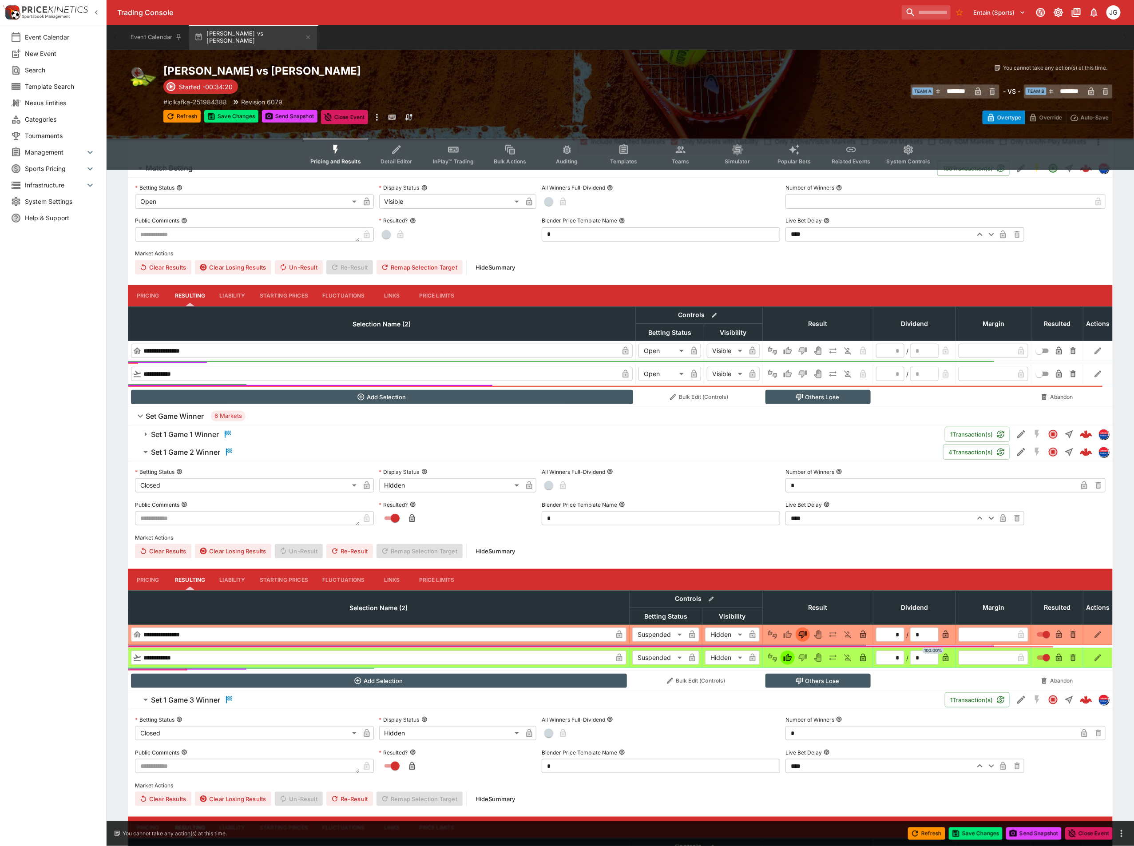
type input "********"
click at [189, 438] on h6 "Set 1 Game 1 Winner" at bounding box center [185, 434] width 68 height 9
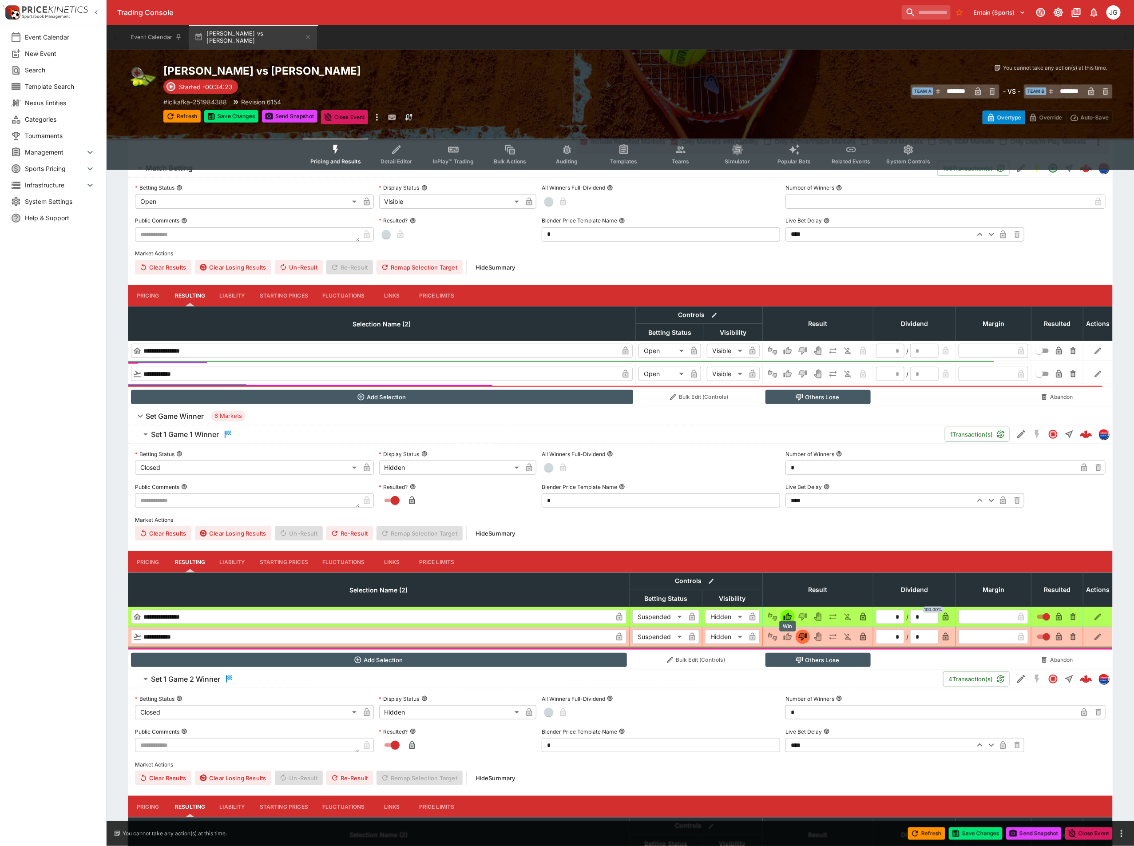
click at [790, 640] on icon "Win" at bounding box center [788, 637] width 8 height 8
type input "*"
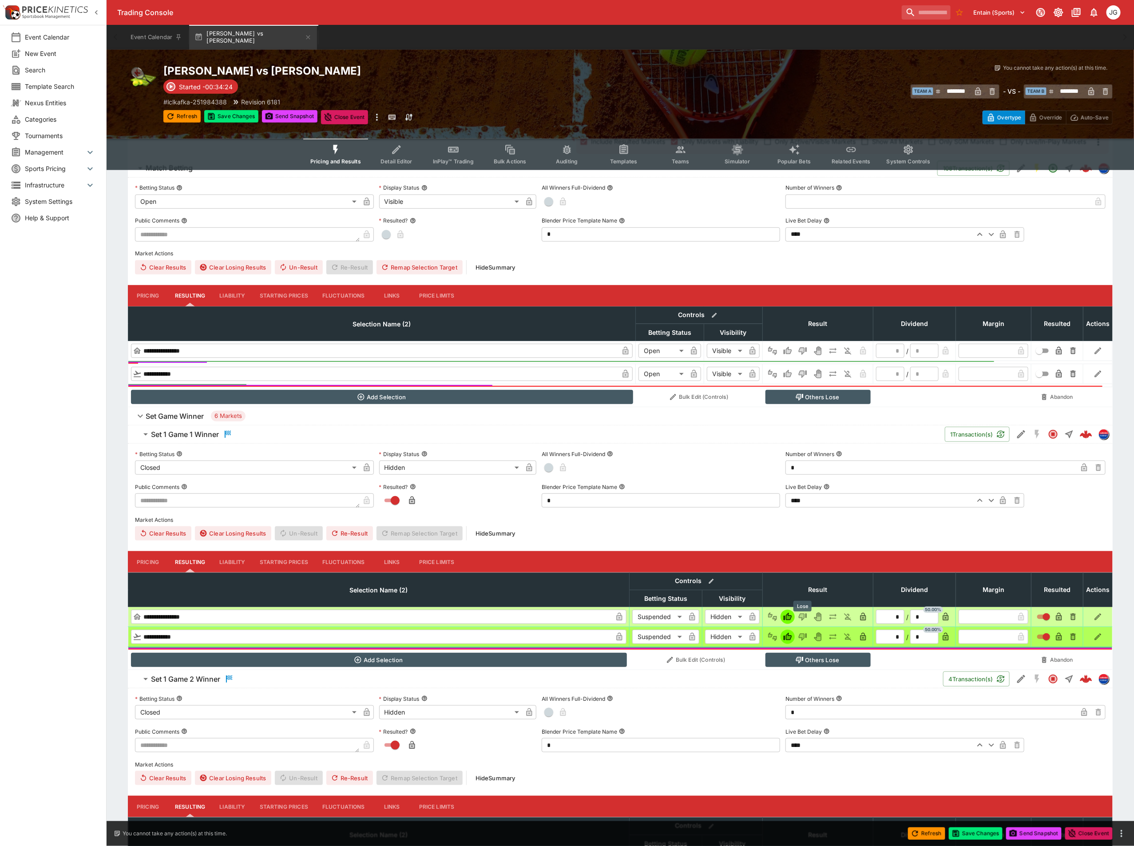
click at [806, 613] on button "Lose" at bounding box center [803, 617] width 14 height 14
type input "*"
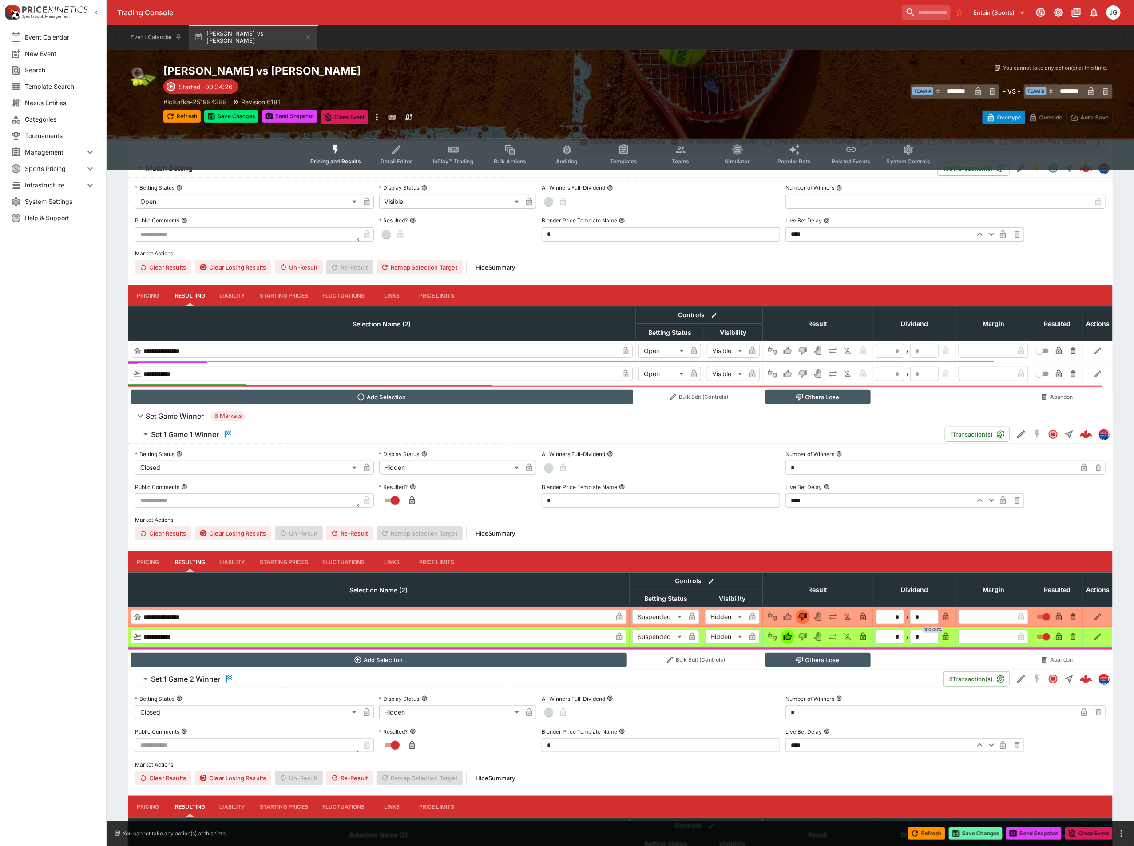
click at [973, 831] on button "Save Changes" at bounding box center [976, 833] width 54 height 12
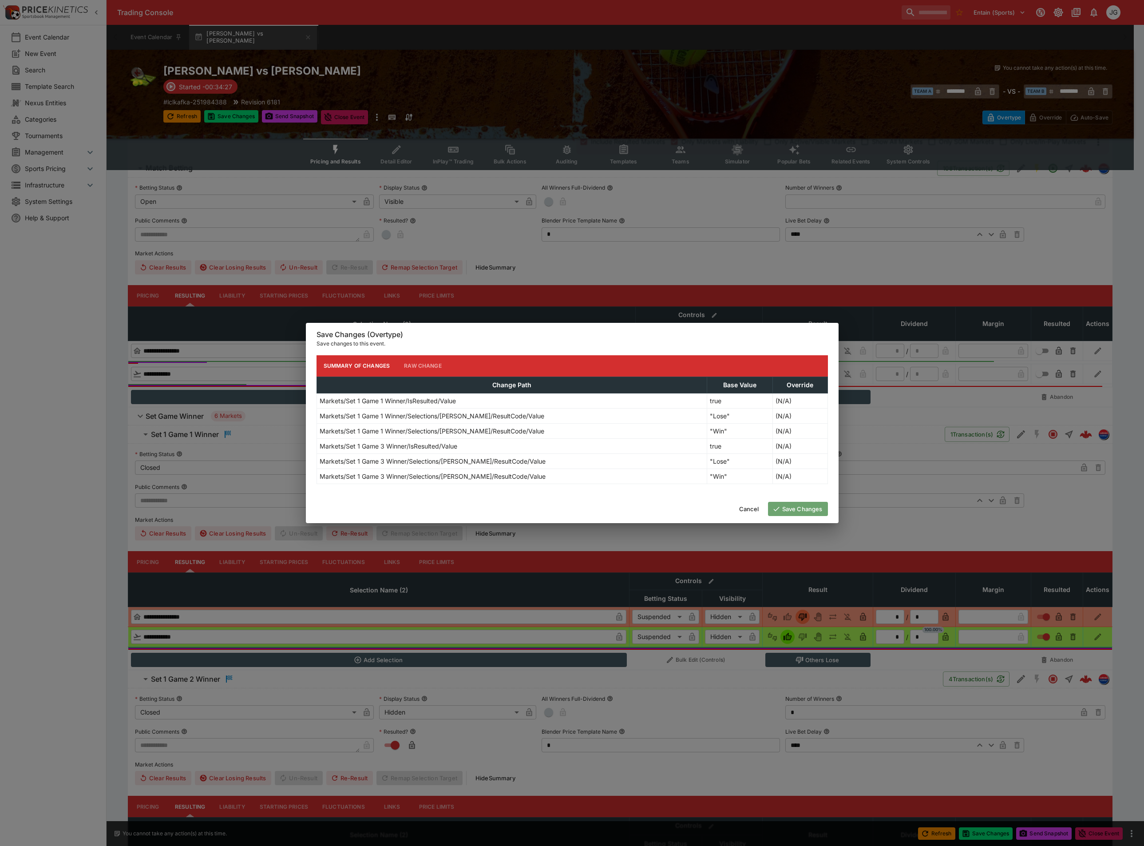
click at [805, 506] on button "Save Changes" at bounding box center [798, 509] width 60 height 14
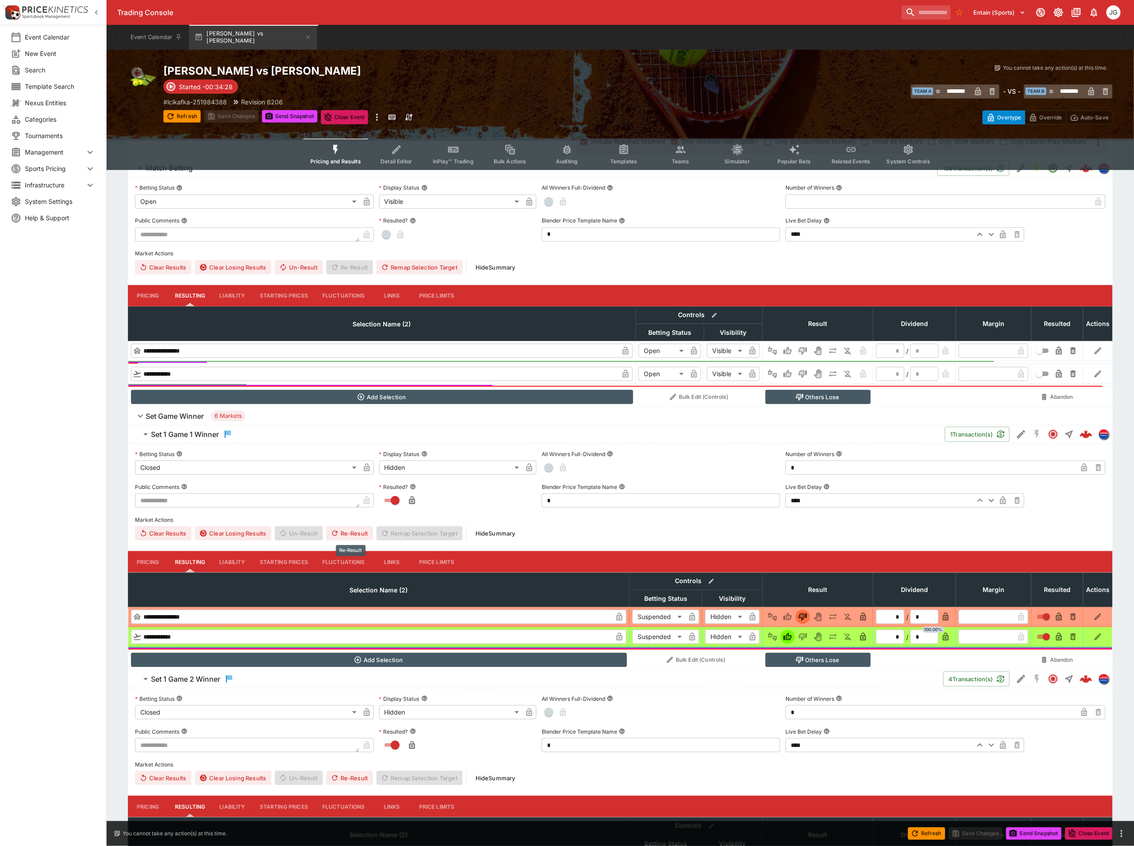
click at [359, 536] on button "Re-Result" at bounding box center [349, 533] width 47 height 14
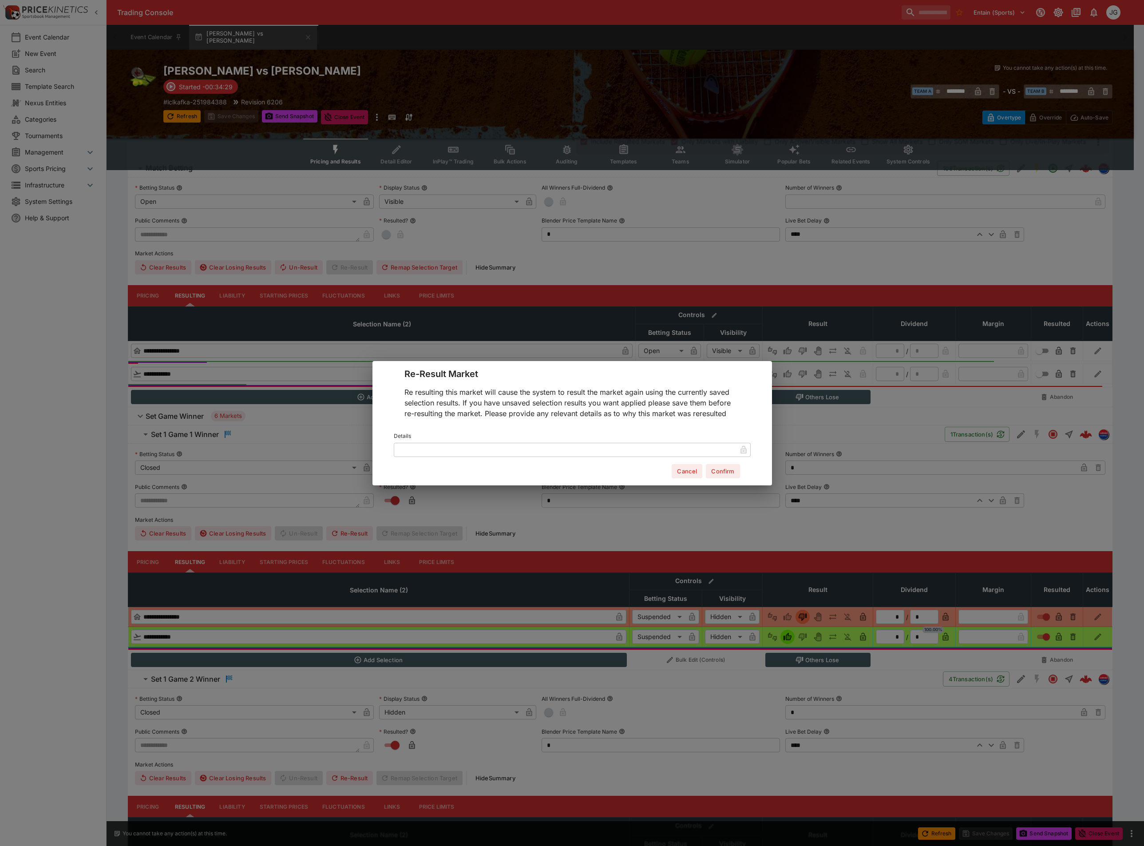
click at [620, 450] on input "text" at bounding box center [565, 449] width 343 height 14
type input "**********"
click at [717, 470] on button "Confirm" at bounding box center [723, 471] width 34 height 14
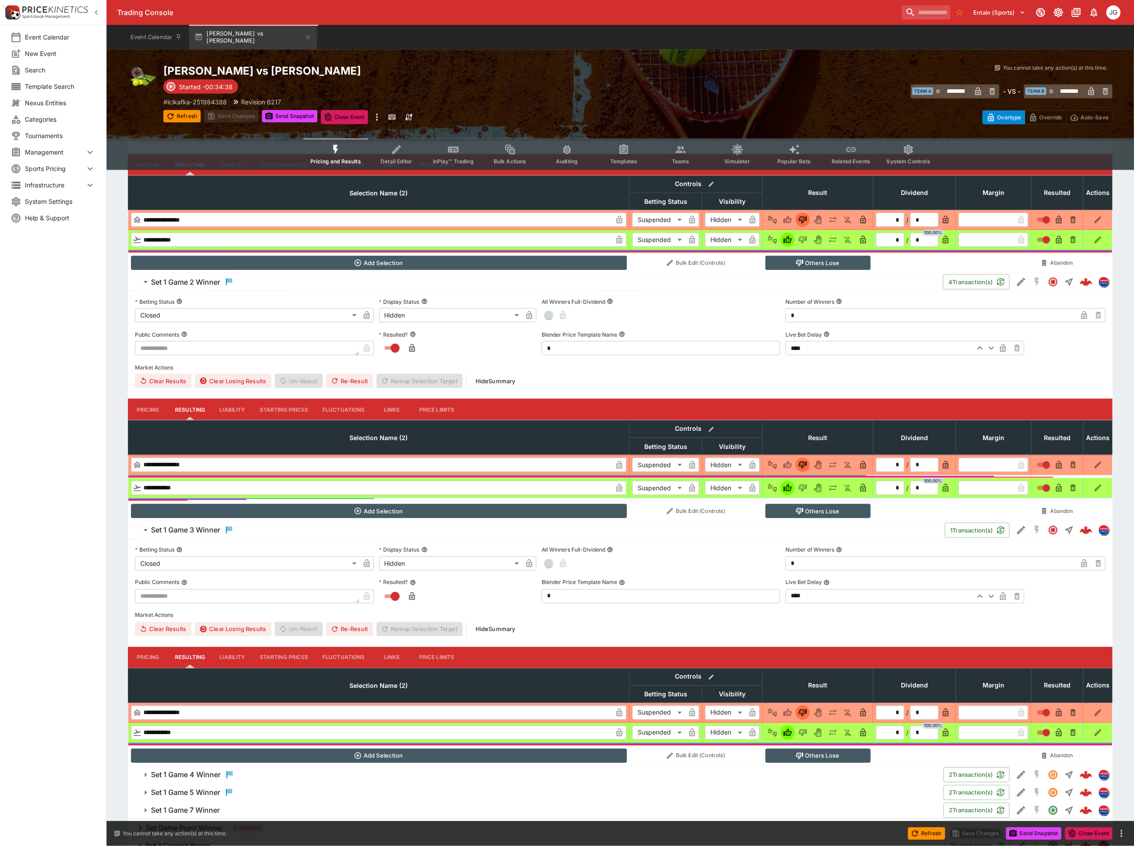
scroll to position [625, 0]
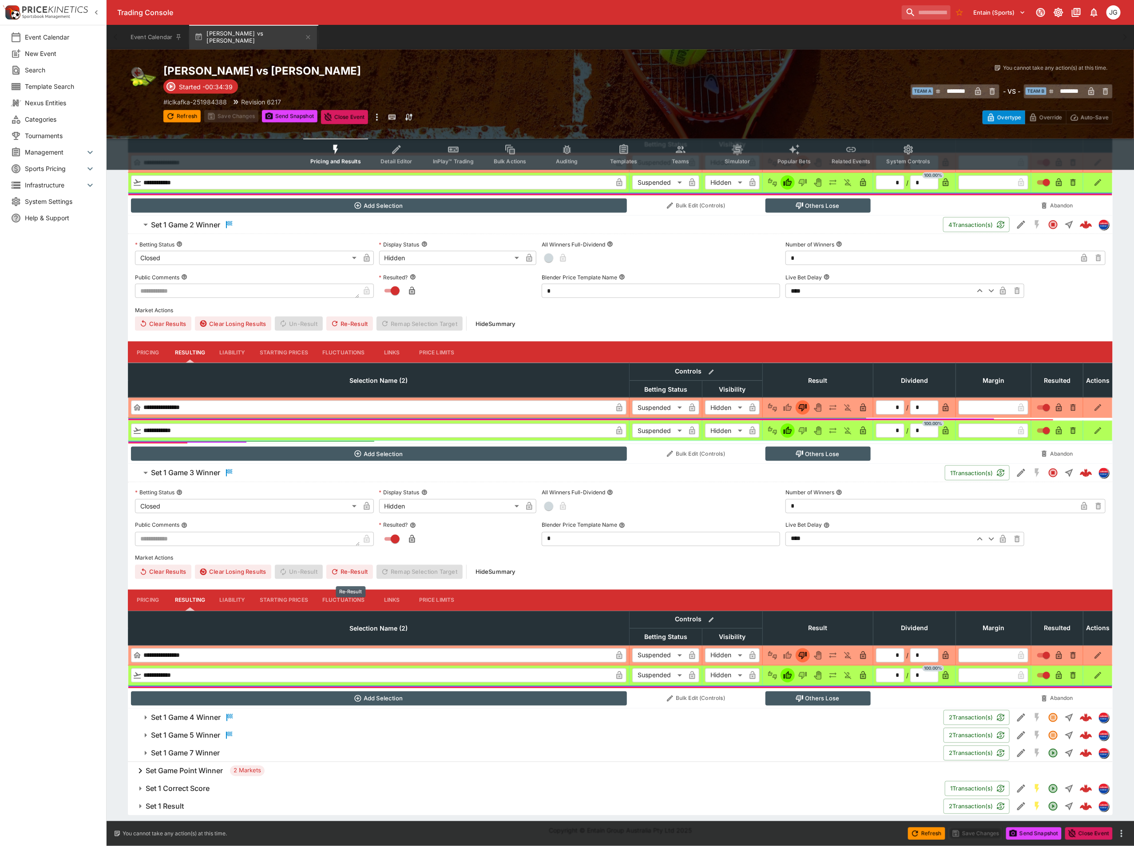
click at [346, 570] on button "Re-Result" at bounding box center [349, 572] width 47 height 14
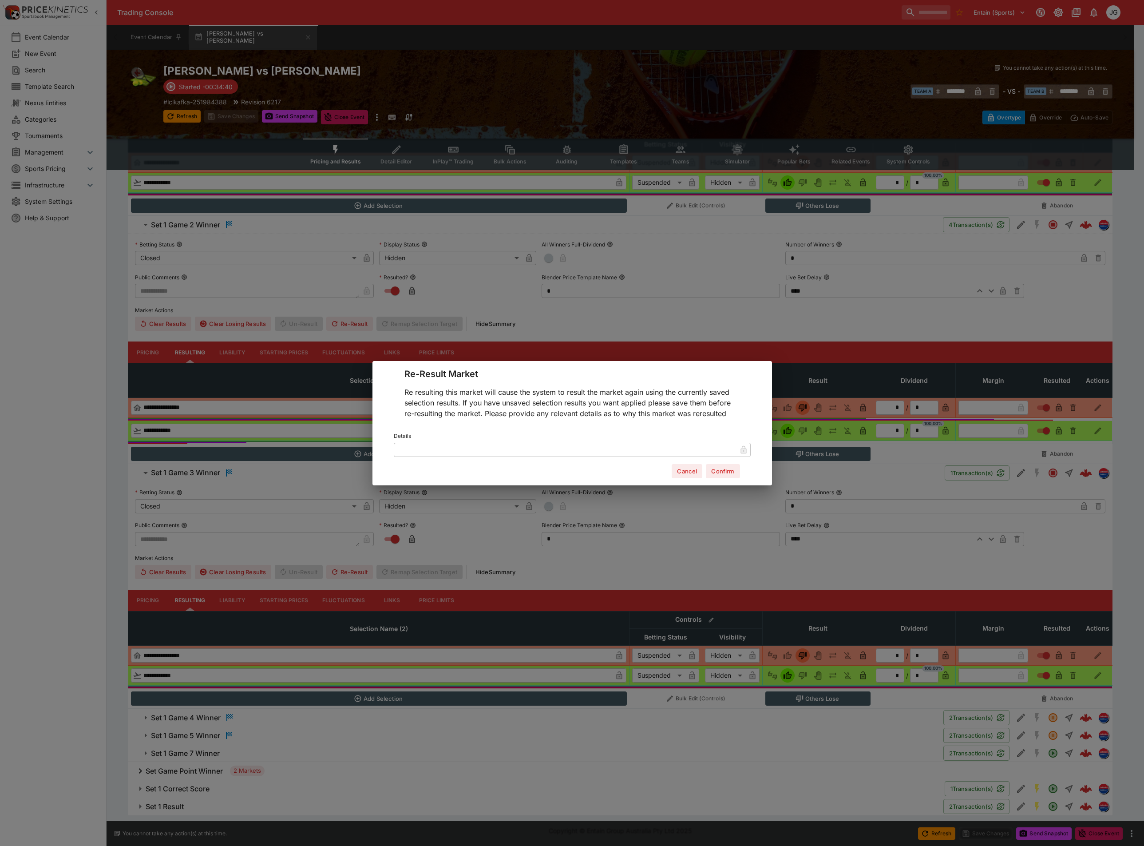
click at [551, 441] on label "Details" at bounding box center [572, 435] width 357 height 13
click at [557, 447] on input "text" at bounding box center [565, 449] width 343 height 14
paste input "**********"
type input "**********"
click at [722, 468] on button "Confirm" at bounding box center [723, 471] width 34 height 14
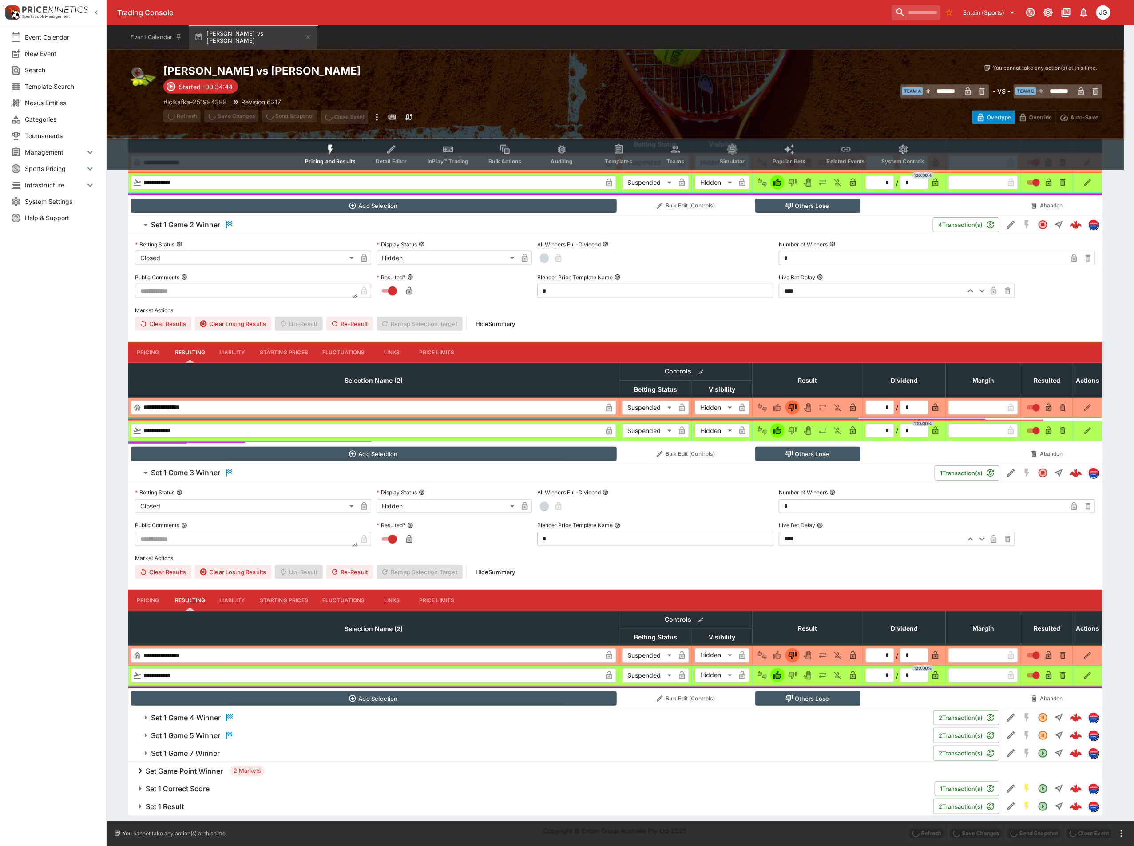
type input "********"
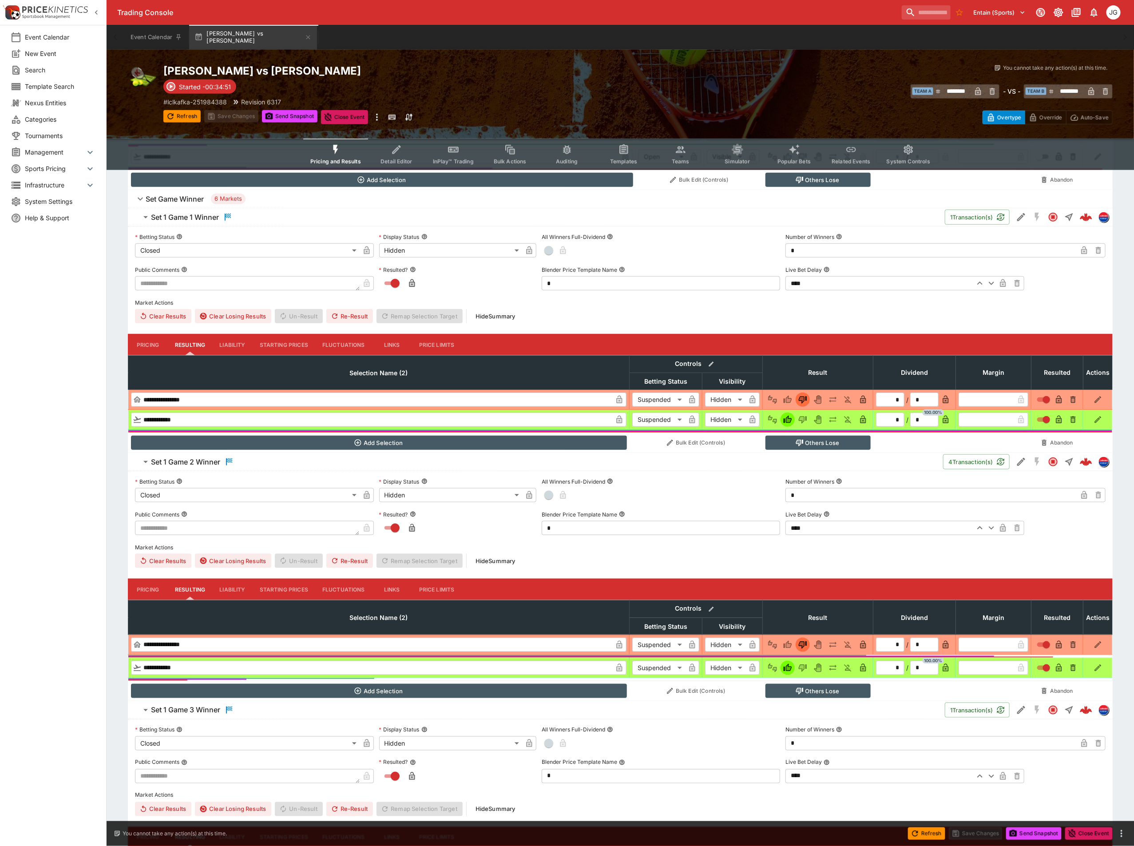
scroll to position [358, 0]
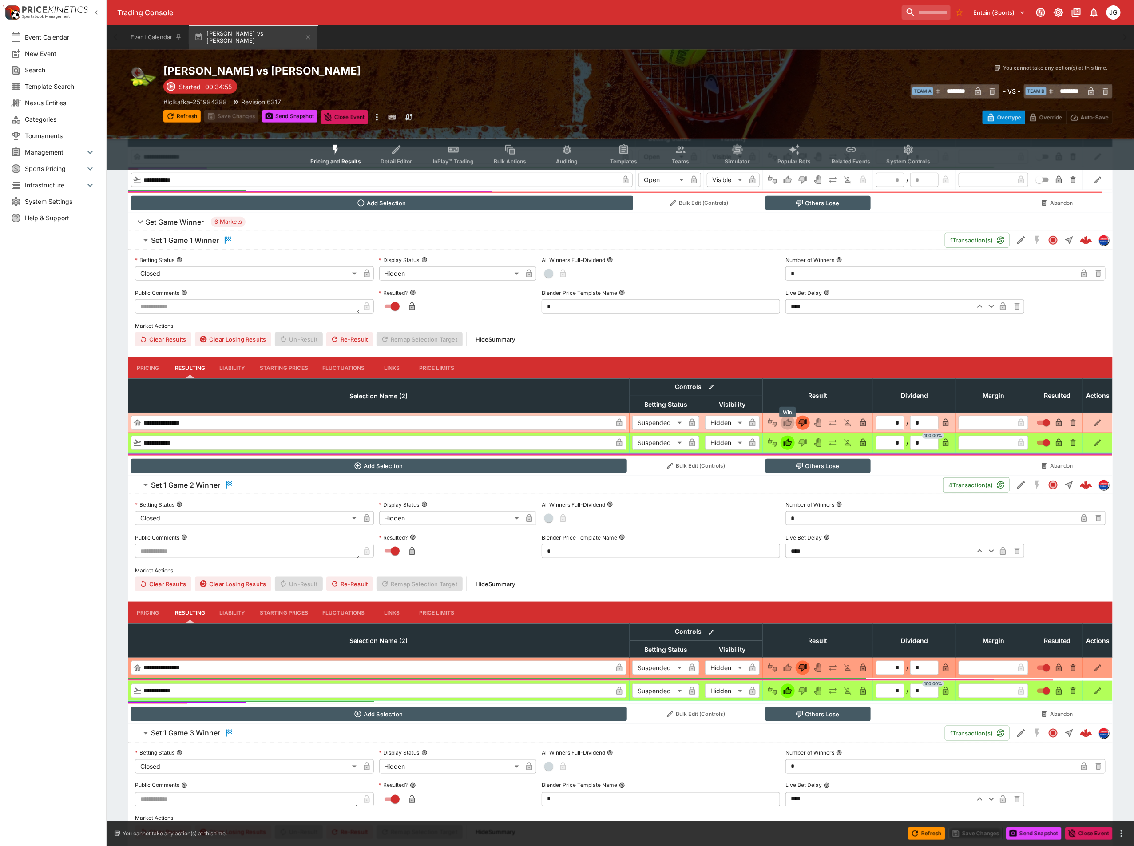
click at [782, 426] on button "Win" at bounding box center [788, 423] width 14 height 14
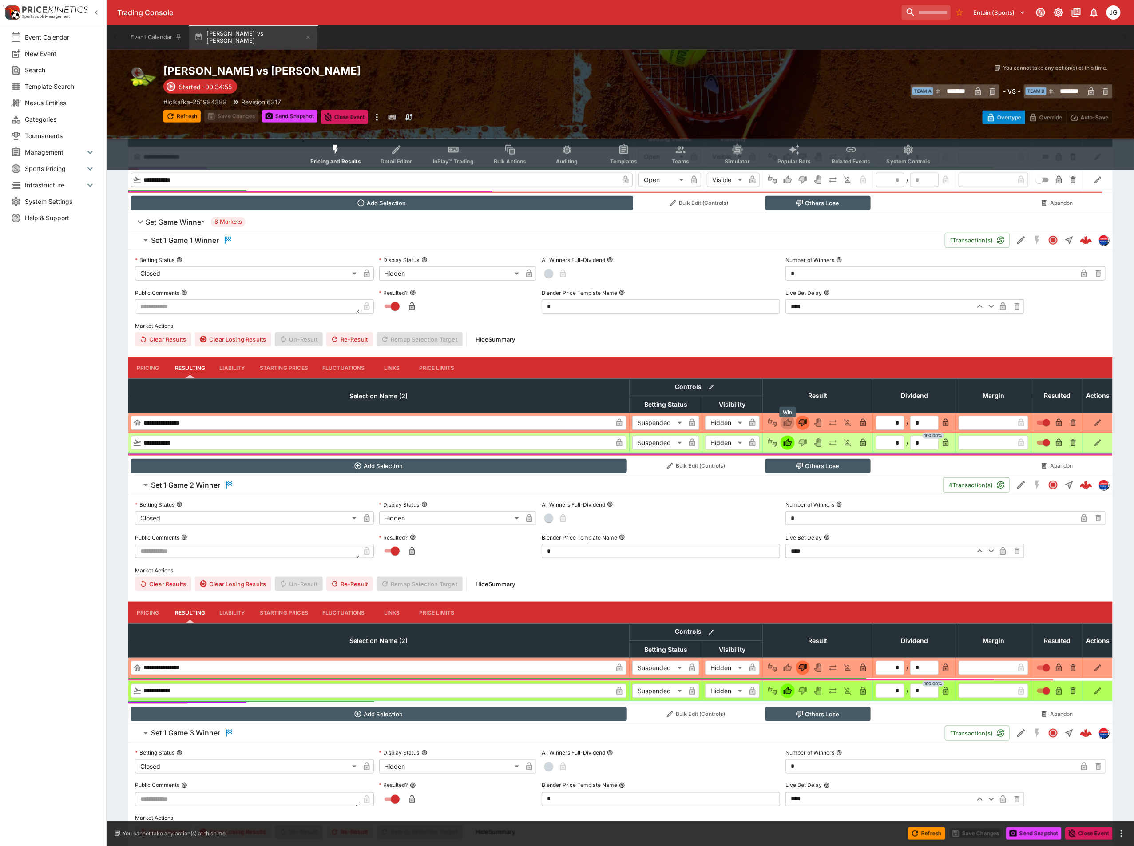
type input "*"
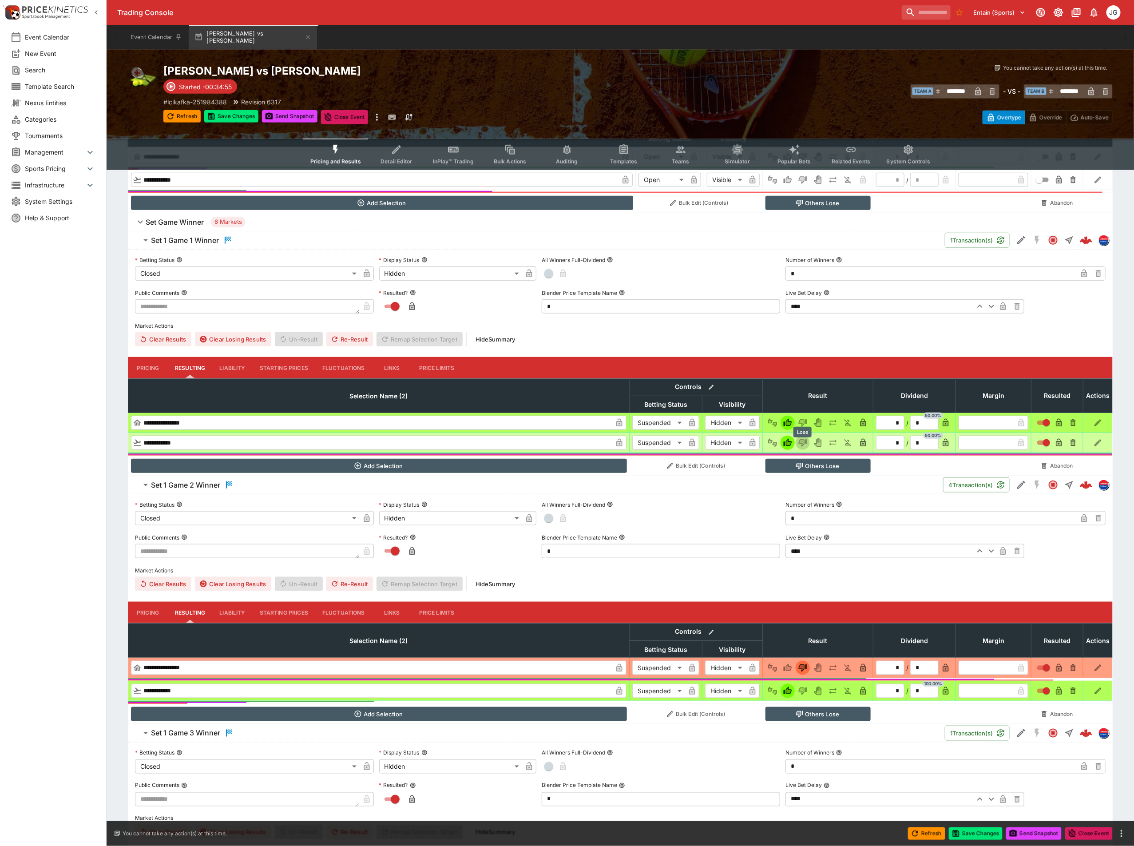
click at [797, 440] on button "Lose" at bounding box center [803, 443] width 14 height 14
type input "*"
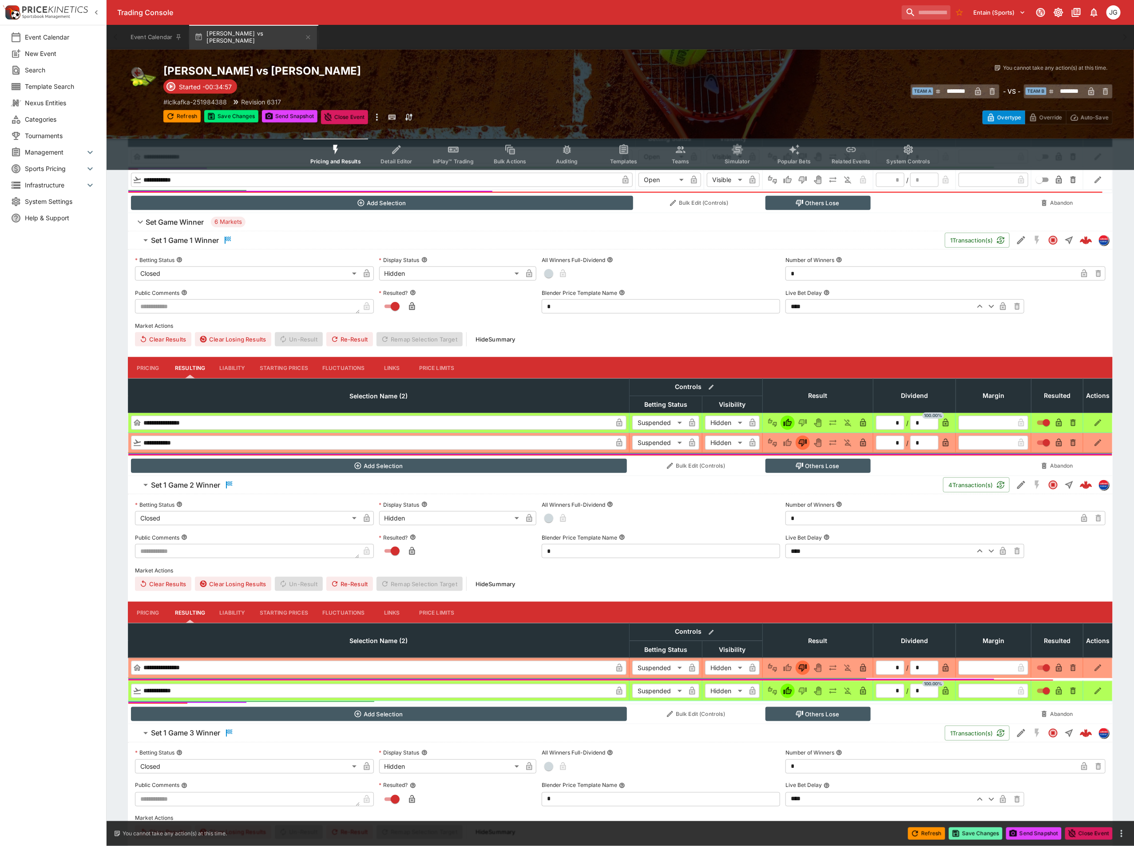
click at [981, 834] on button "Save Changes" at bounding box center [976, 833] width 54 height 12
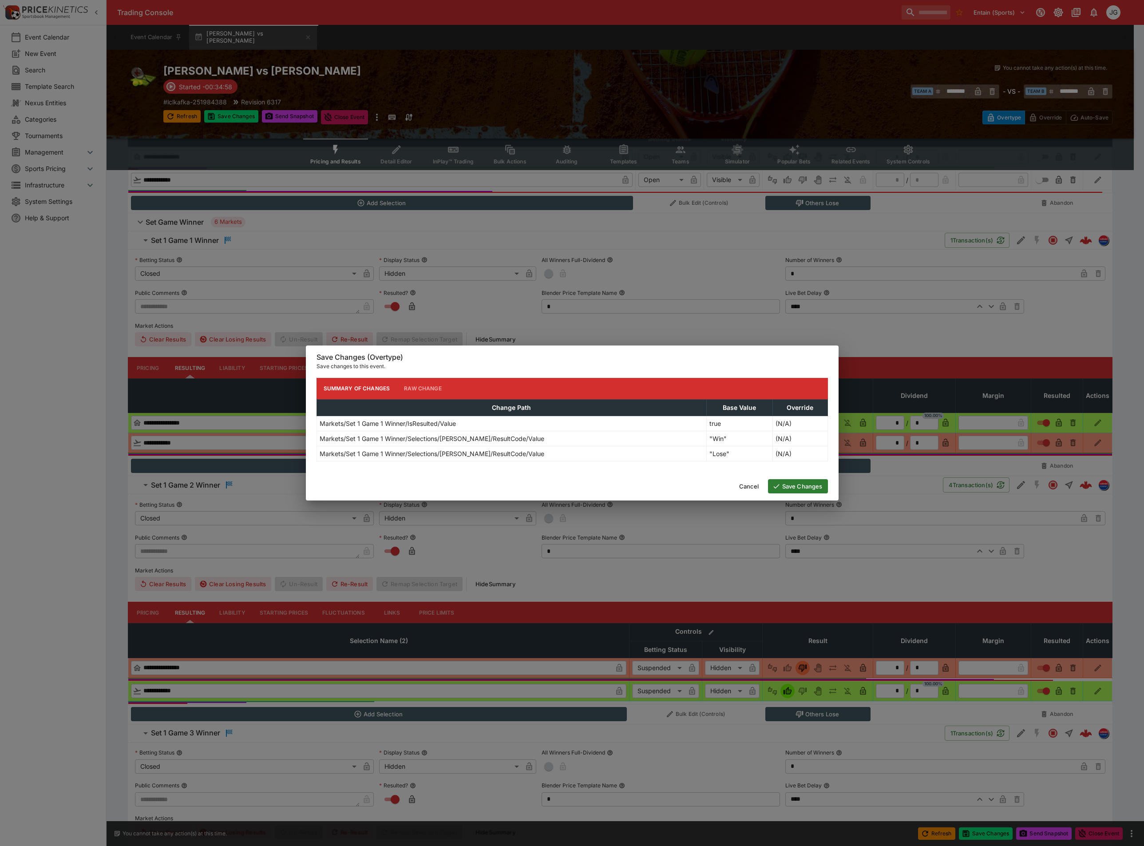
click at [790, 488] on button "Save Changes" at bounding box center [798, 486] width 60 height 14
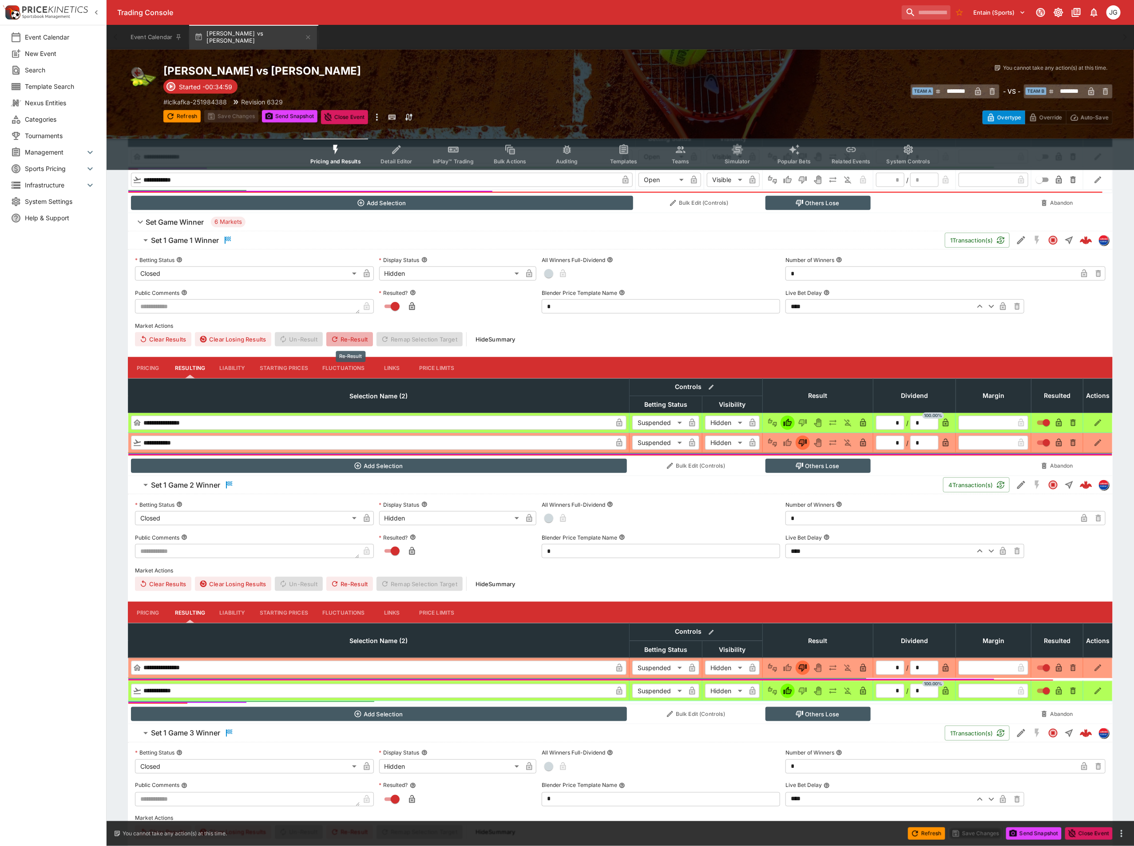
click at [345, 340] on button "Re-Result" at bounding box center [349, 339] width 47 height 14
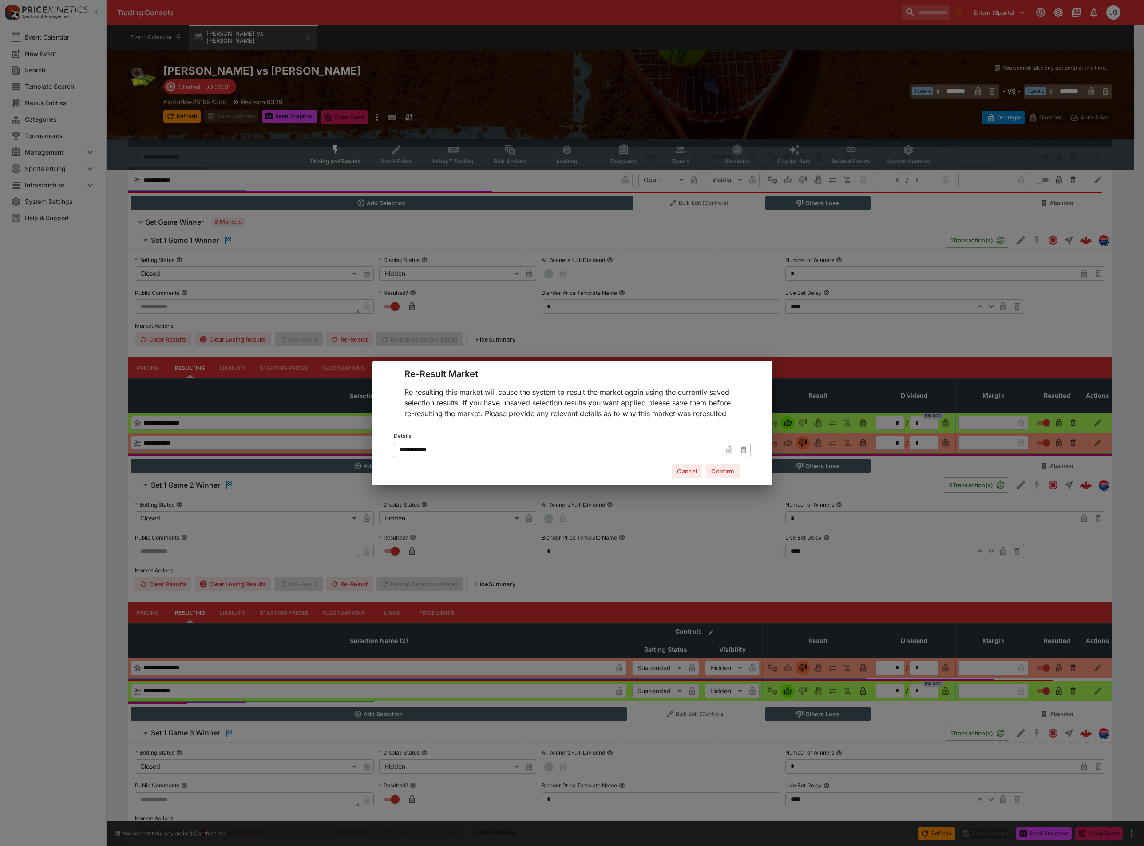
click at [643, 448] on input "**********" at bounding box center [558, 449] width 329 height 14
click at [730, 473] on button "Confirm" at bounding box center [723, 471] width 34 height 14
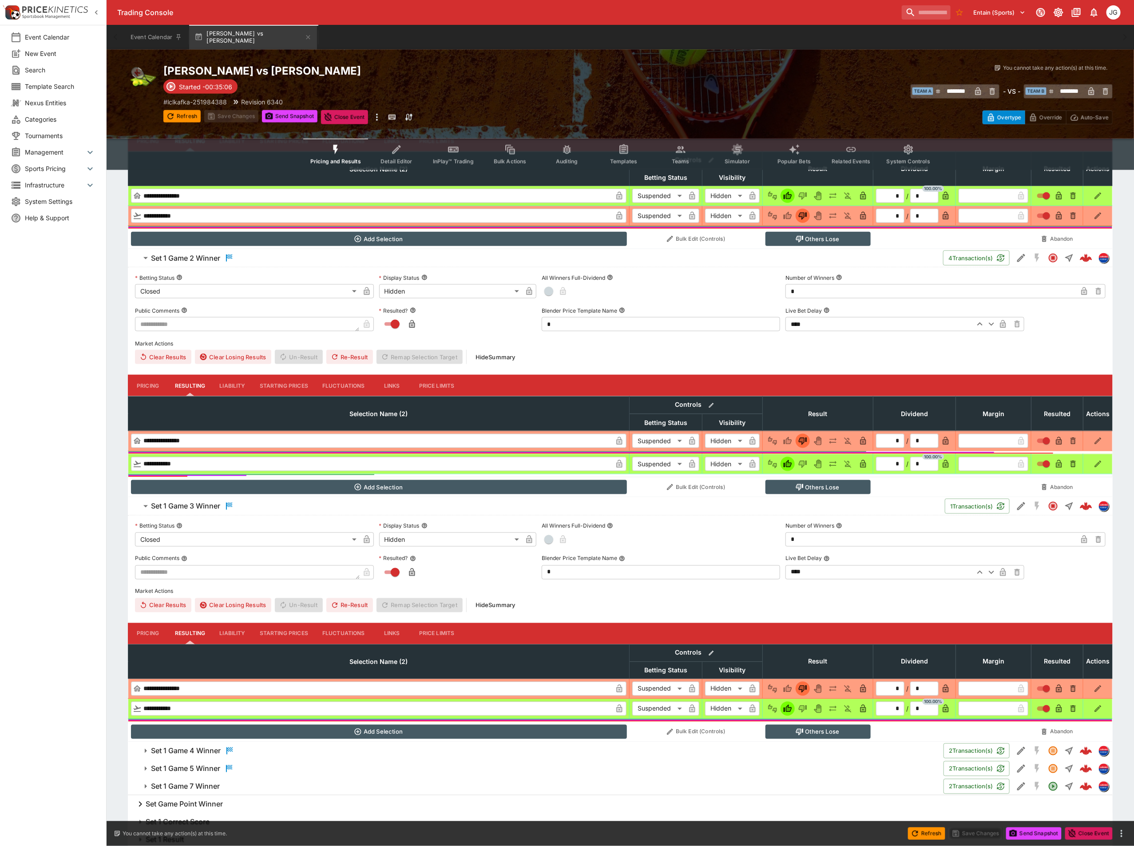
scroll to position [625, 0]
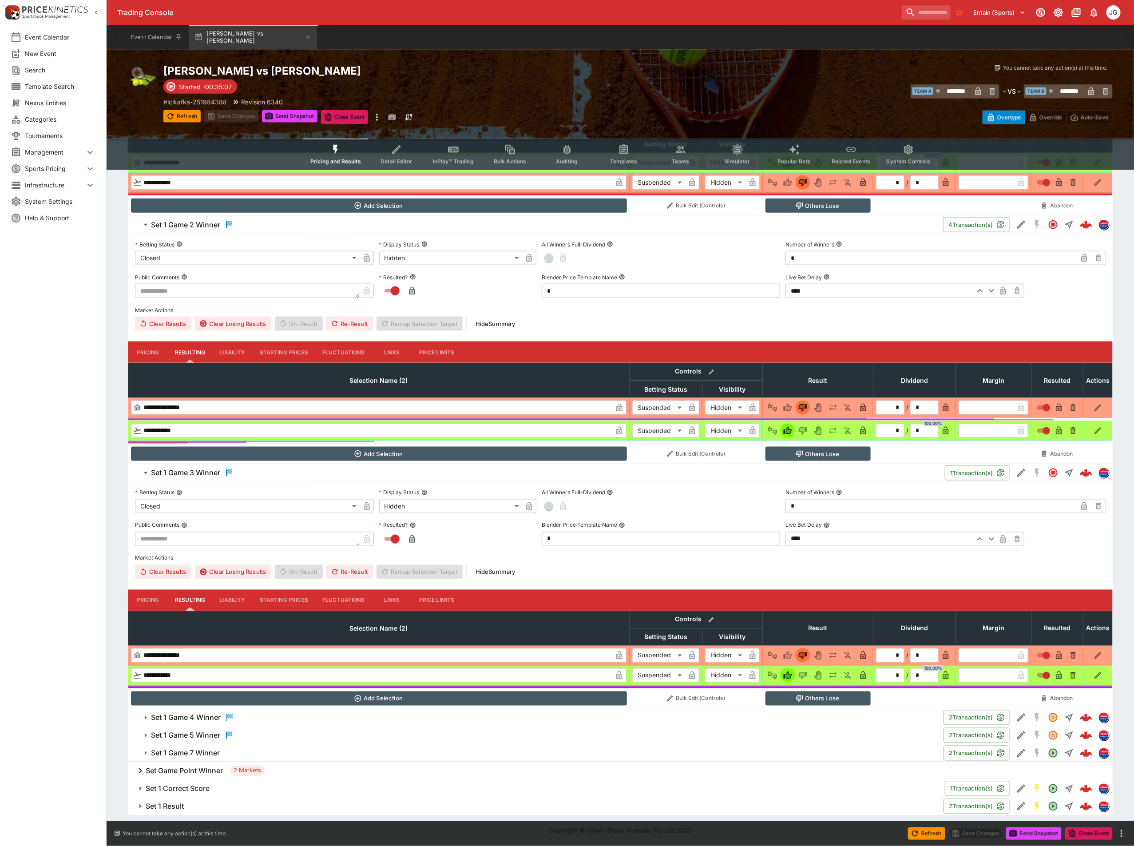
click at [212, 716] on h6 "Set 1 Game 4 Winner" at bounding box center [186, 717] width 70 height 9
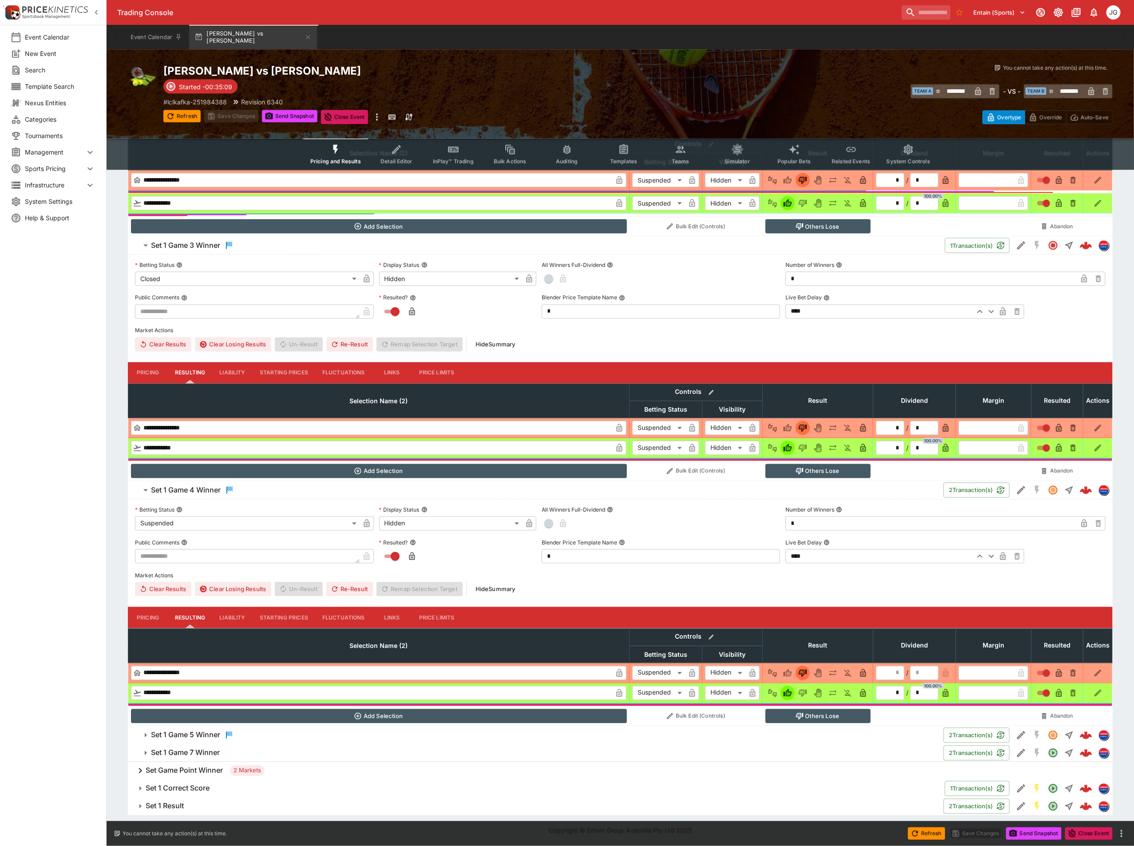
scroll to position [853, 0]
click at [276, 737] on span "Set 1 Game 5 Winner" at bounding box center [544, 735] width 786 height 11
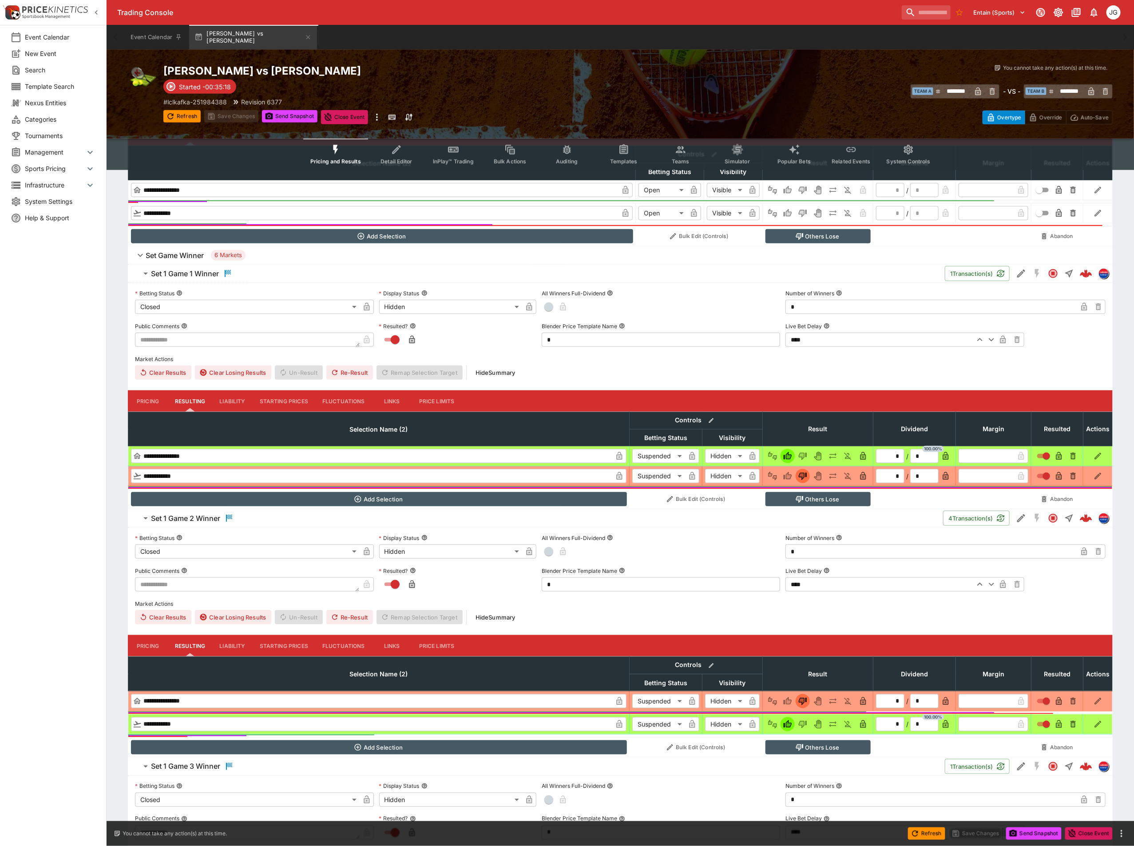
scroll to position [282, 0]
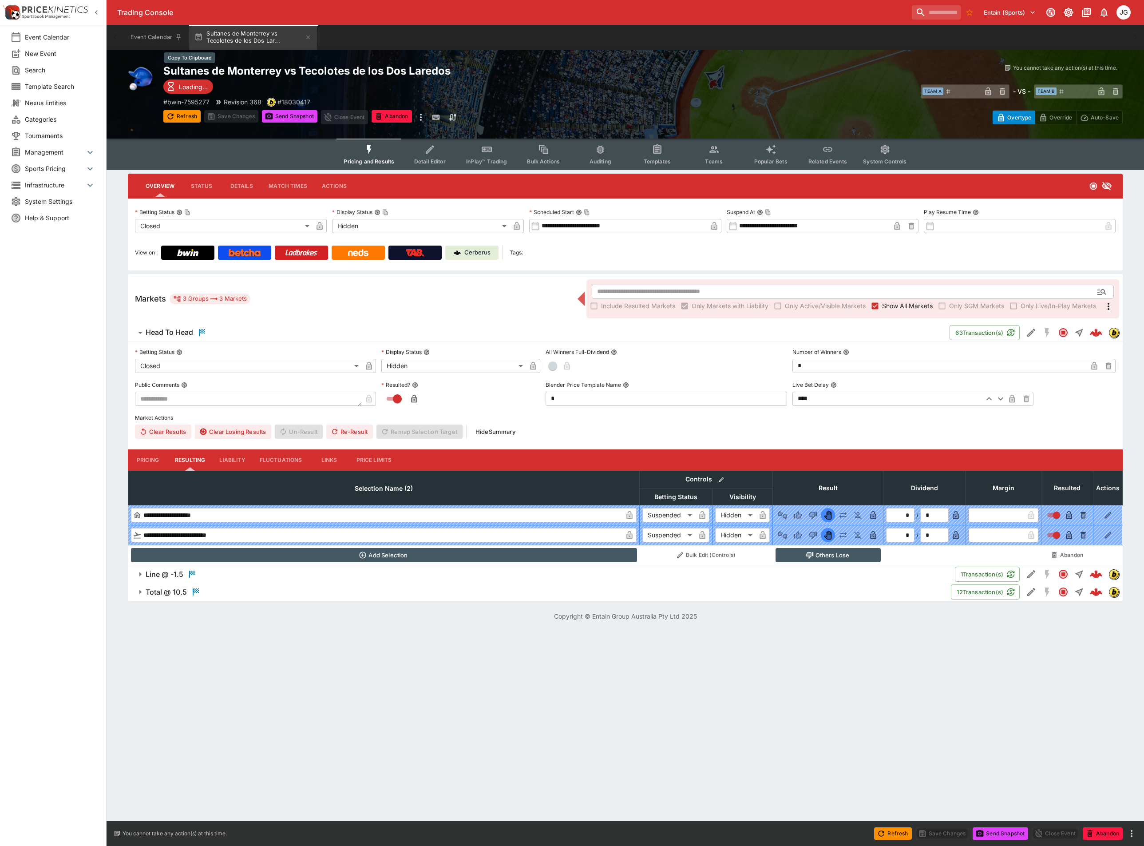
click at [300, 67] on h2 "Sultanes de Monterrey vs Tecolotes de los Dos Laredos" at bounding box center [403, 71] width 480 height 14
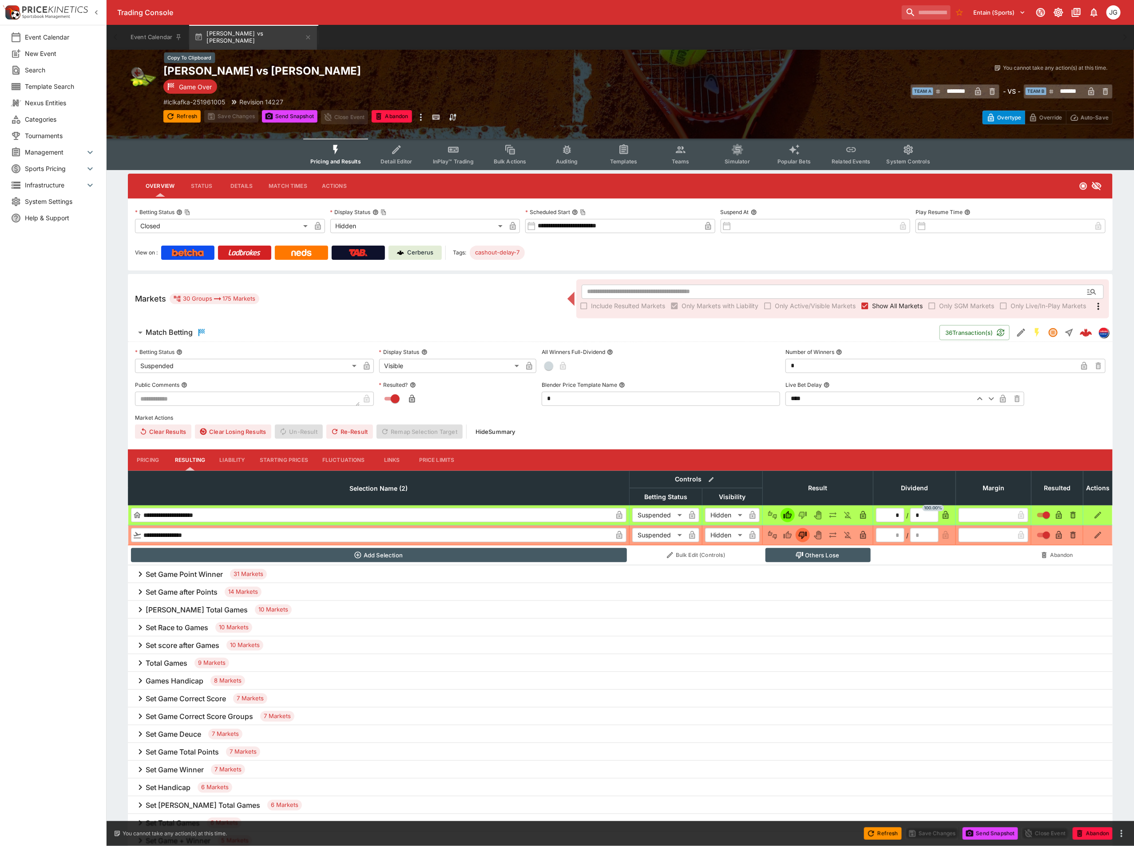
click at [325, 69] on h2 "[PERSON_NAME] vs [PERSON_NAME]" at bounding box center [400, 71] width 475 height 14
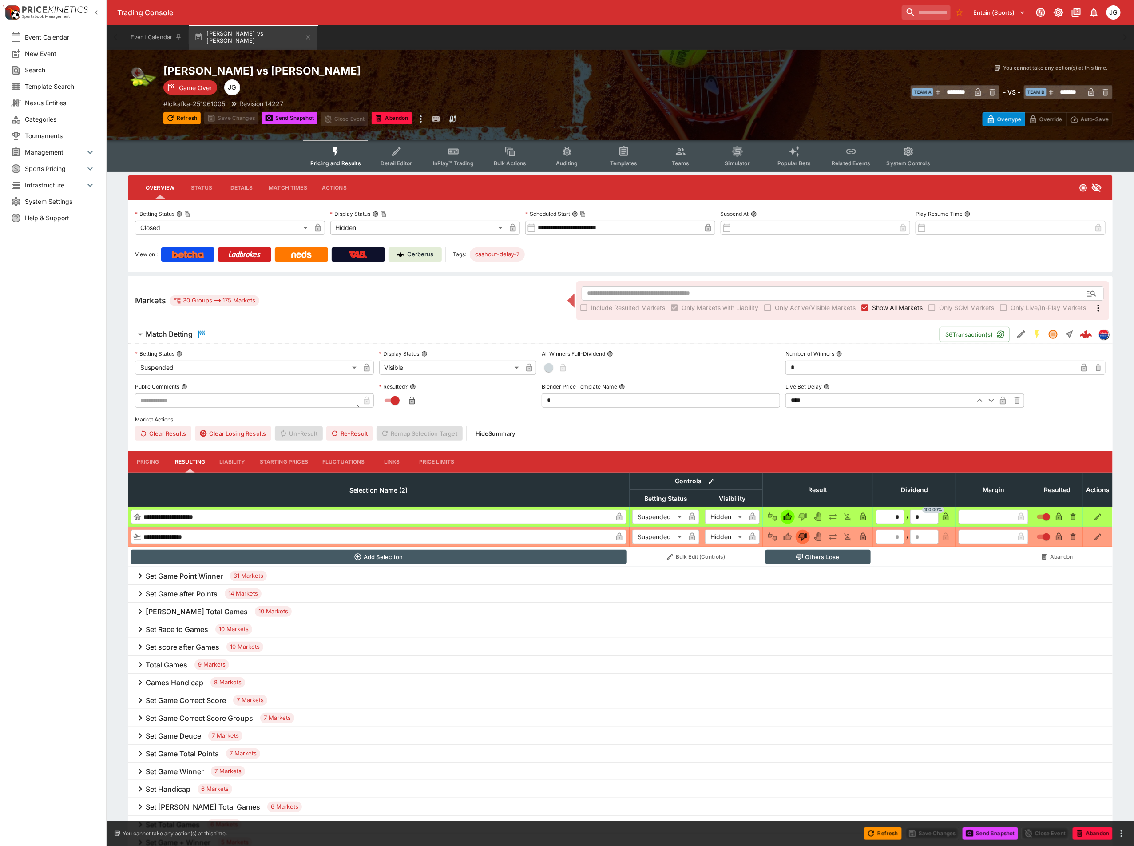
click at [899, 308] on span "Show All Markets" at bounding box center [897, 307] width 51 height 9
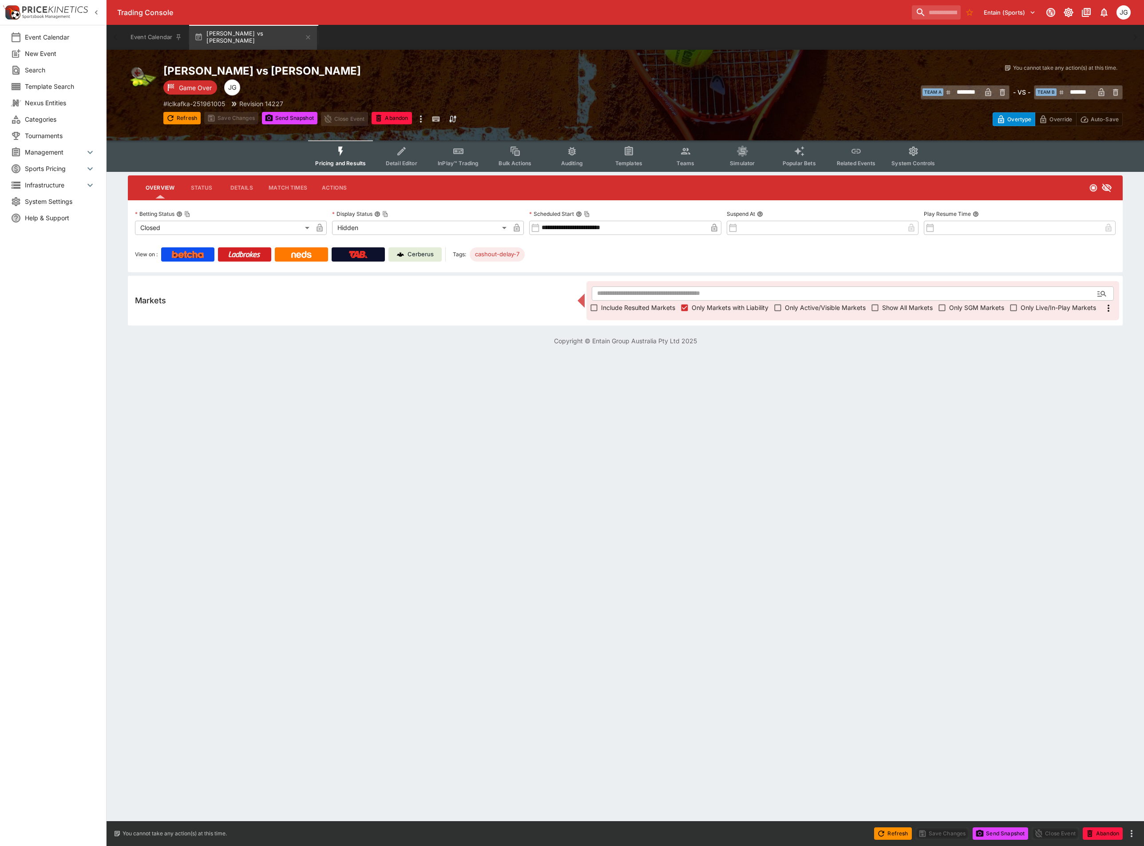
click at [642, 301] on label "Include Resulted Markets" at bounding box center [631, 308] width 88 height 14
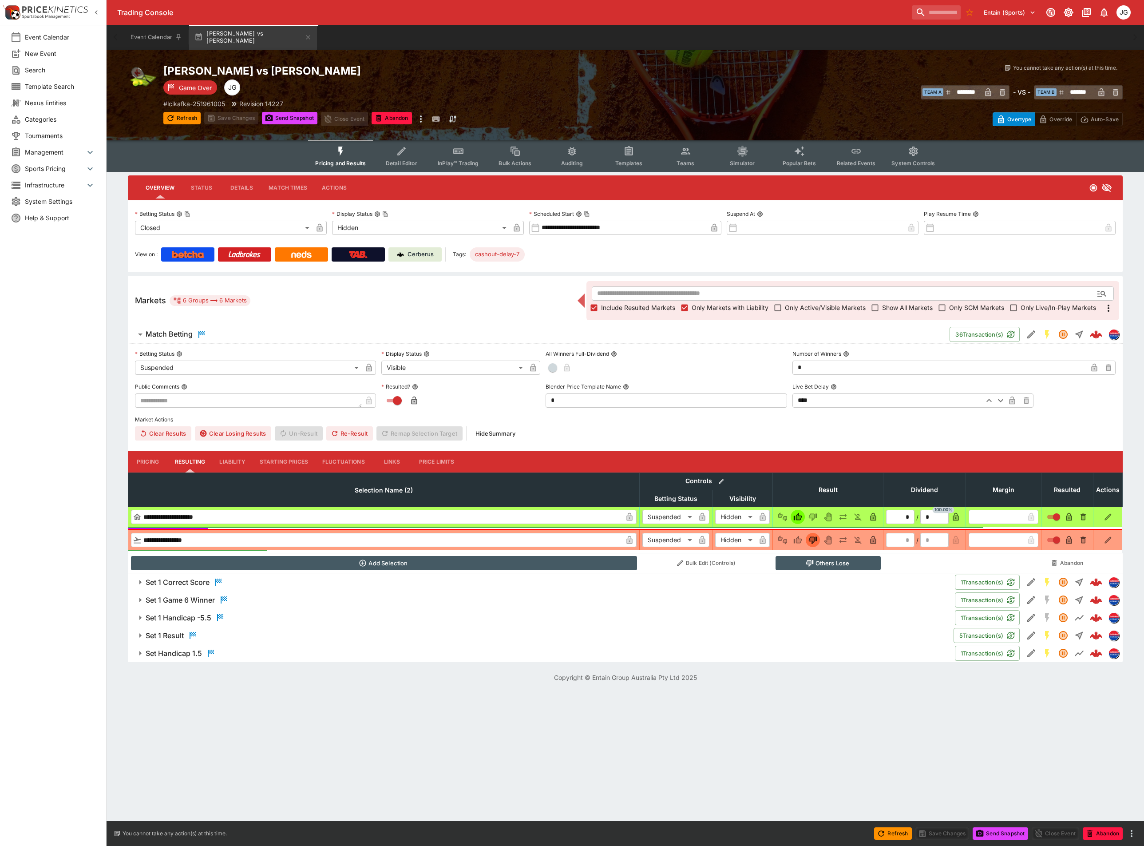
click at [192, 619] on h6 "Set 1 Handicap -5.5" at bounding box center [179, 617] width 66 height 9
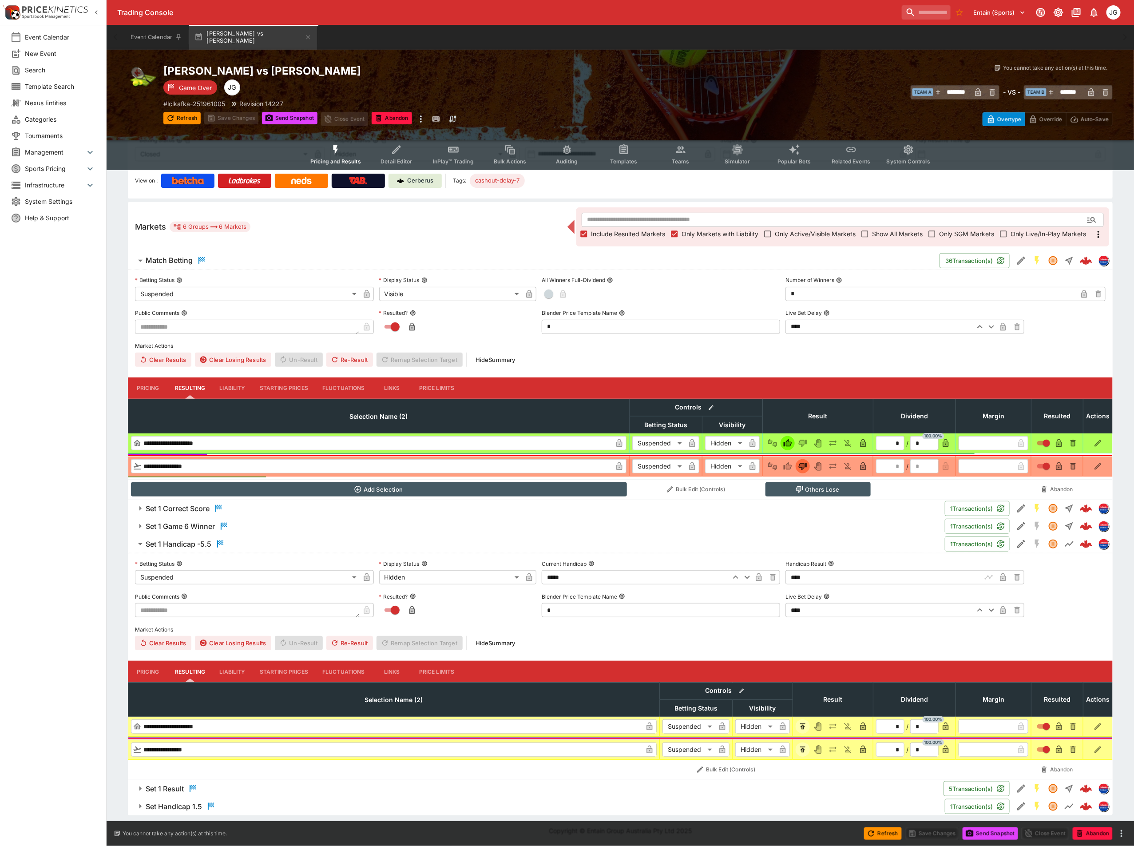
scroll to position [76, 0]
drag, startPoint x: 820, startPoint y: 573, endPoint x: 766, endPoint y: 577, distance: 53.4
click at [766, 577] on div "**********" at bounding box center [620, 603] width 971 height 93
type input "****"
click at [793, 633] on label "Market Actions" at bounding box center [620, 629] width 971 height 13
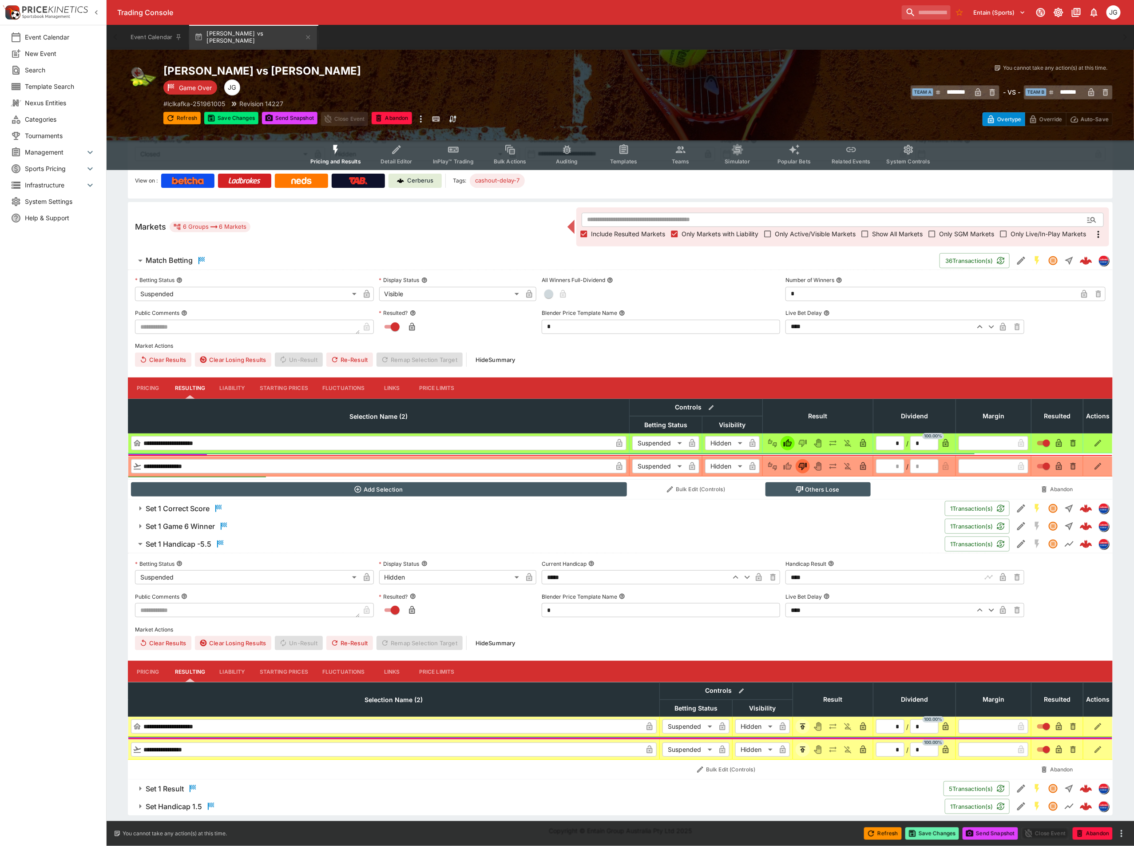
click at [939, 832] on button "Save Changes" at bounding box center [932, 833] width 54 height 12
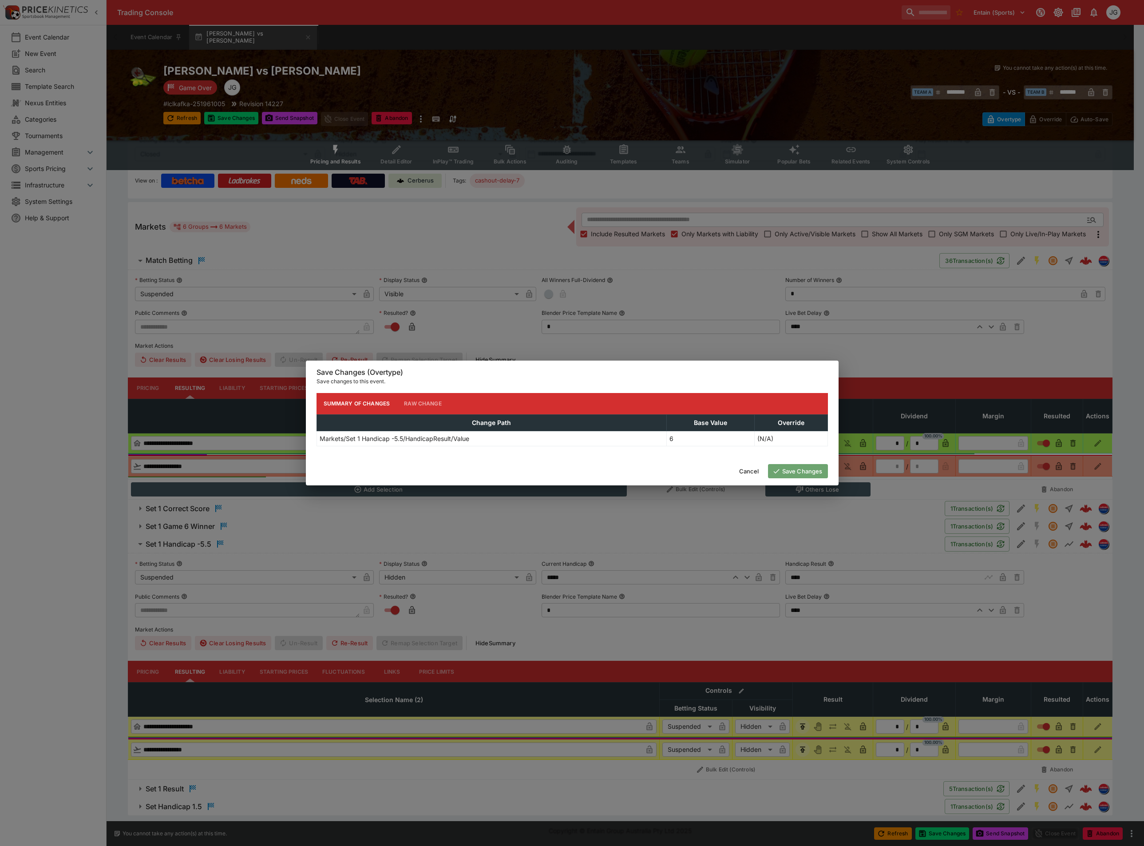
click at [801, 468] on button "Save Changes" at bounding box center [798, 471] width 60 height 14
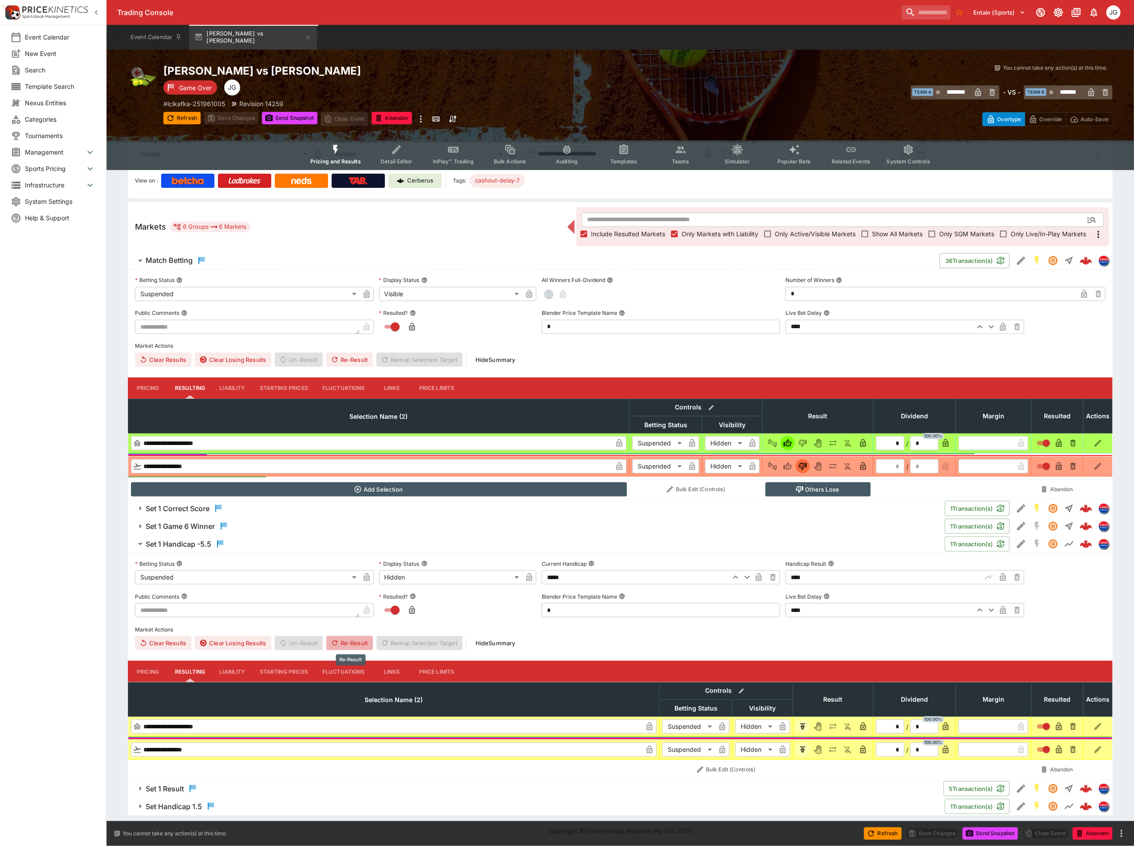
click at [349, 644] on button "Re-Result" at bounding box center [349, 643] width 47 height 14
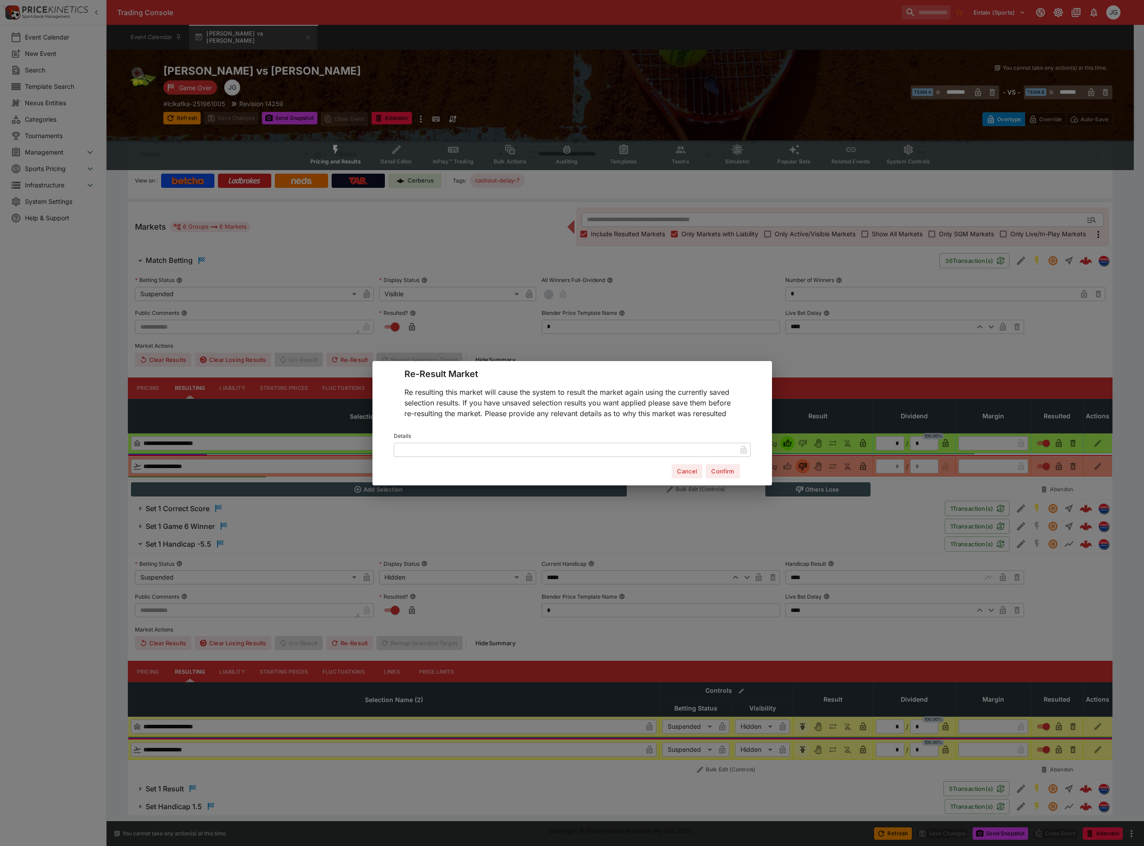
click at [553, 442] on label "Details" at bounding box center [572, 435] width 357 height 13
click at [577, 448] on input "text" at bounding box center [565, 449] width 343 height 14
type input "**********"
click at [729, 469] on button "Confirm" at bounding box center [723, 471] width 34 height 14
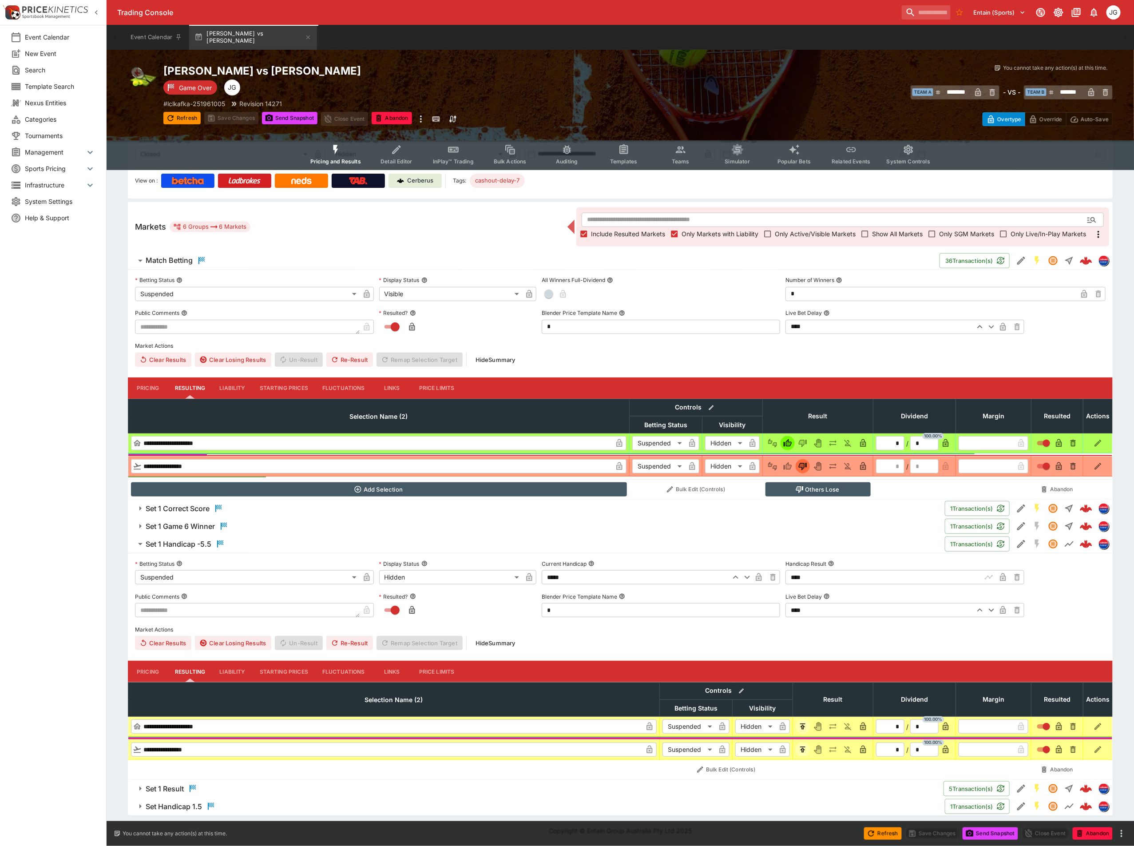
scroll to position [0, 0]
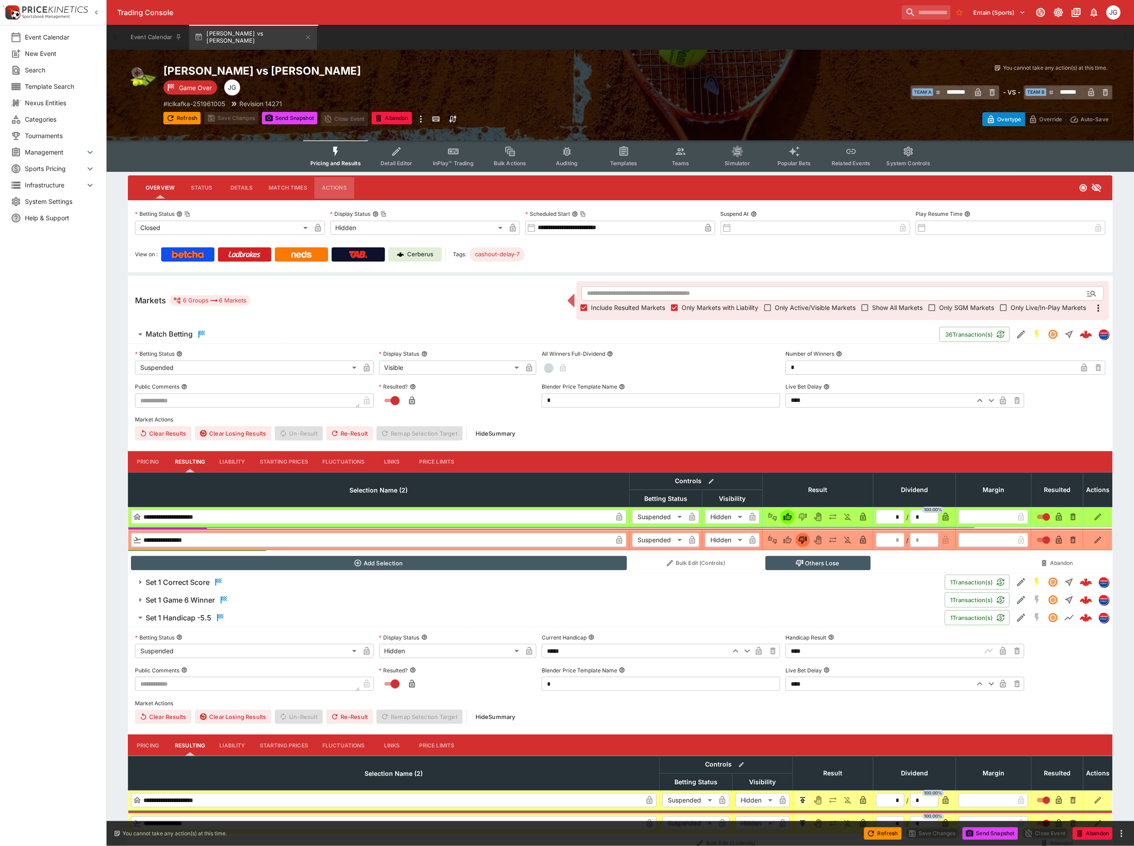
click at [328, 180] on button "Actions" at bounding box center [334, 187] width 40 height 21
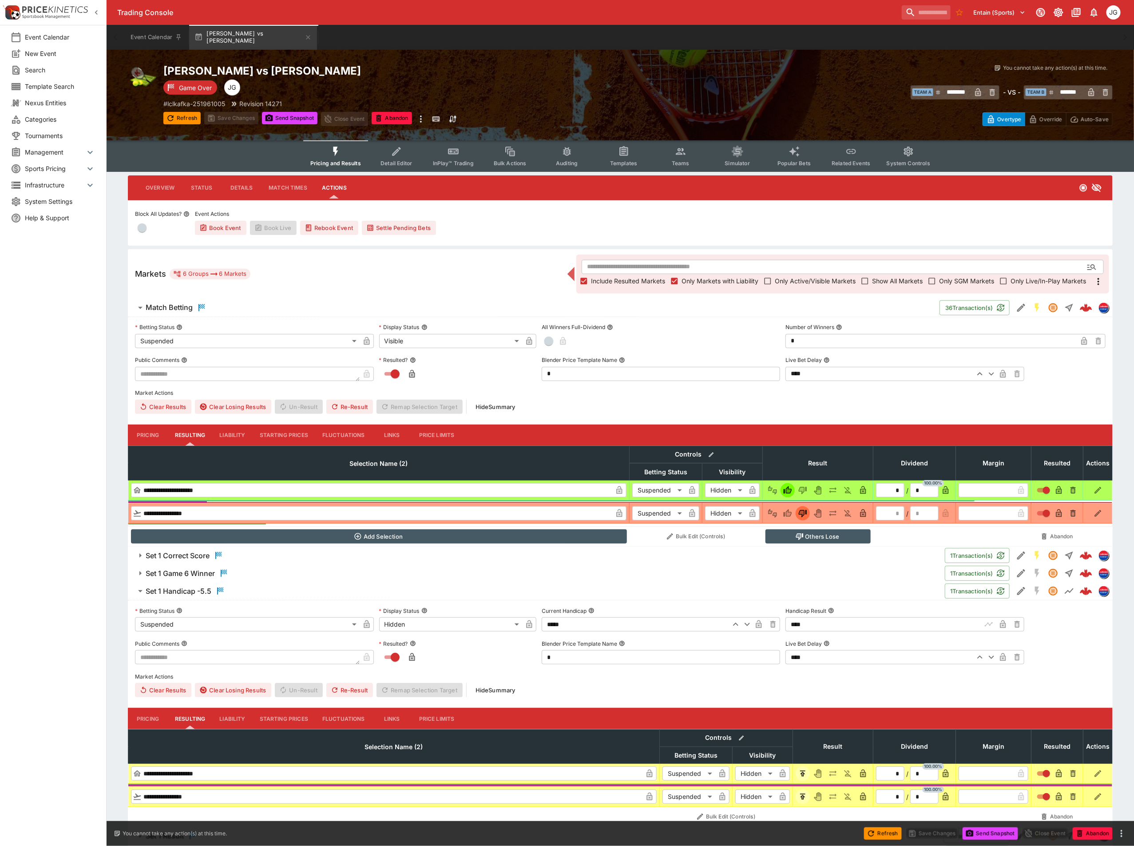
click at [406, 225] on button "Settle Pending Bets" at bounding box center [399, 228] width 74 height 14
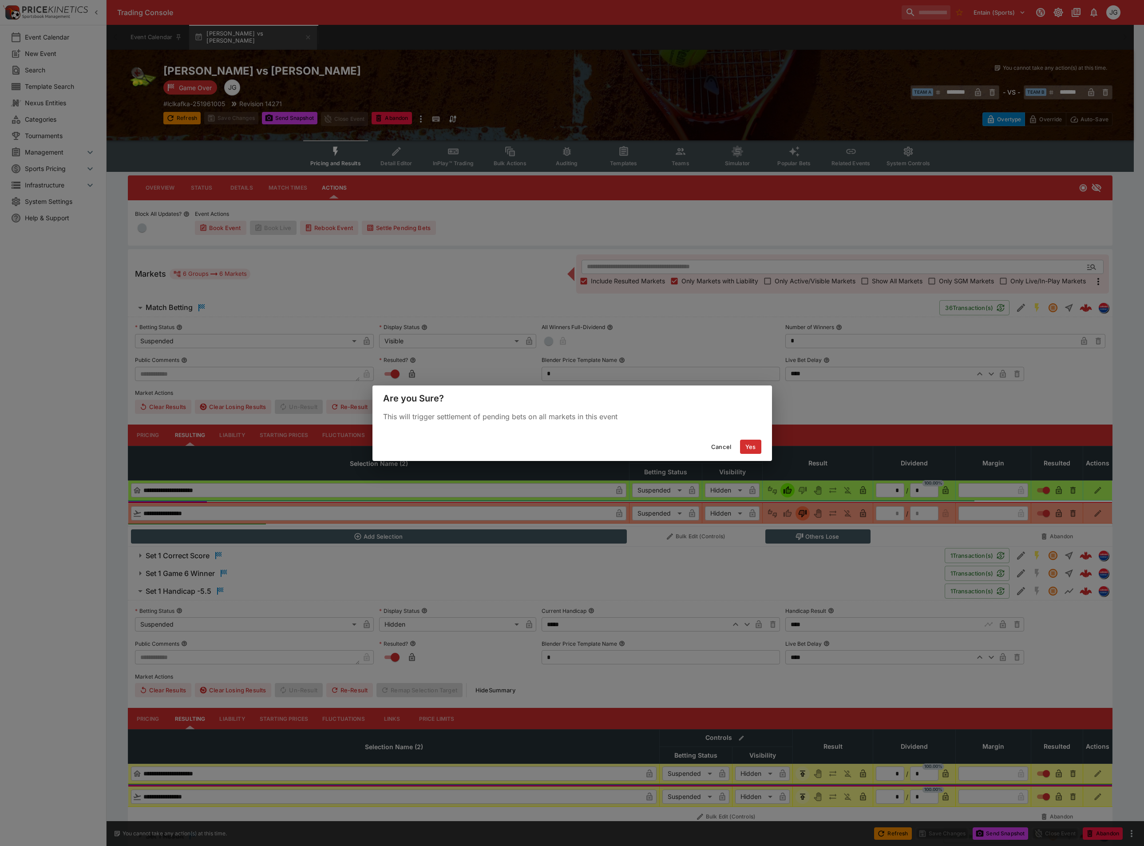
click at [753, 446] on button "Yes" at bounding box center [750, 447] width 21 height 14
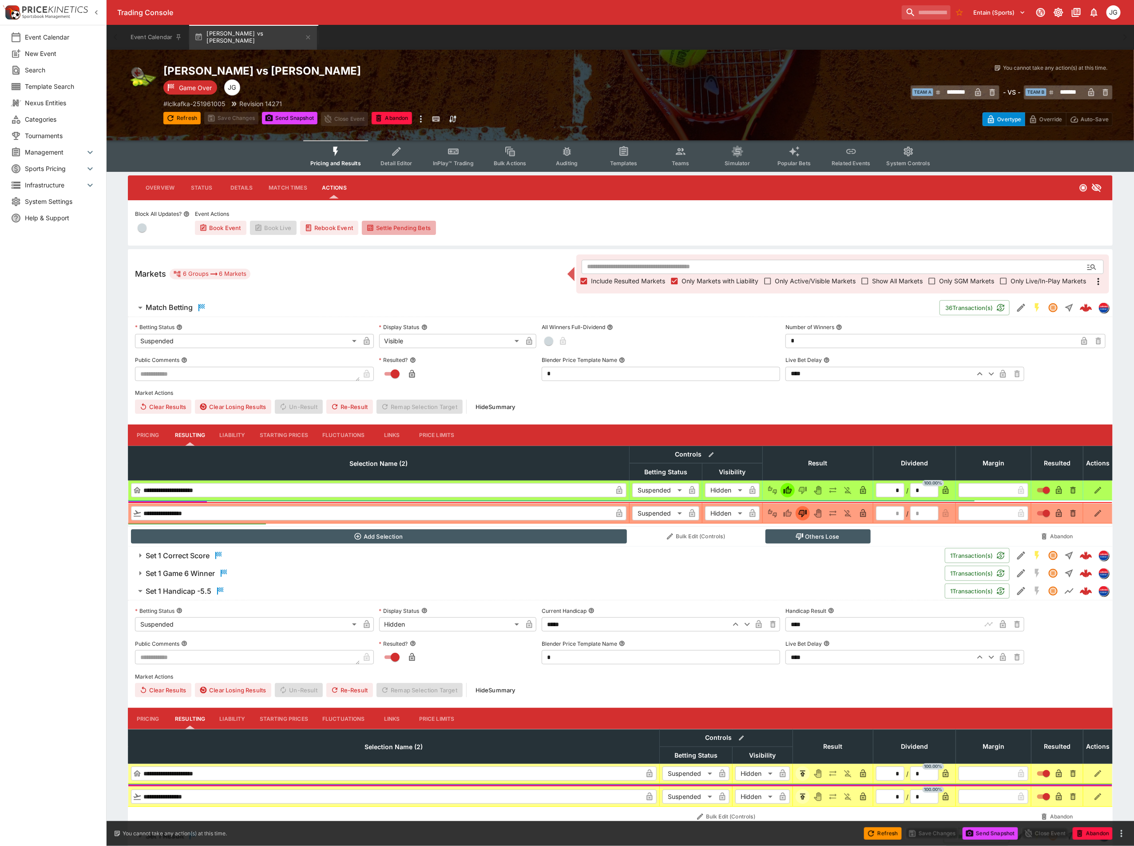
click at [410, 233] on button "Settle Pending Bets" at bounding box center [399, 228] width 74 height 14
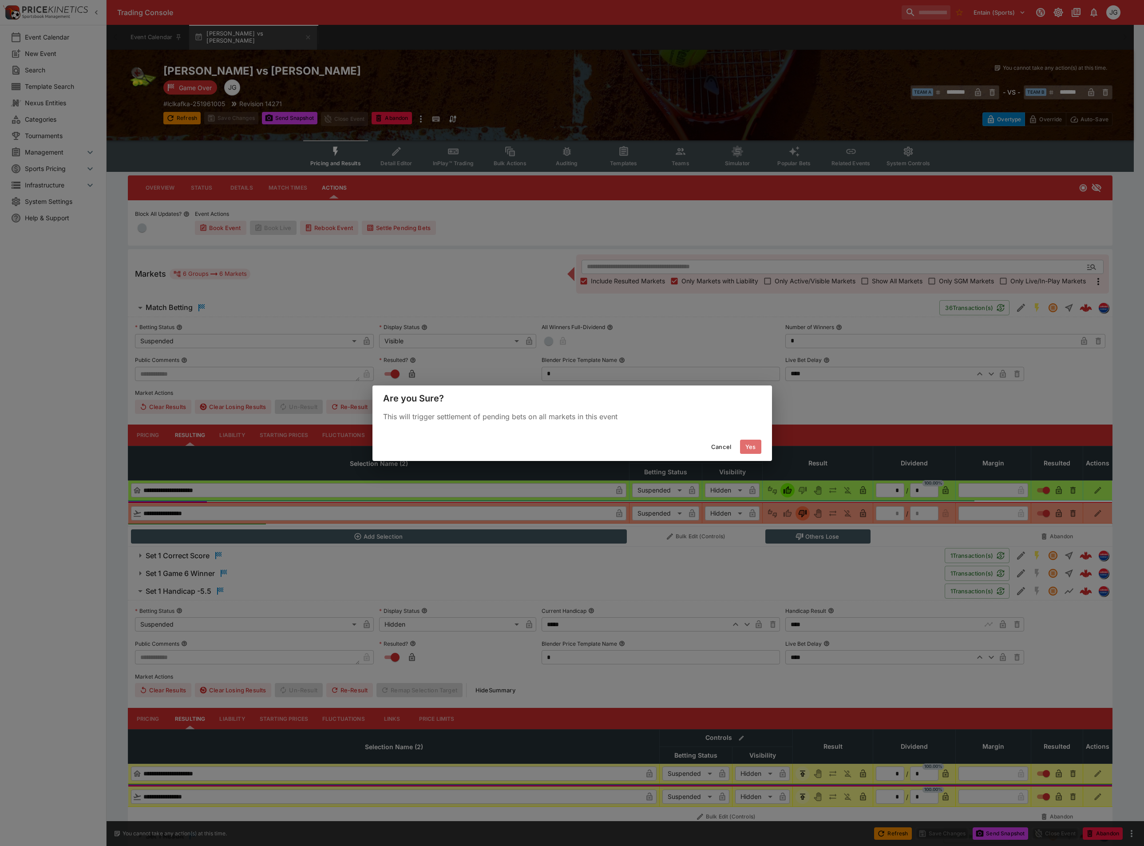
click at [754, 445] on button "Yes" at bounding box center [750, 447] width 21 height 14
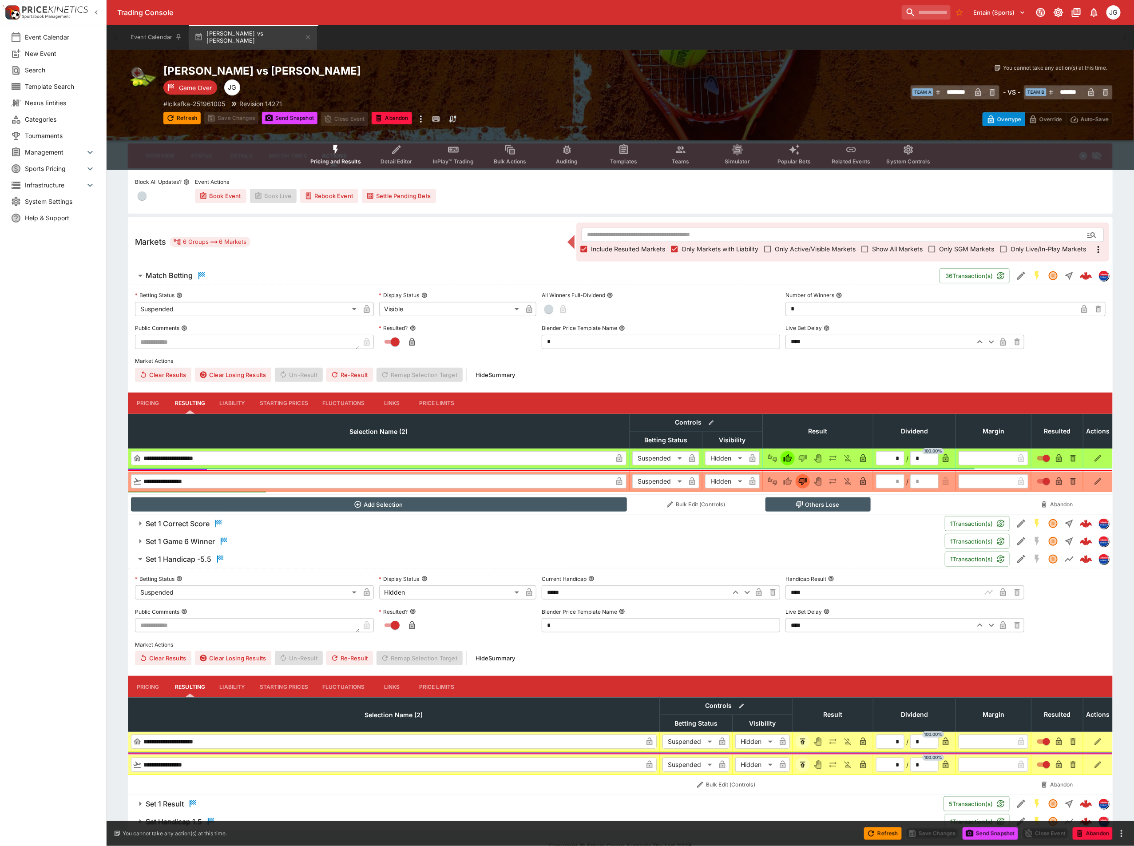
scroll to position [50, 0]
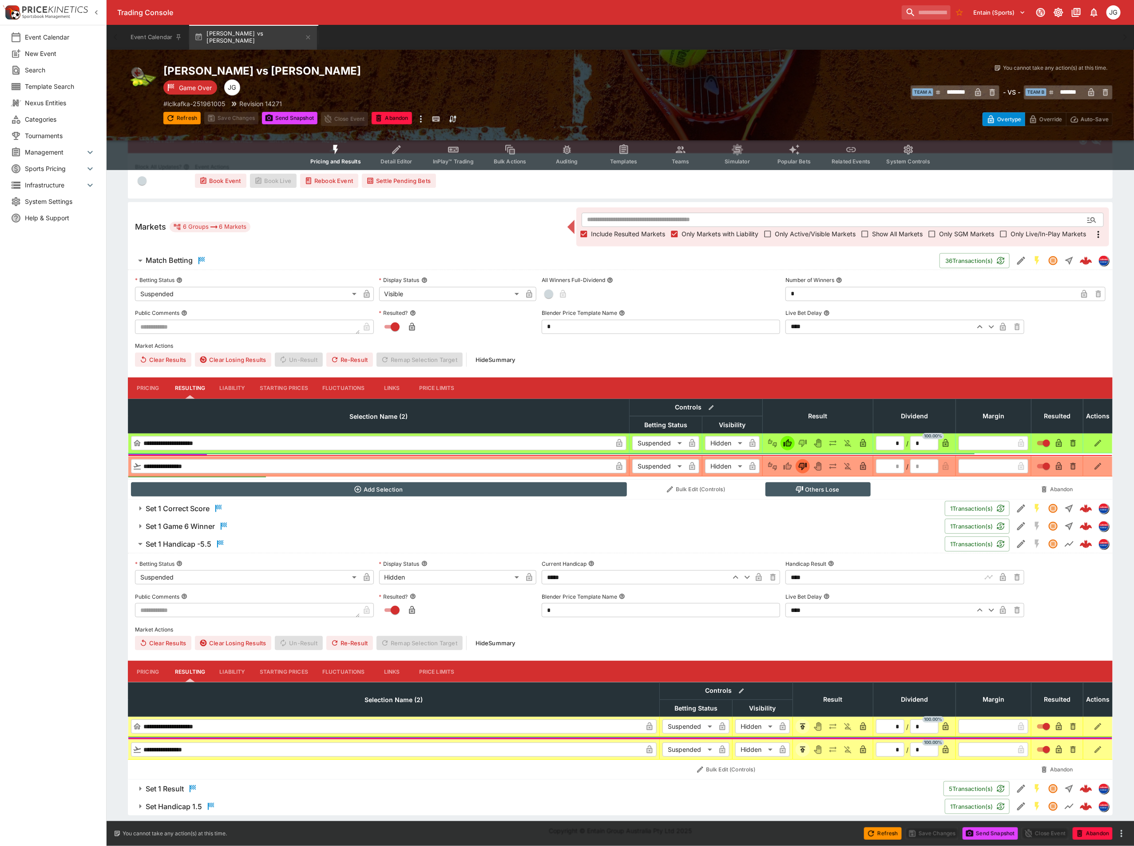
click at [1002, 576] on icon "button" at bounding box center [1003, 578] width 4 height 4
click at [409, 606] on icon "button" at bounding box center [412, 610] width 9 height 9
click at [934, 832] on button "Save Changes" at bounding box center [932, 833] width 54 height 12
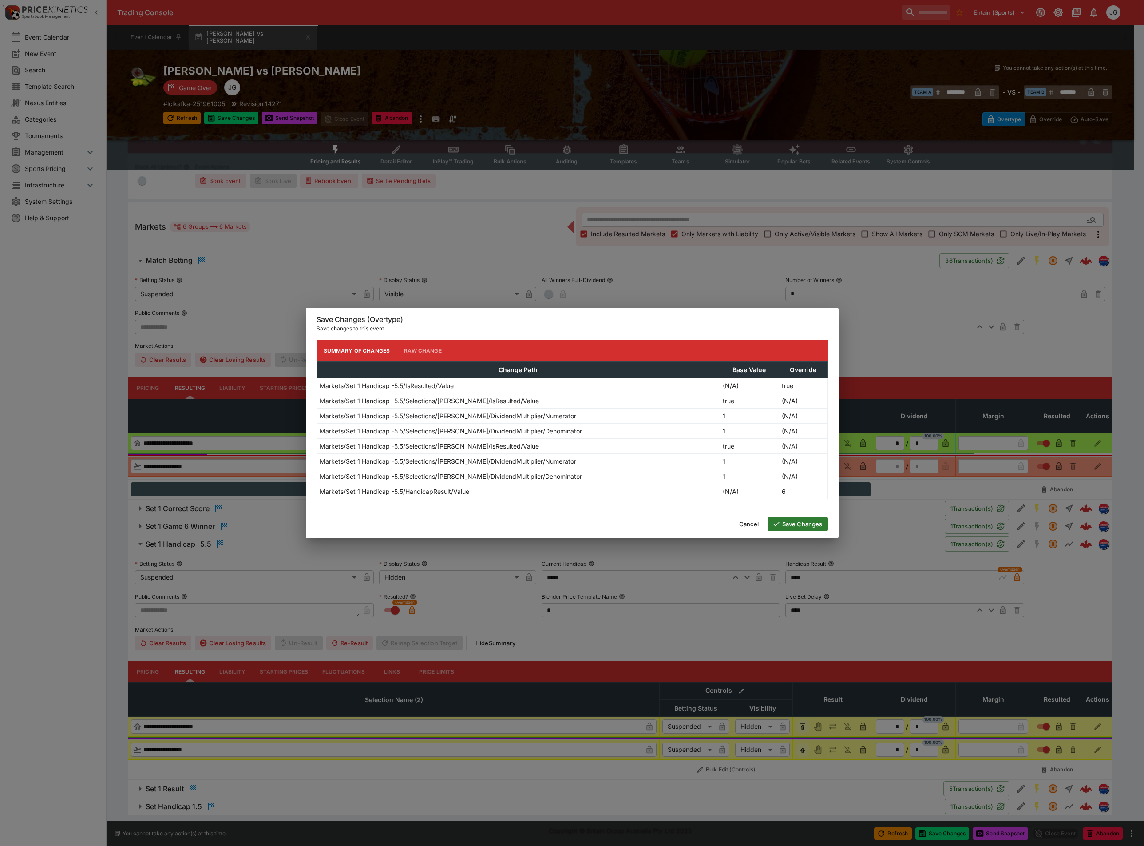
click at [787, 531] on button "Save Changes" at bounding box center [798, 524] width 60 height 14
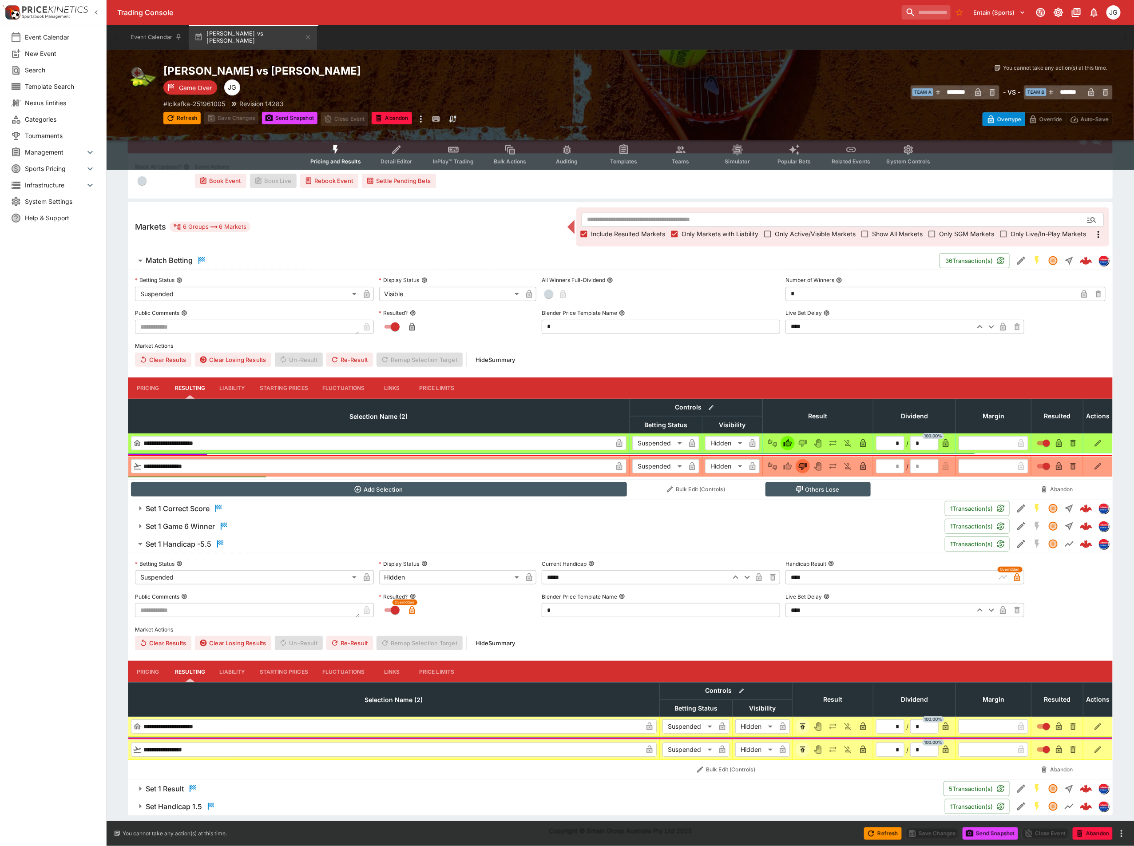
scroll to position [0, 0]
